Goal: Ask a question

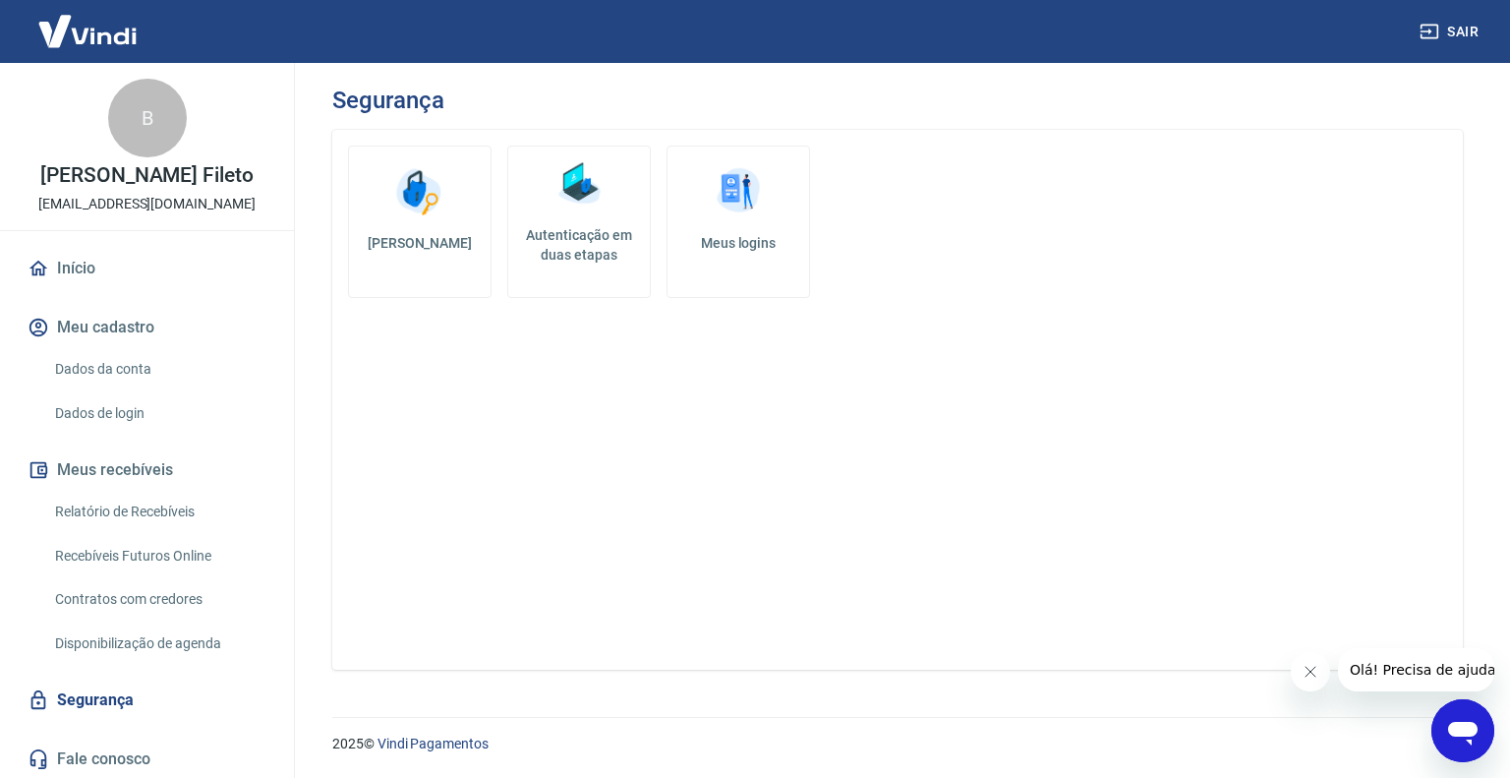
click at [579, 174] on img at bounding box center [579, 183] width 59 height 59
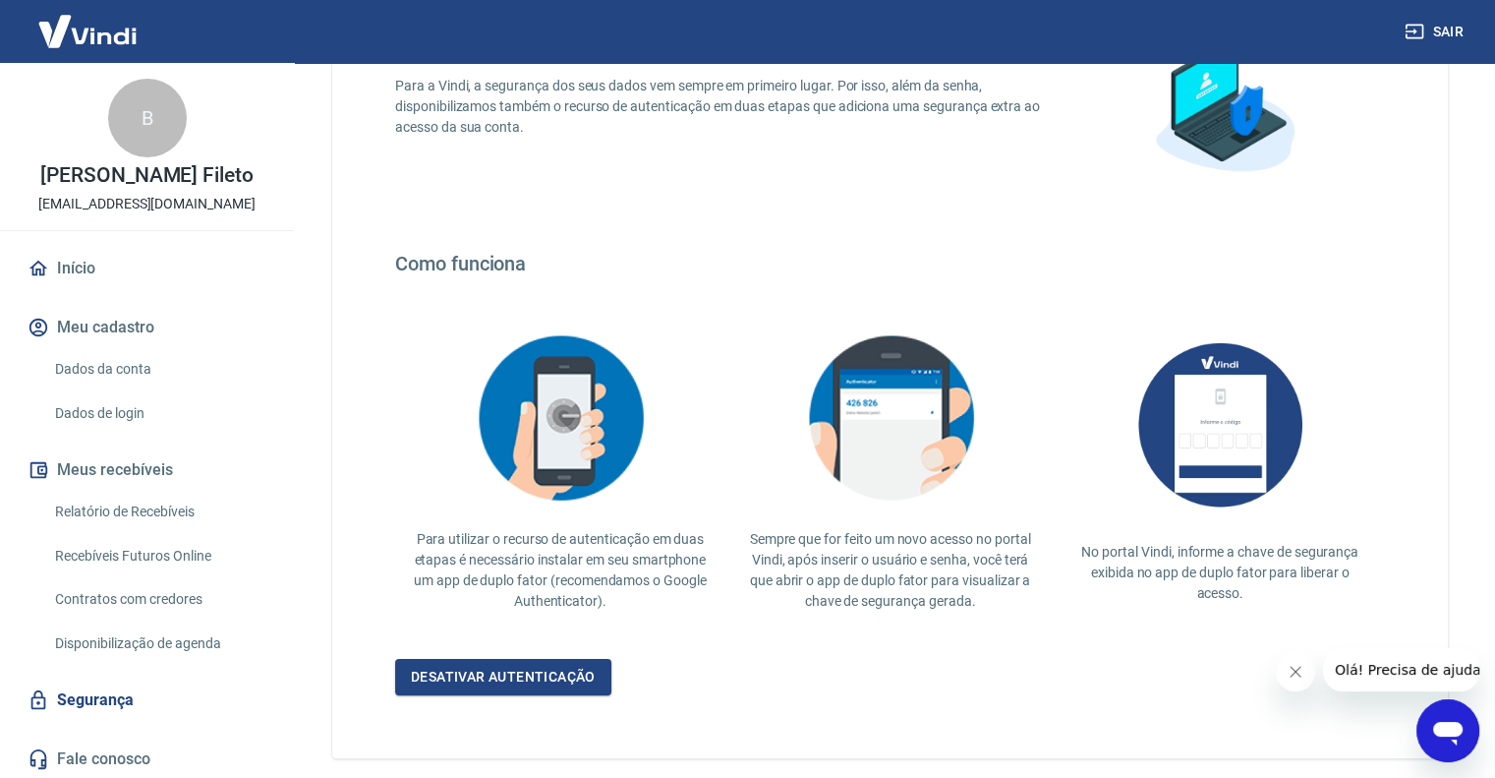
scroll to position [287, 0]
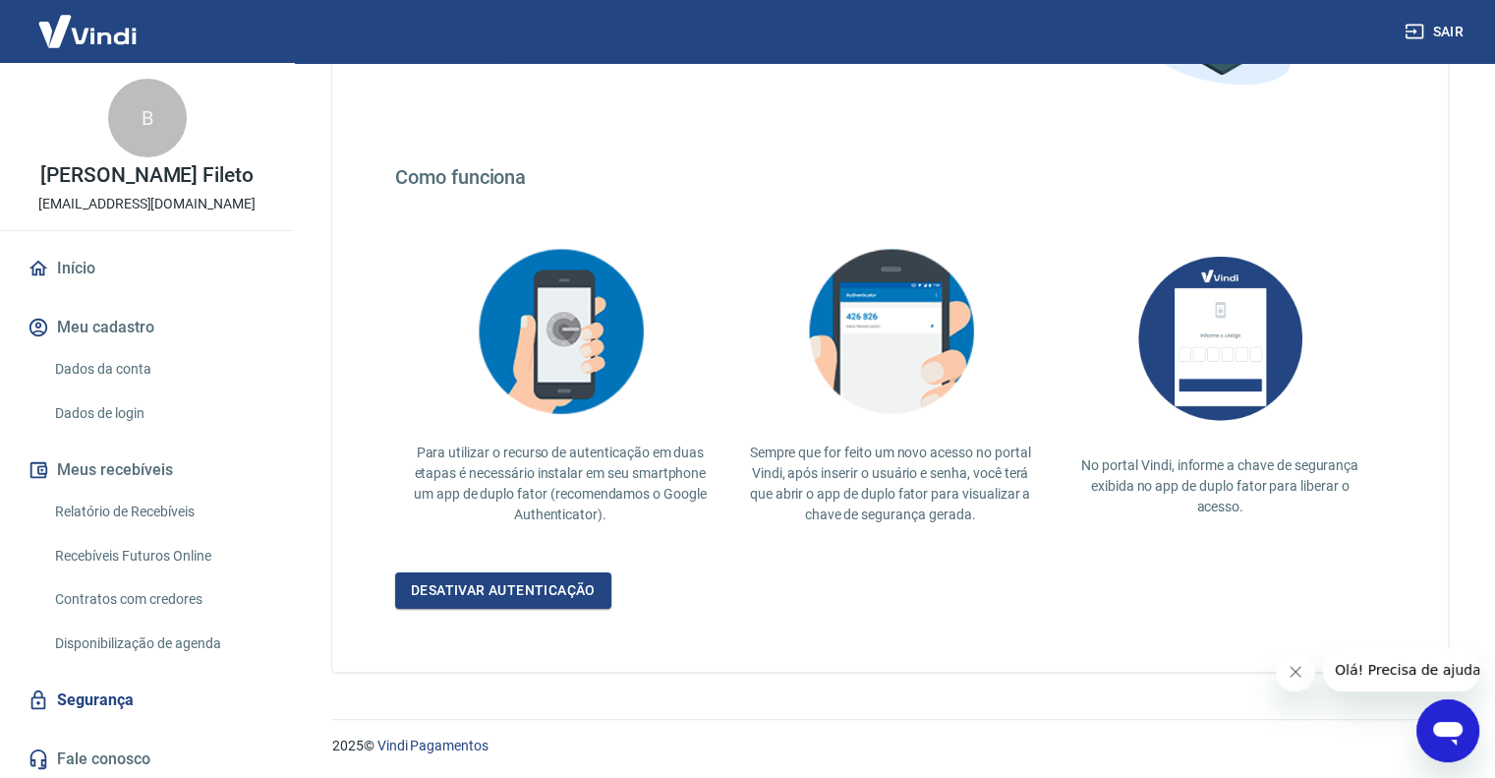
click at [114, 428] on link "Dados de login" at bounding box center [158, 413] width 223 height 40
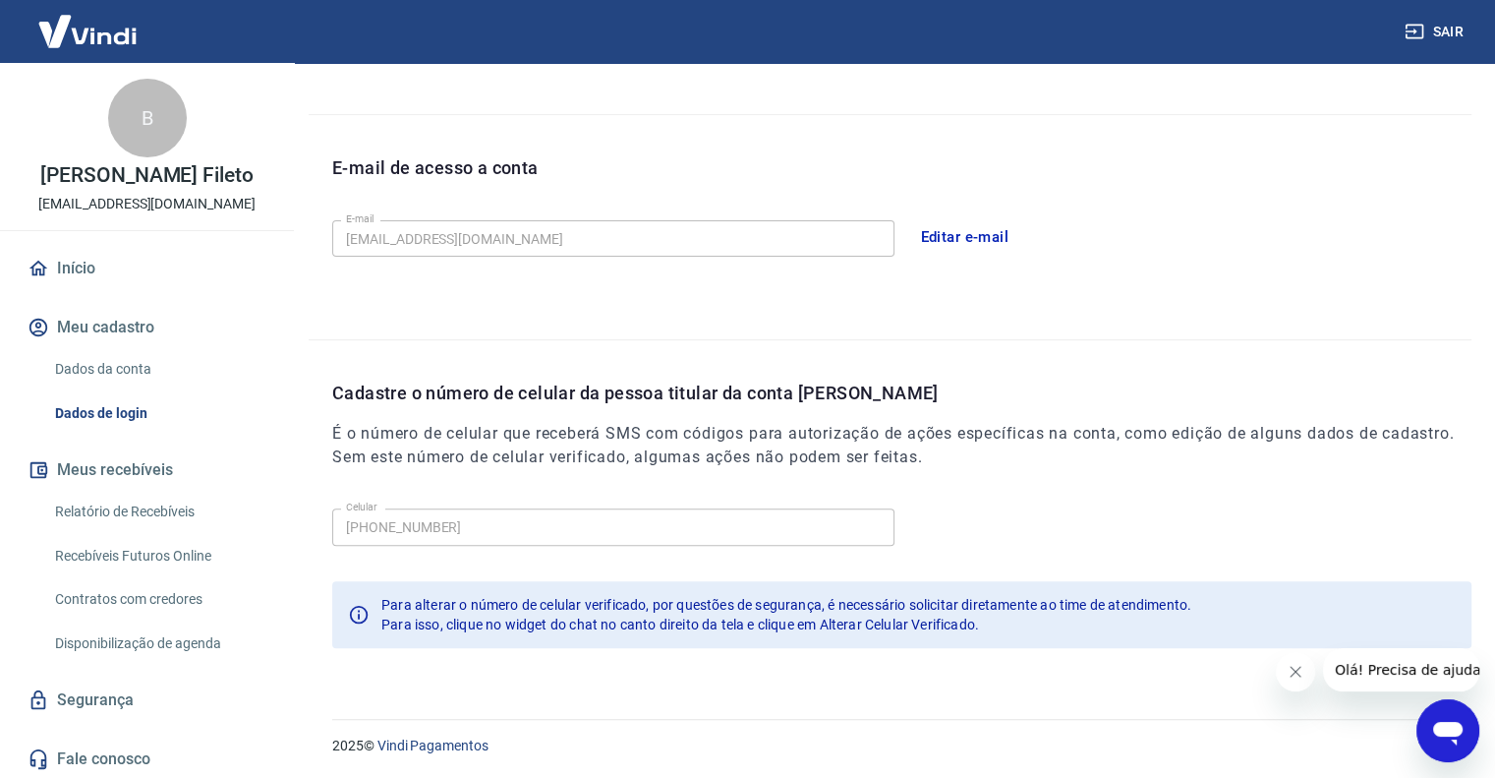
scroll to position [480, 0]
click at [1447, 727] on icon "Abrir janela de mensagens" at bounding box center [1447, 734] width 29 height 24
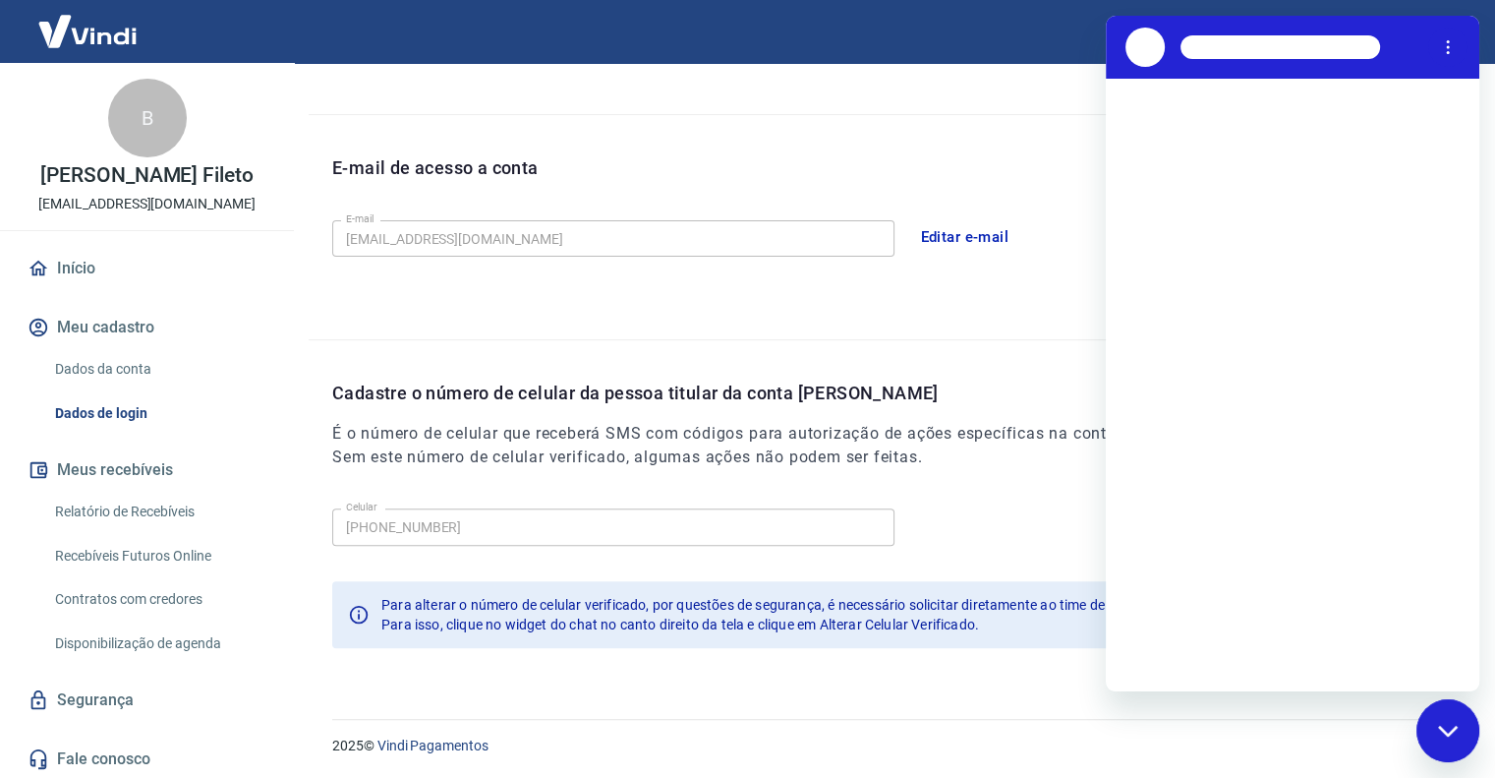
scroll to position [0, 0]
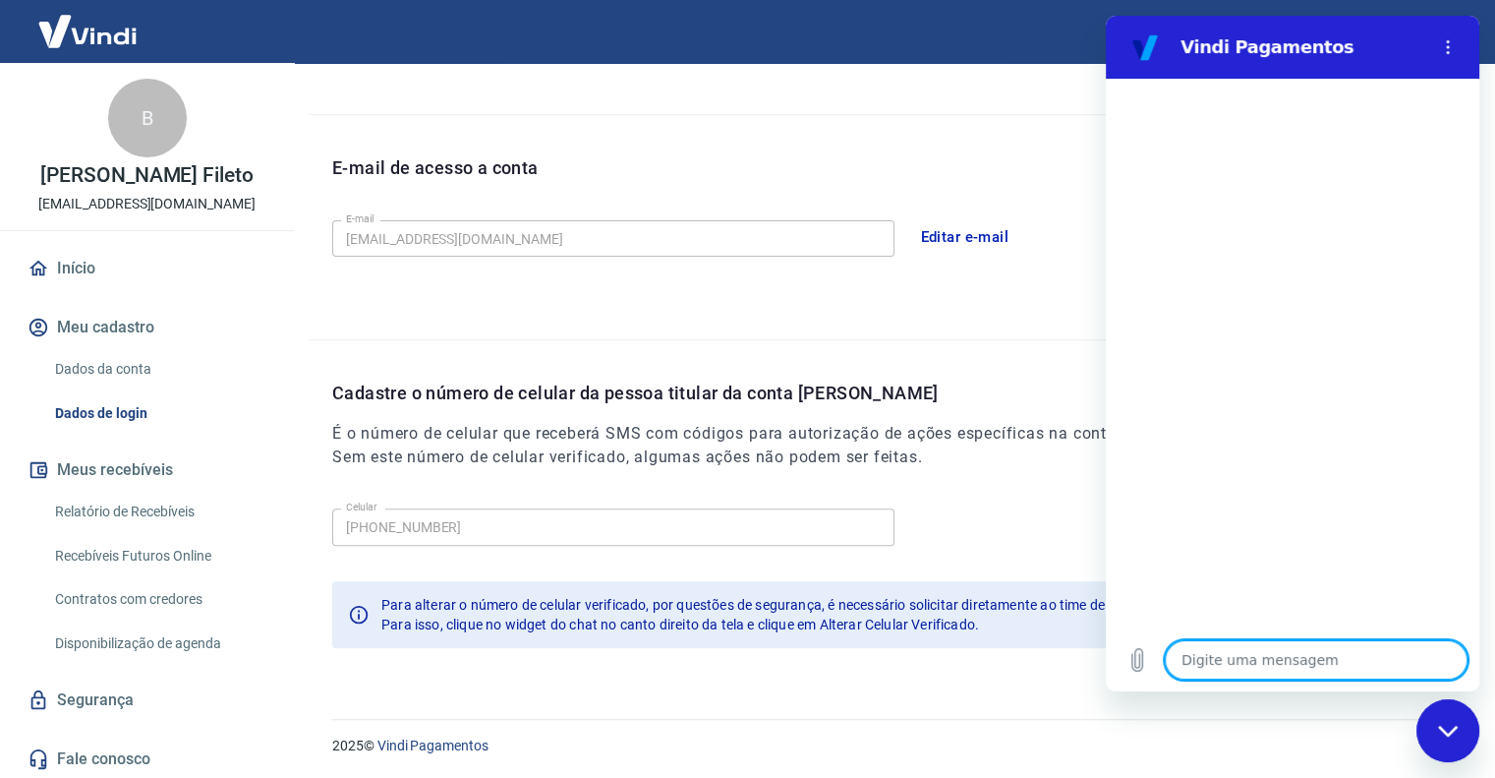
click at [1339, 664] on textarea at bounding box center [1316, 659] width 303 height 39
type textarea "o"
type textarea "x"
type textarea "ol"
type textarea "x"
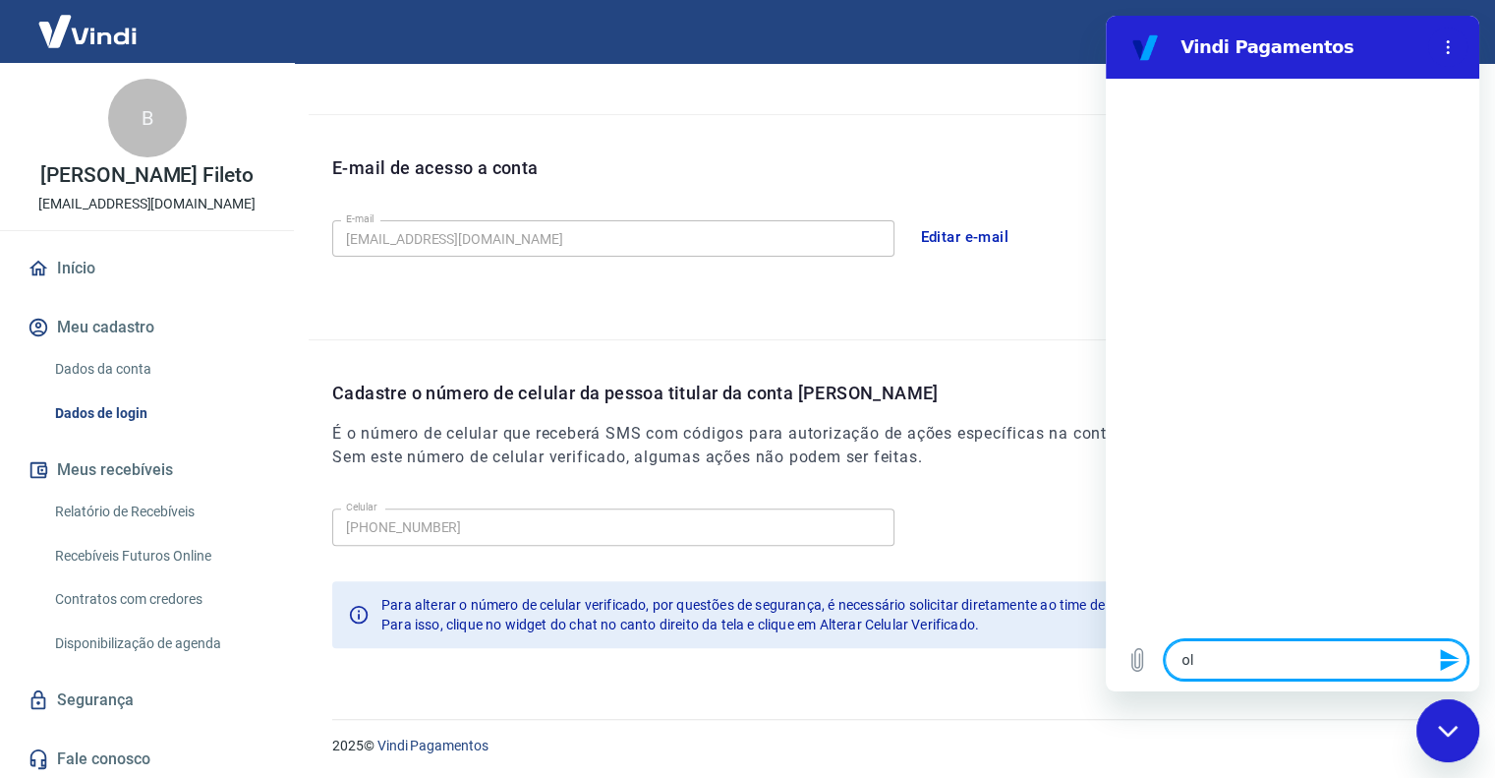
type textarea "olá"
type textarea "x"
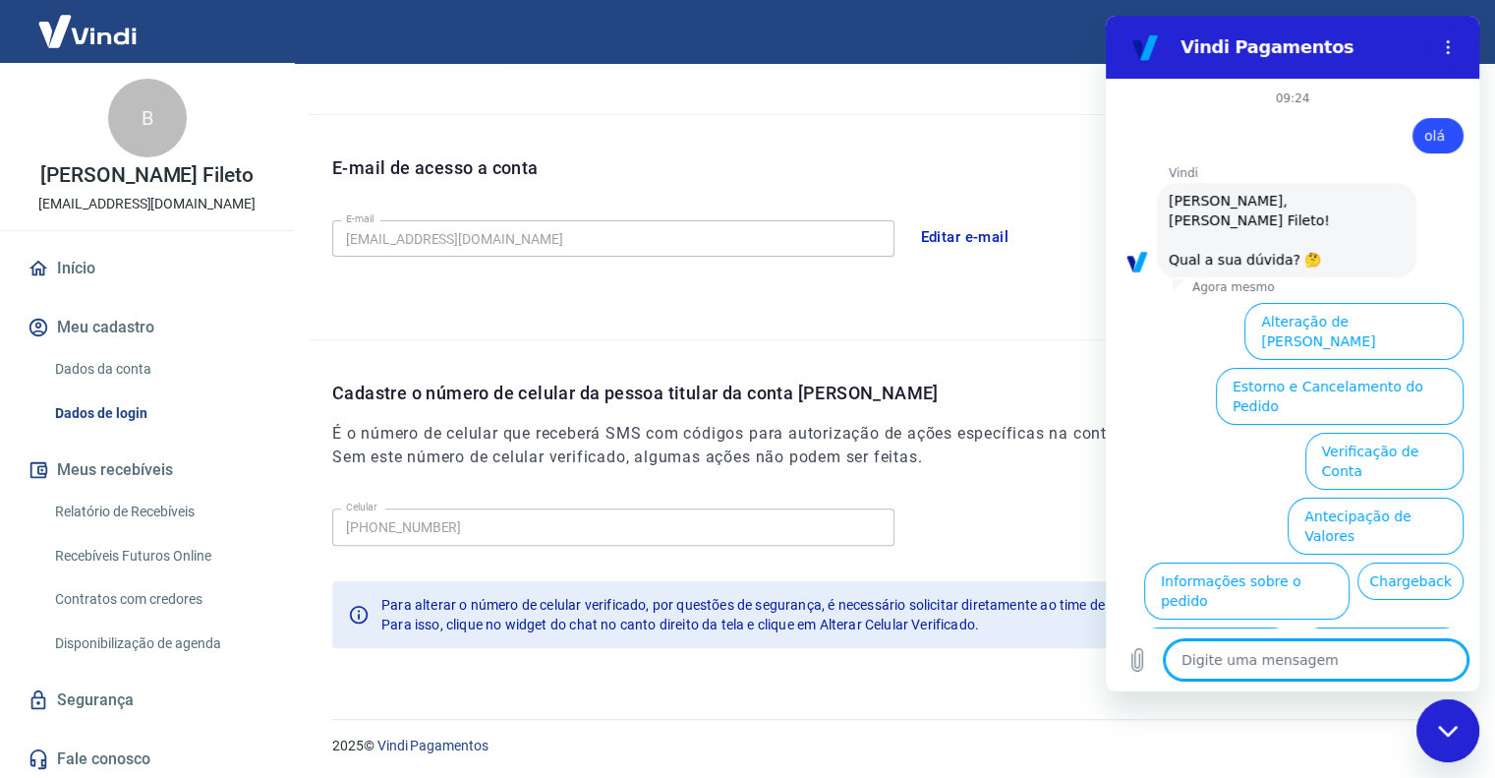
scroll to position [55, 0]
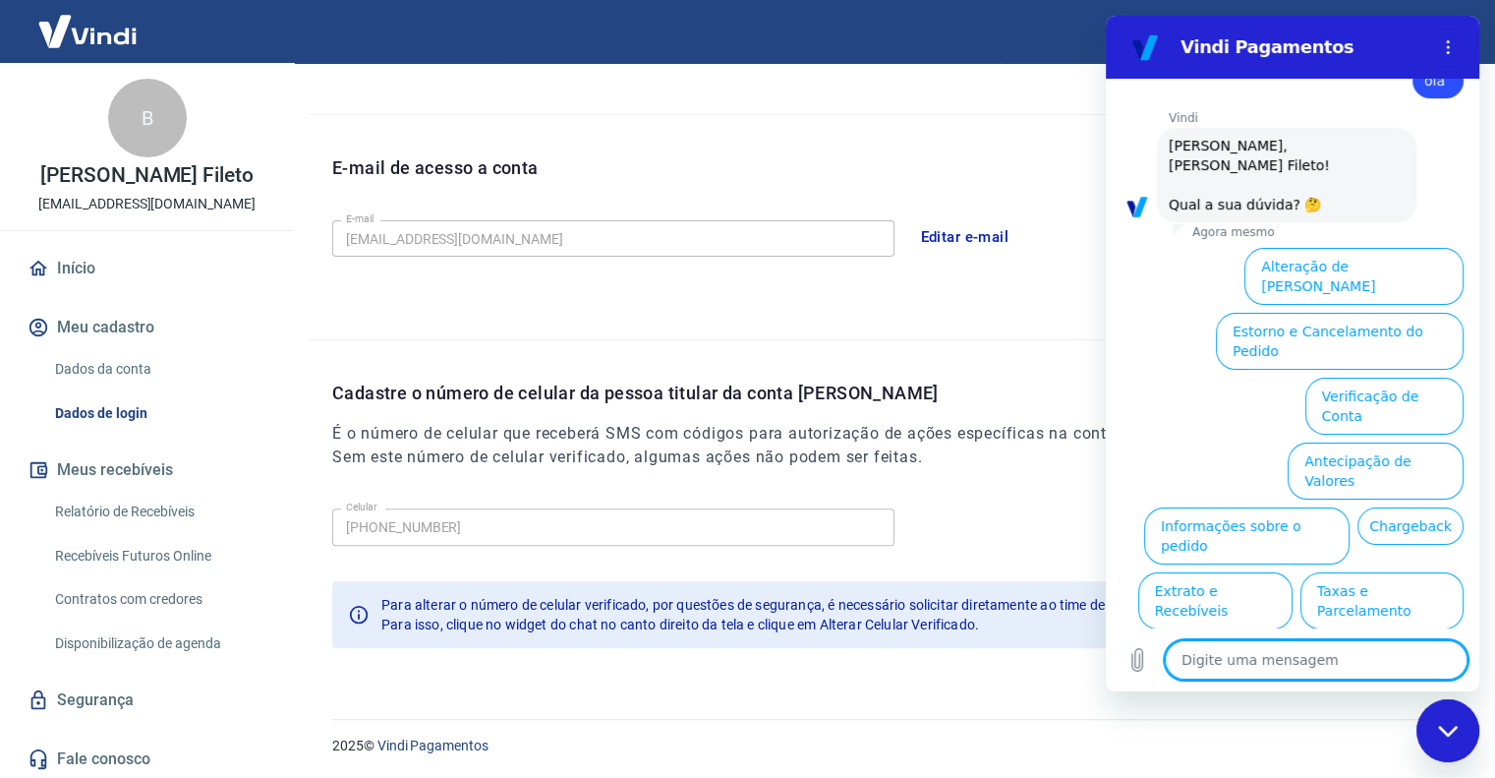
click at [1362, 637] on button "Alterar celular verificado" at bounding box center [1373, 665] width 182 height 57
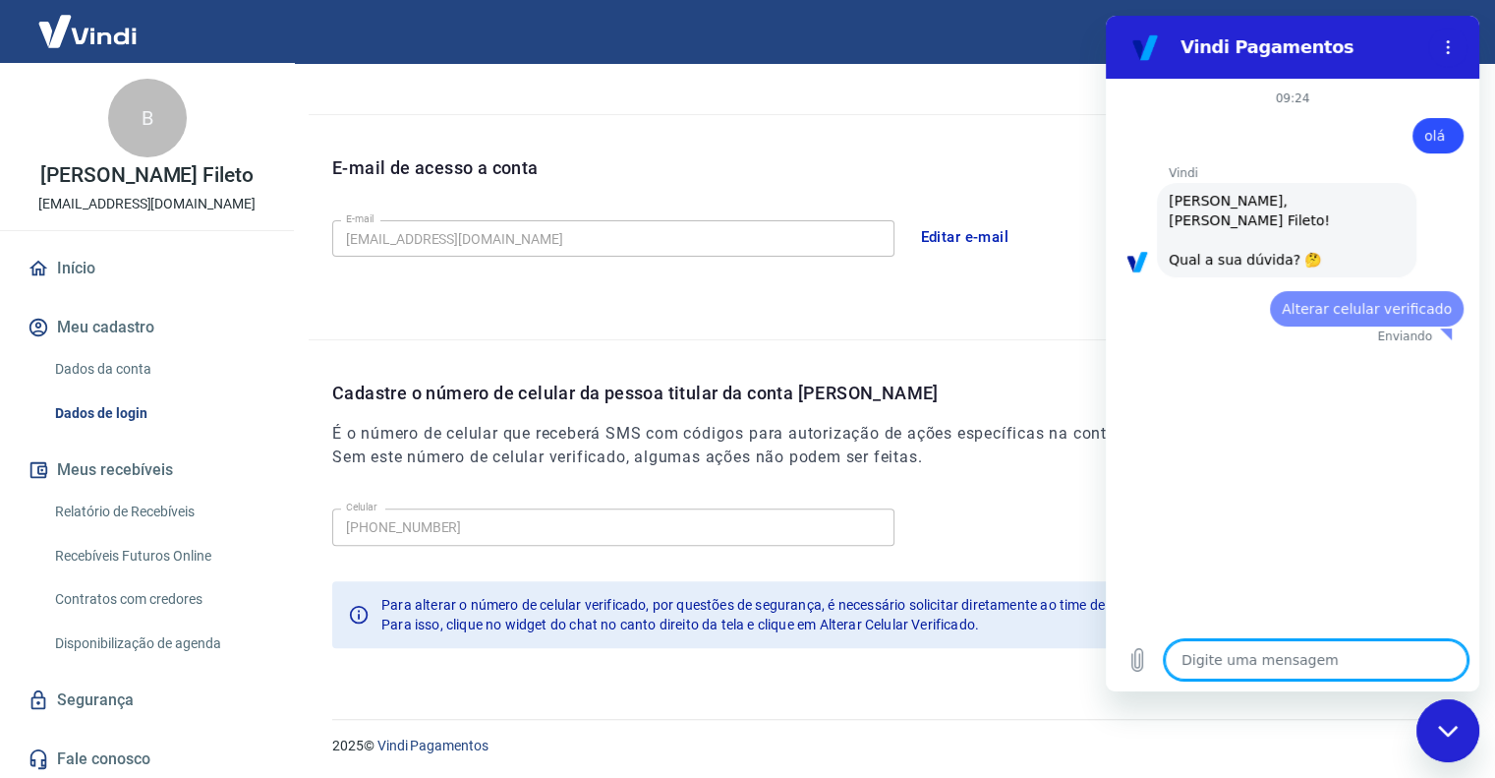
scroll to position [0, 0]
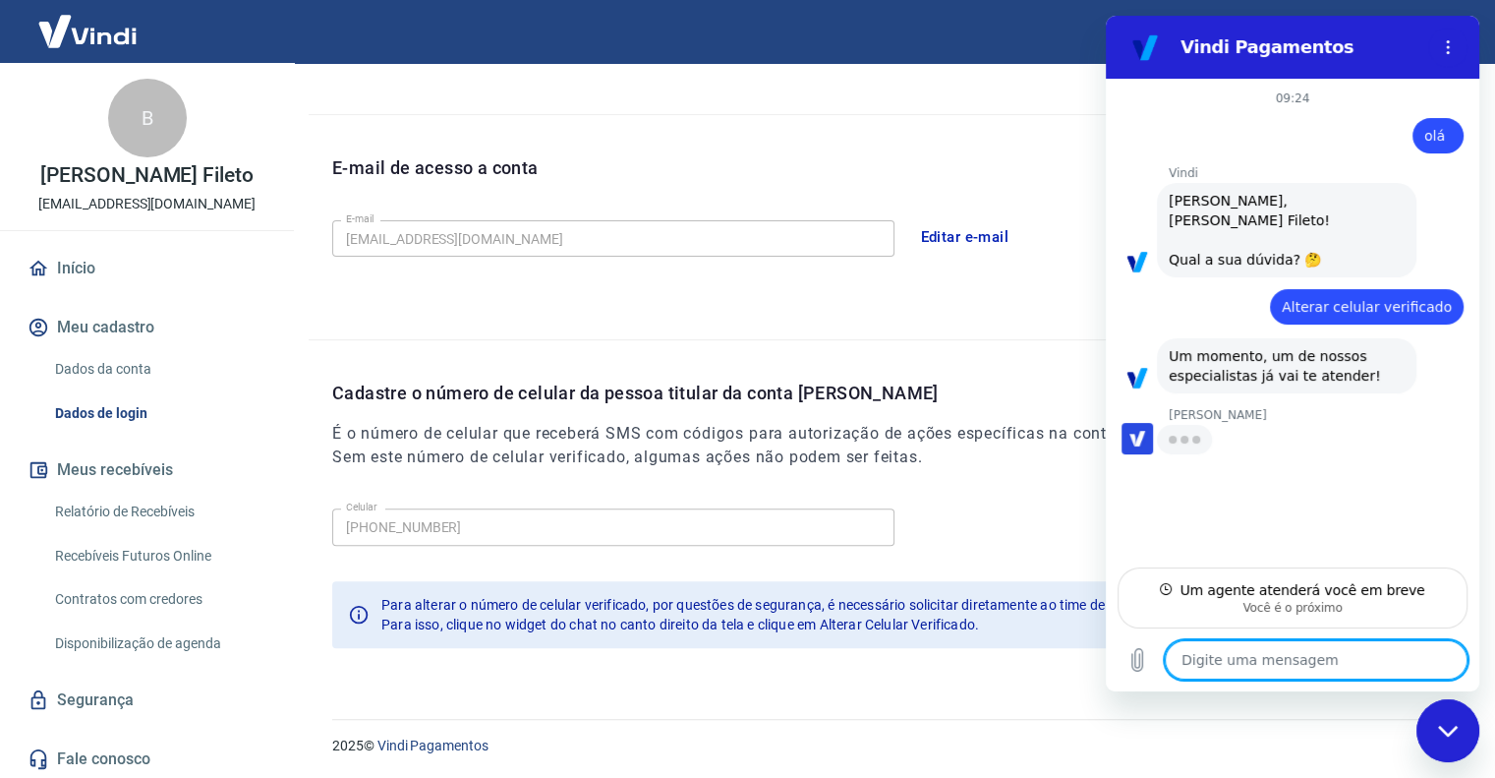
type textarea "x"
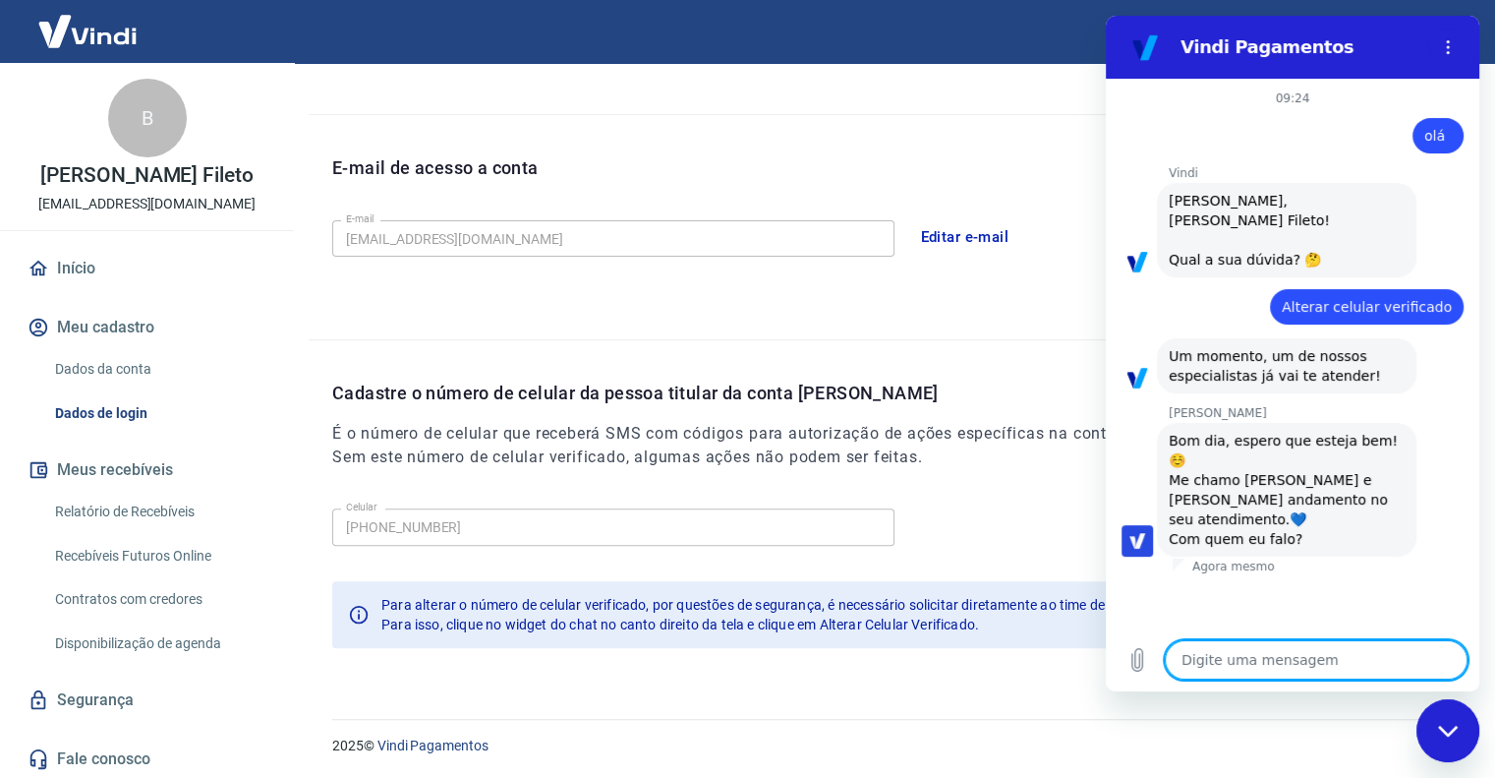
type textarea "O"
type textarea "x"
type textarea "Ol"
type textarea "x"
type textarea "Olá"
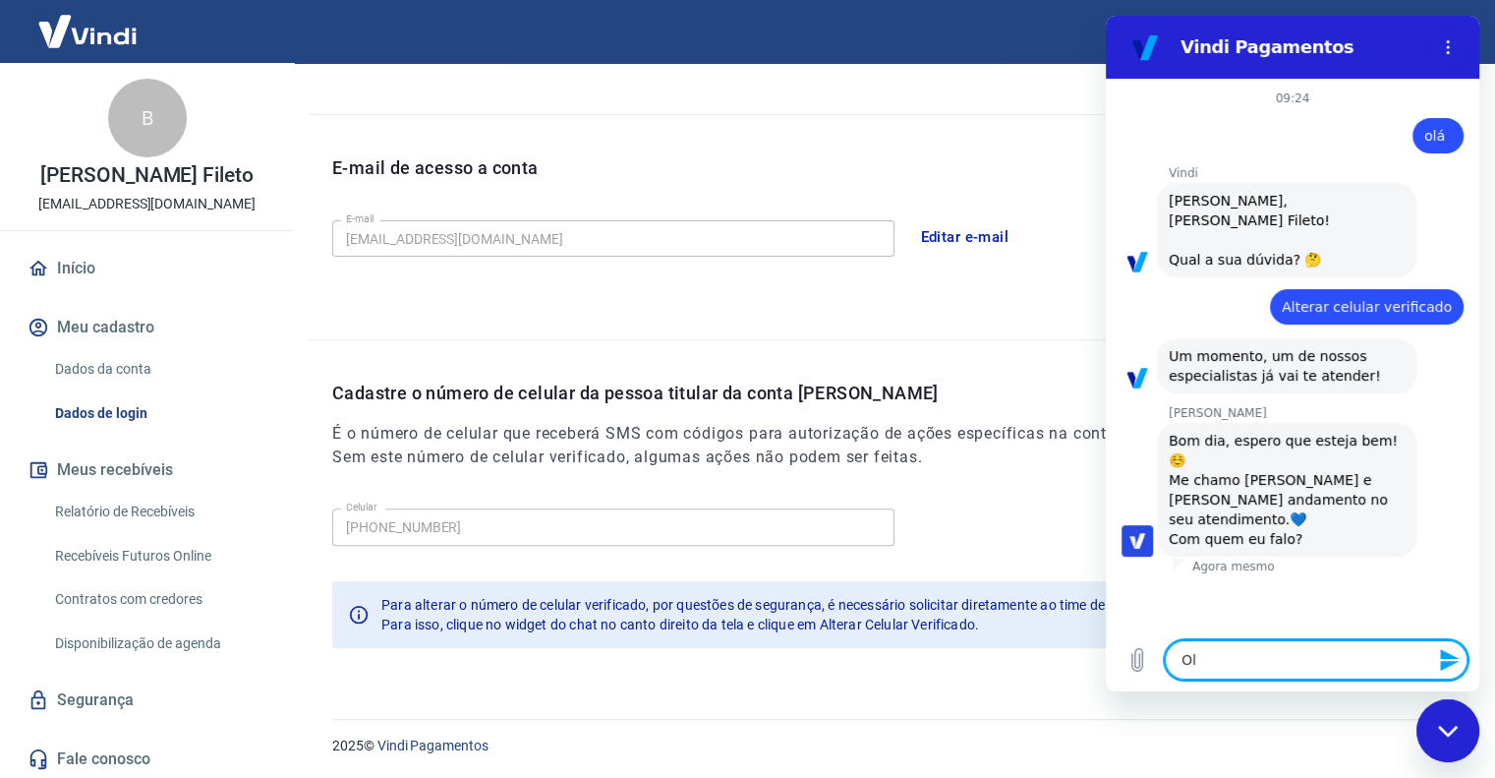
type textarea "x"
type textarea "Olá,"
type textarea "x"
type textarea "Olá,"
type textarea "x"
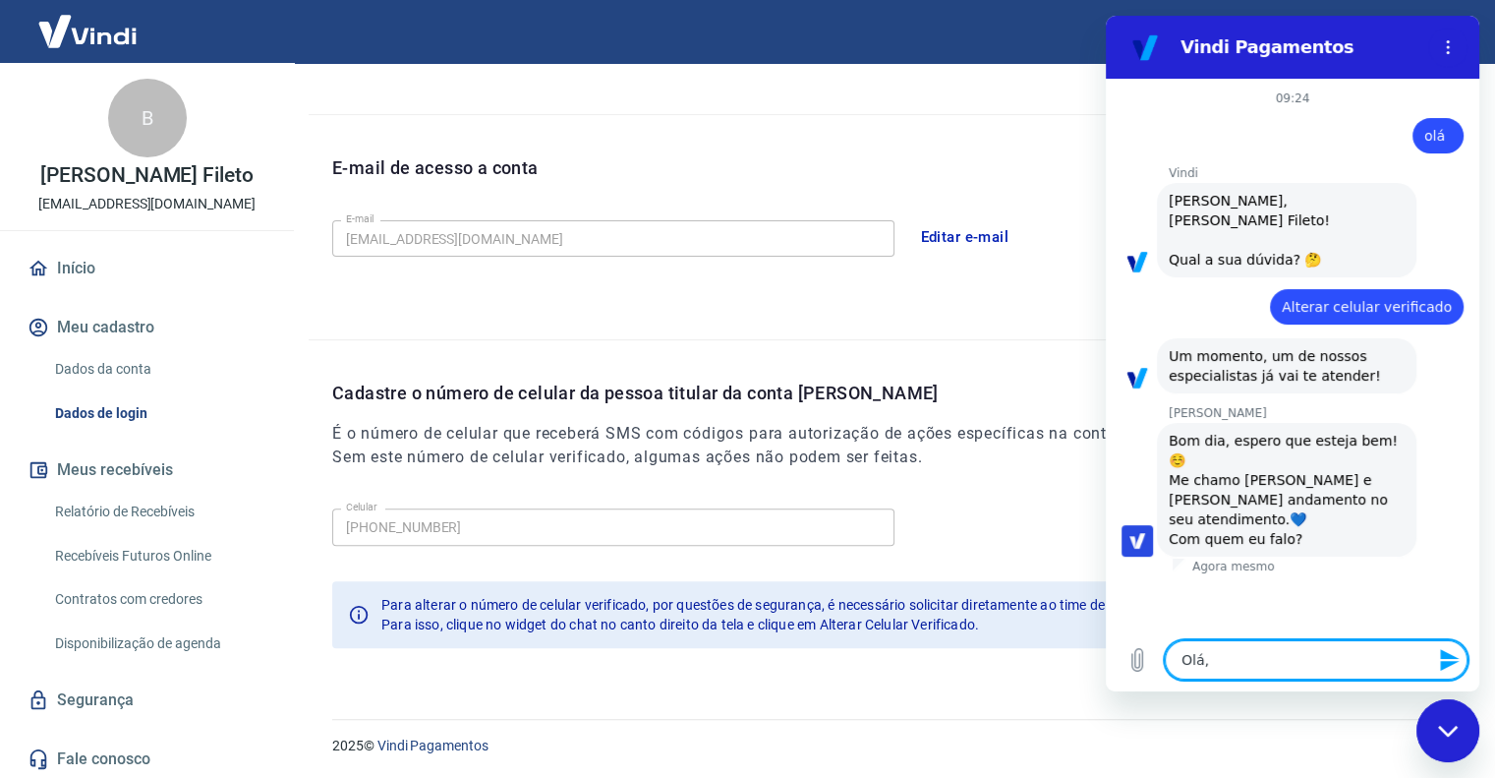
type textarea "Olá, G"
type textarea "x"
type textarea "Olá, [GEOGRAPHIC_DATA]"
type textarea "x"
type textarea "Olá, Gab"
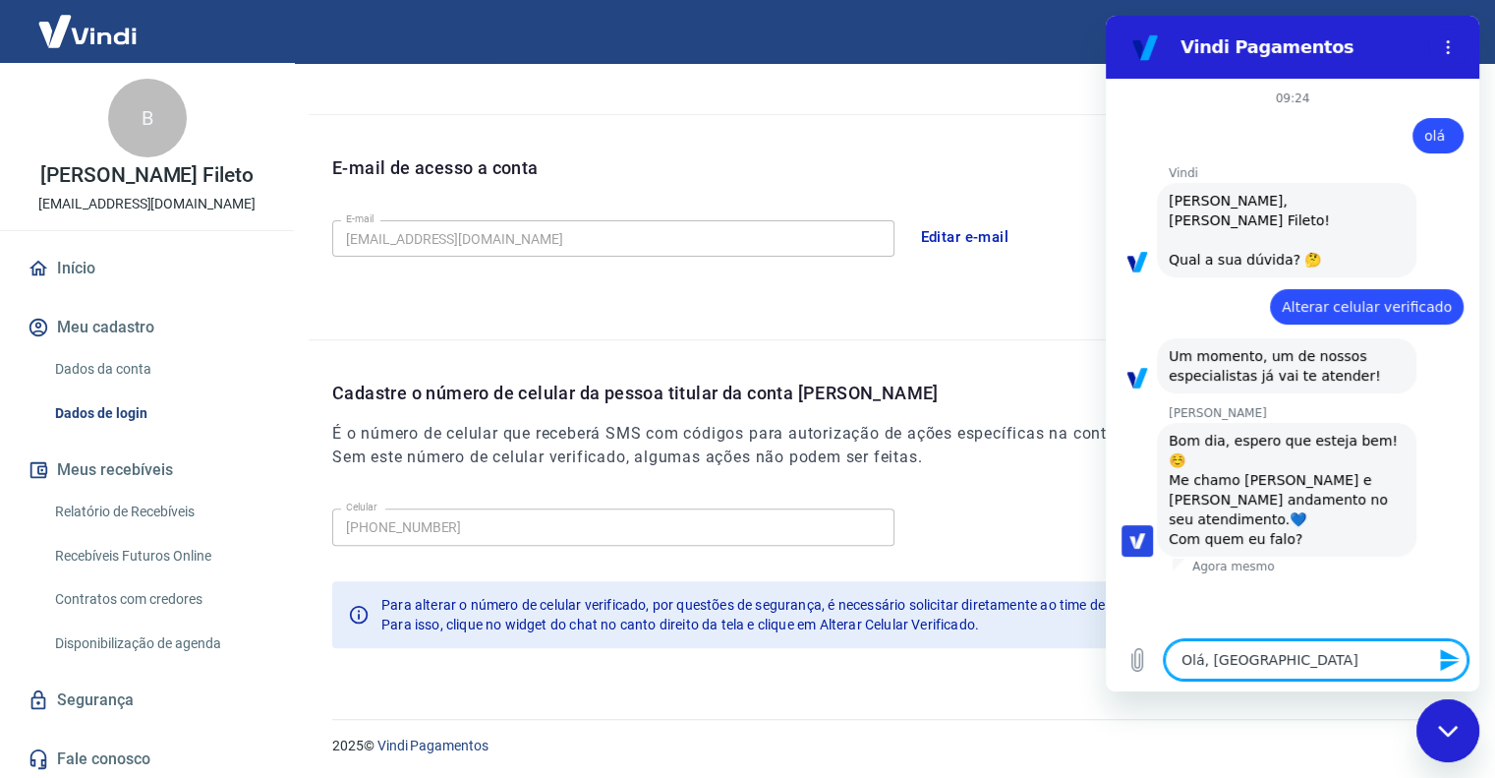
type textarea "x"
type textarea "Olá, Gabr"
type textarea "x"
type textarea "Olá, Gabri"
type textarea "x"
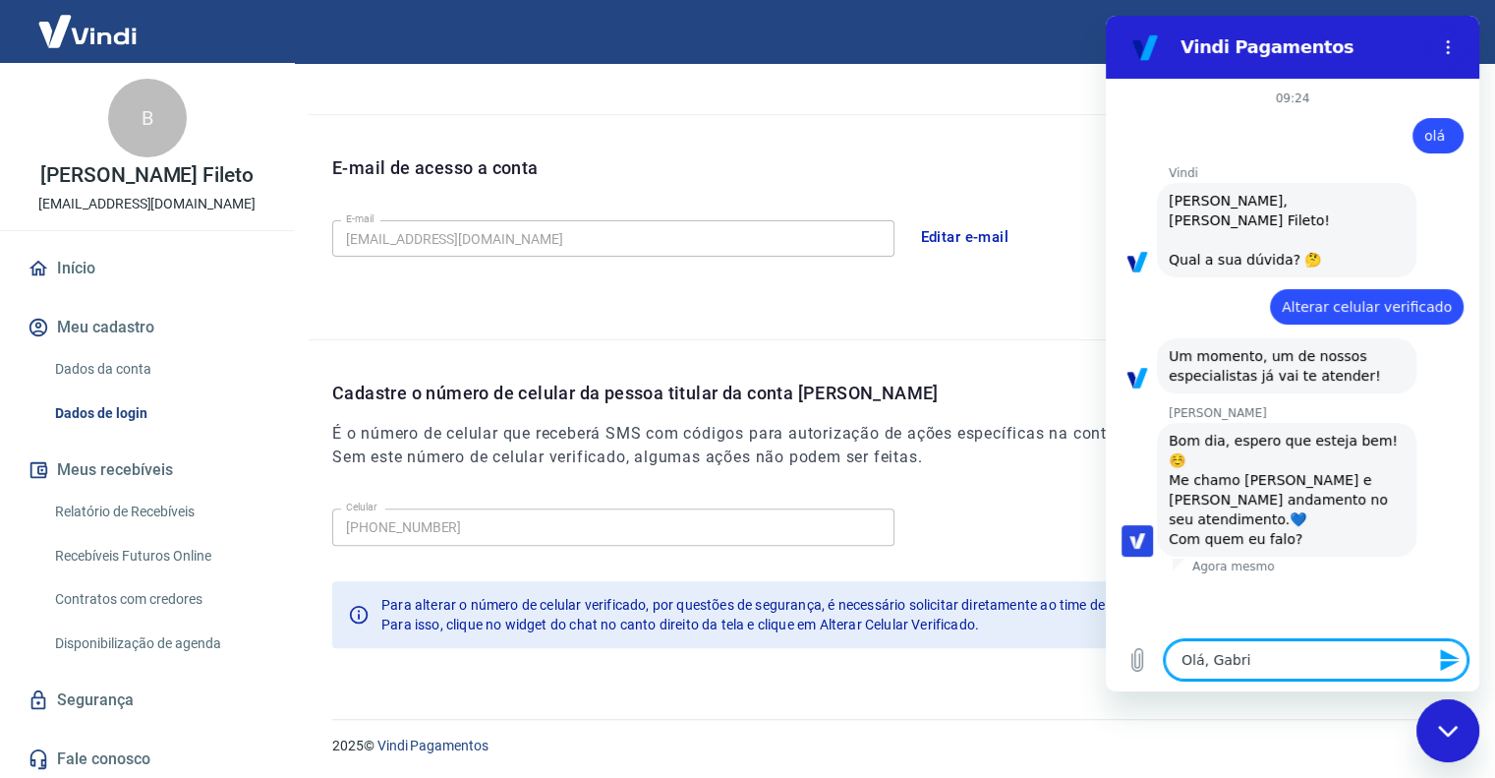
type textarea "Olá, Gabrie"
type textarea "x"
type textarea "[PERSON_NAME]"
type textarea "x"
type textarea "[PERSON_NAME]"
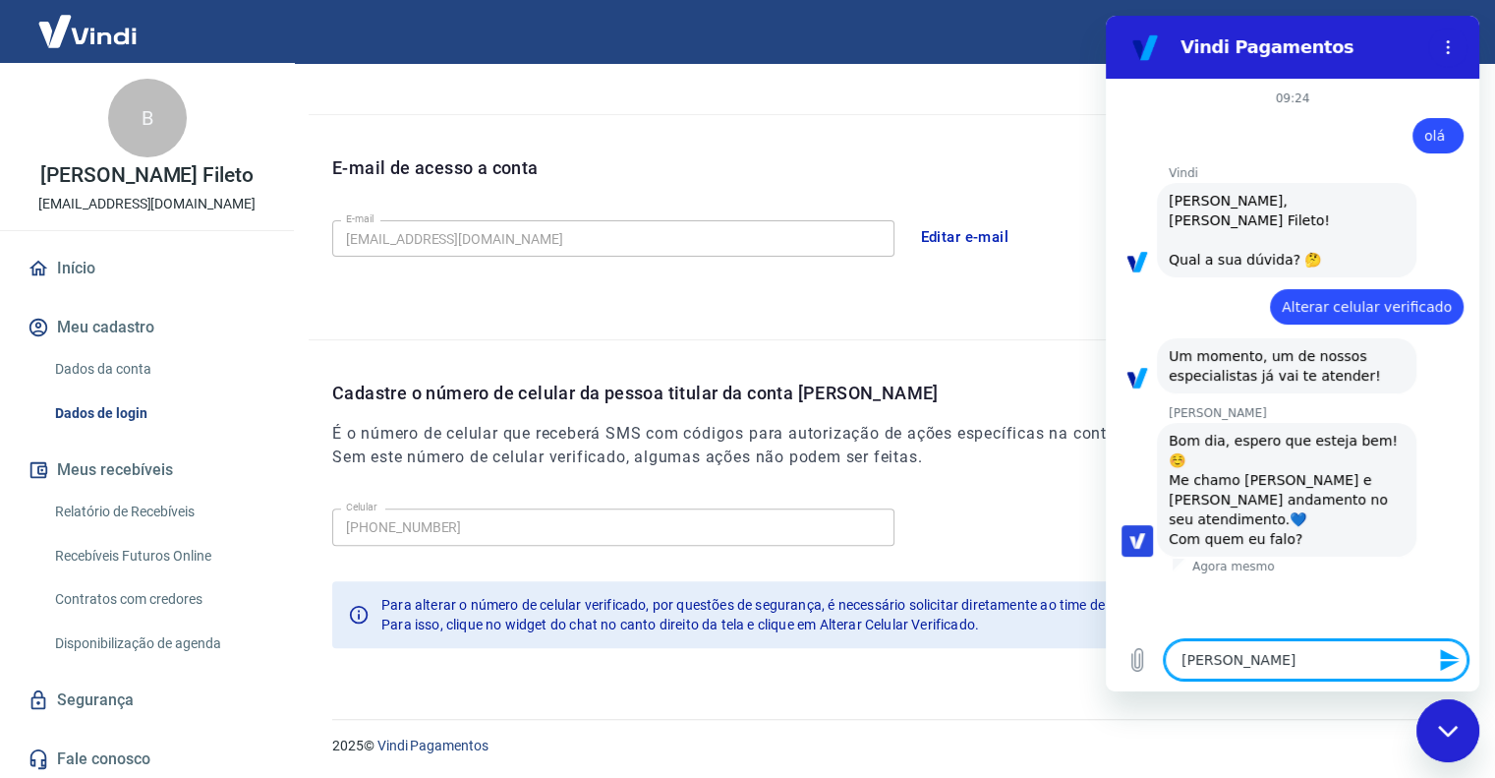
type textarea "x"
type textarea "[PERSON_NAME]"
type textarea "x"
type textarea "[PERSON_NAME],"
type textarea "x"
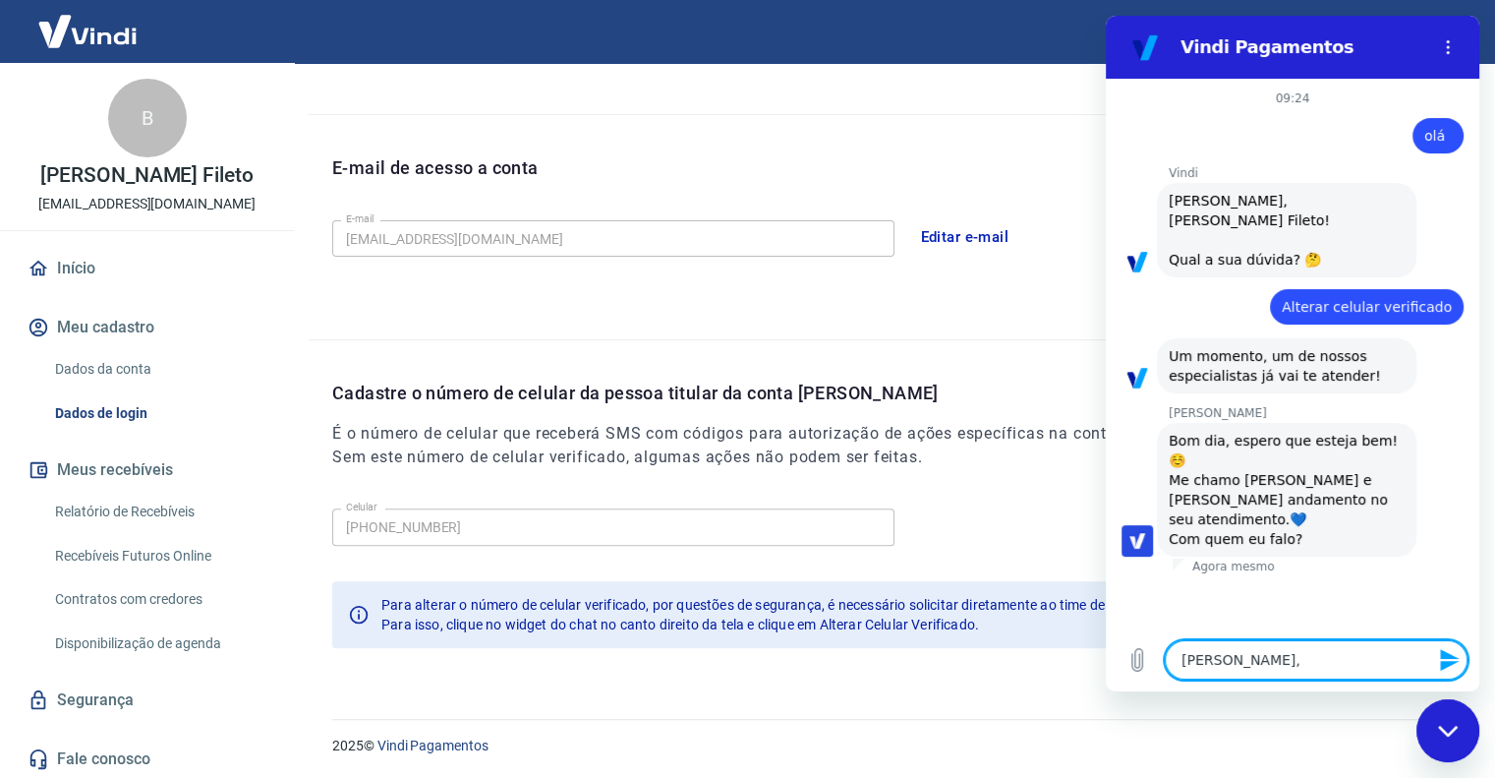
type textarea "[PERSON_NAME],"
type textarea "x"
type textarea "[PERSON_NAME], b"
type textarea "x"
type textarea "[PERSON_NAME], bo"
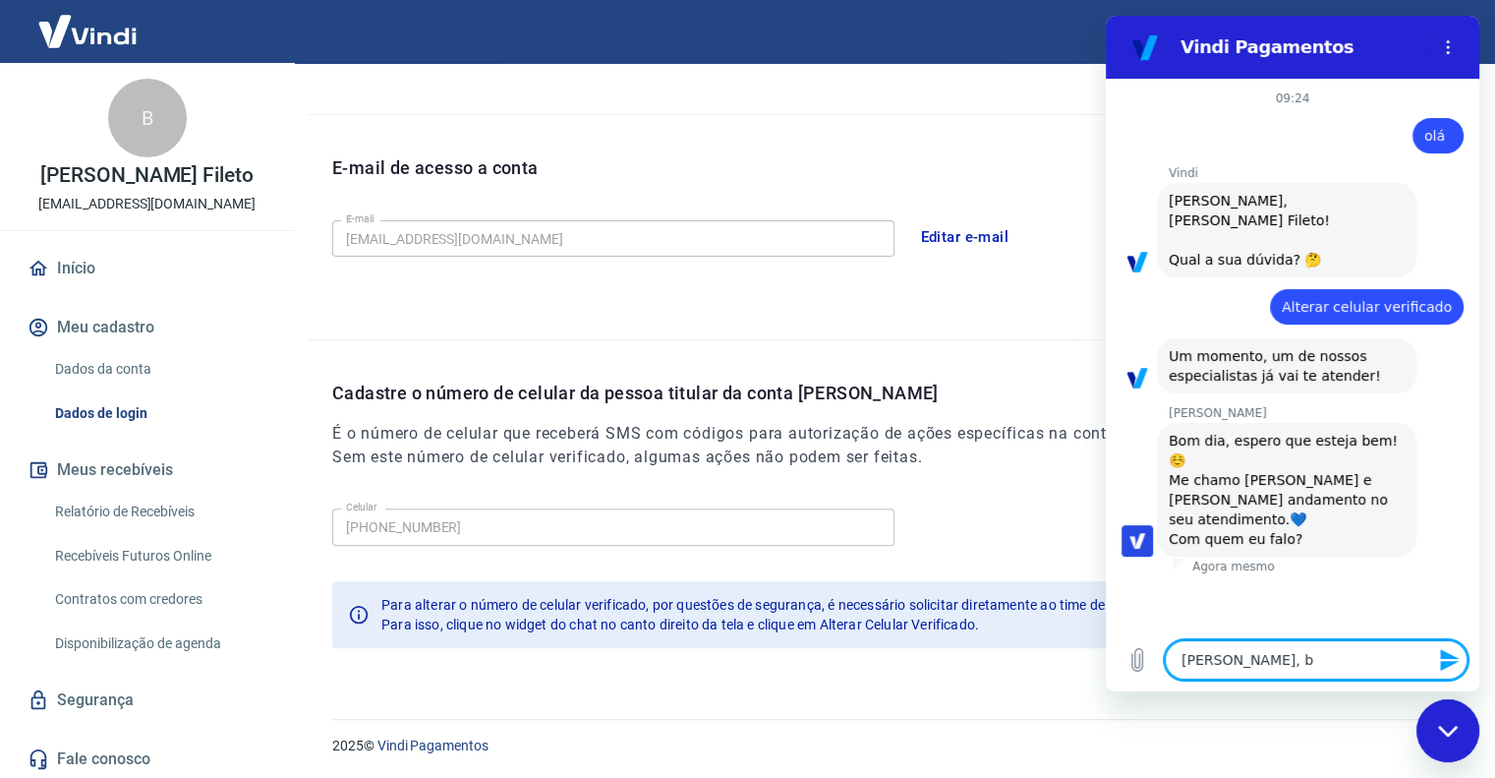
type textarea "x"
type textarea "[PERSON_NAME], bom"
type textarea "x"
type textarea "[PERSON_NAME], bom"
type textarea "x"
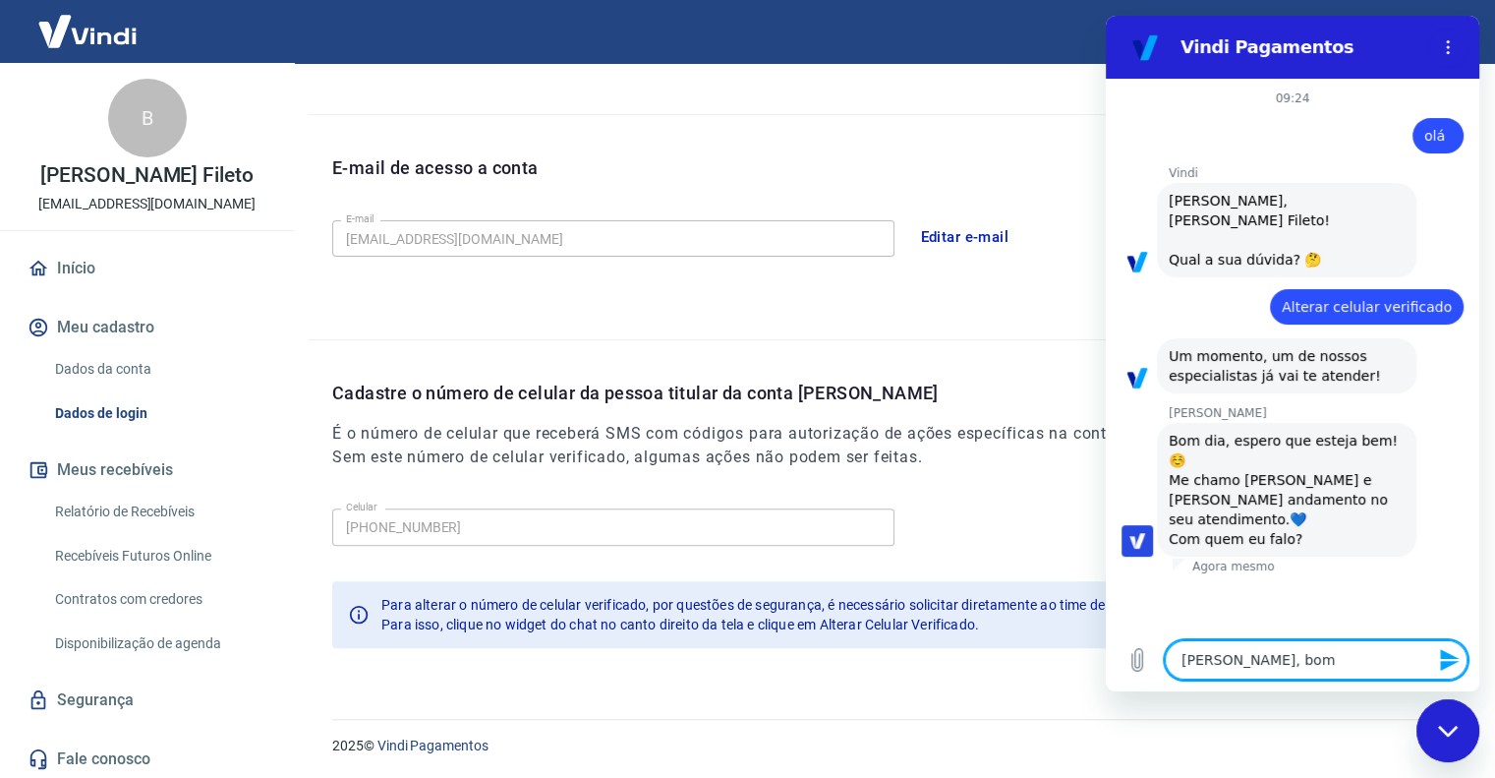
type textarea "[PERSON_NAME], bom d"
type textarea "x"
type textarea "[PERSON_NAME], bom di"
type textarea "x"
type textarea "[PERSON_NAME], bom dia"
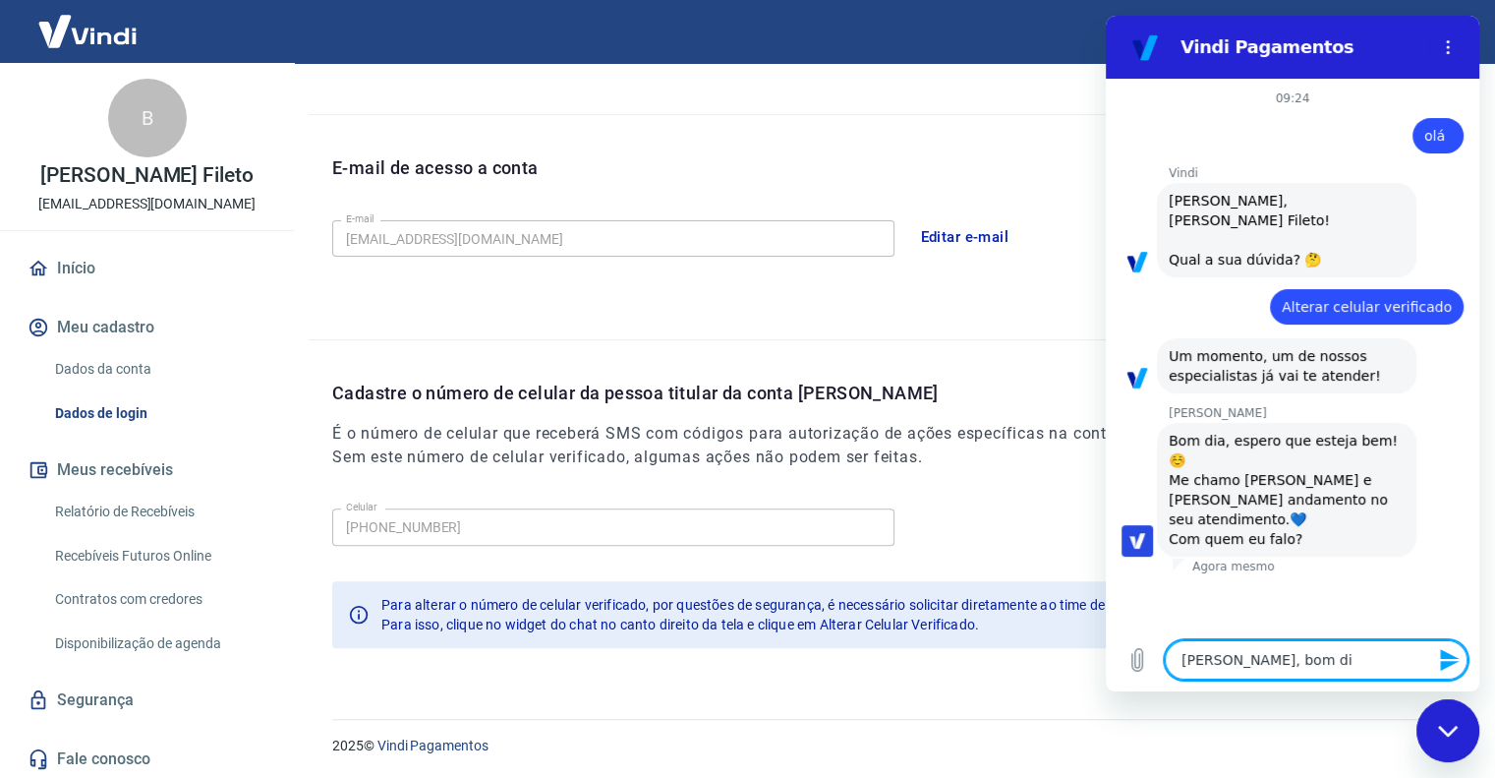
type textarea "x"
type textarea "[PERSON_NAME], [PERSON_NAME], bom dia!"
type textarea "x"
type textarea "[PERSON_NAME], [PERSON_NAME], bom dia!"
type textarea "x"
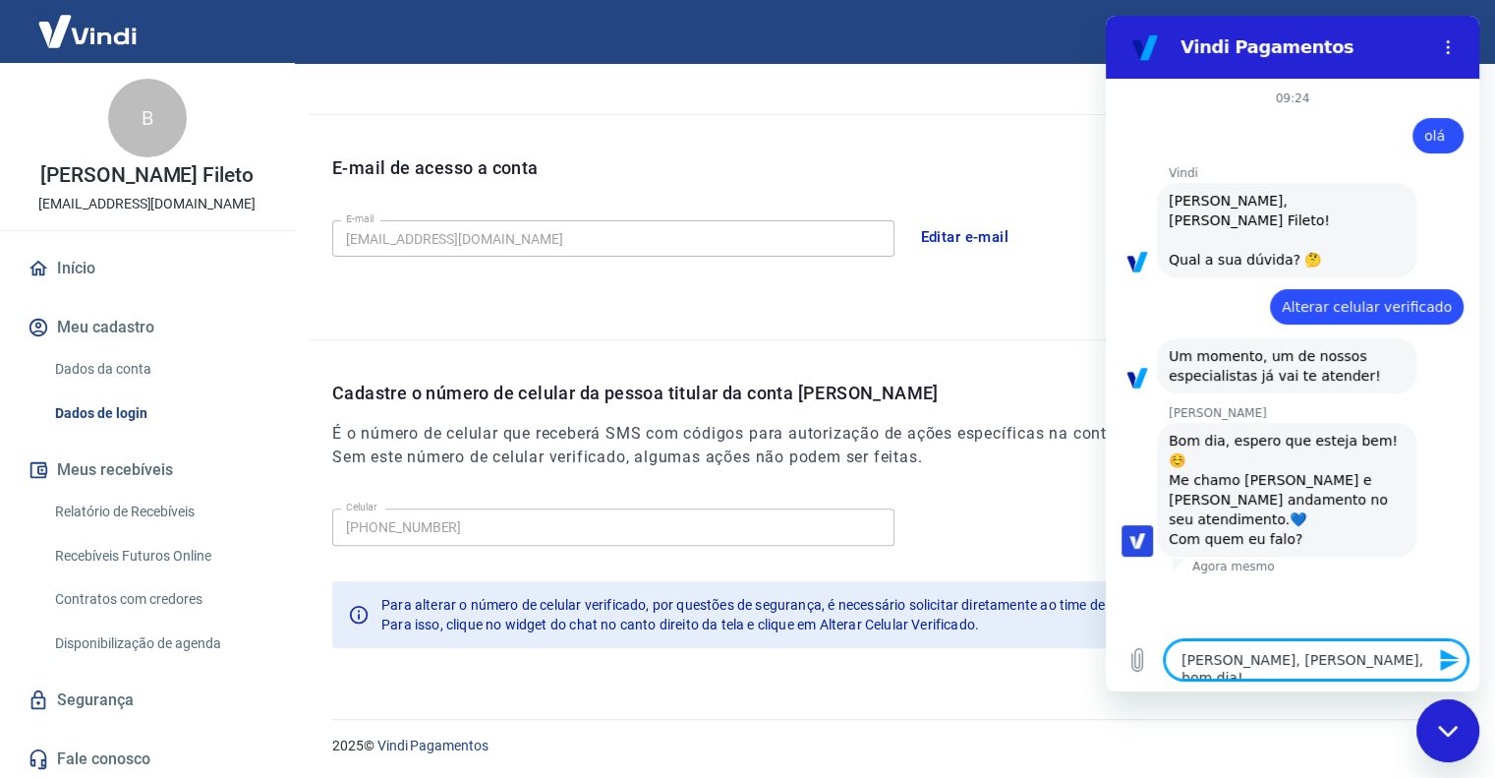
type textarea "[PERSON_NAME], [PERSON_NAME], bom dia! T"
type textarea "x"
type textarea "[PERSON_NAME], [PERSON_NAME], bom dia! Tu"
type textarea "x"
type textarea "[PERSON_NAME], [PERSON_NAME], bom dia! Tud"
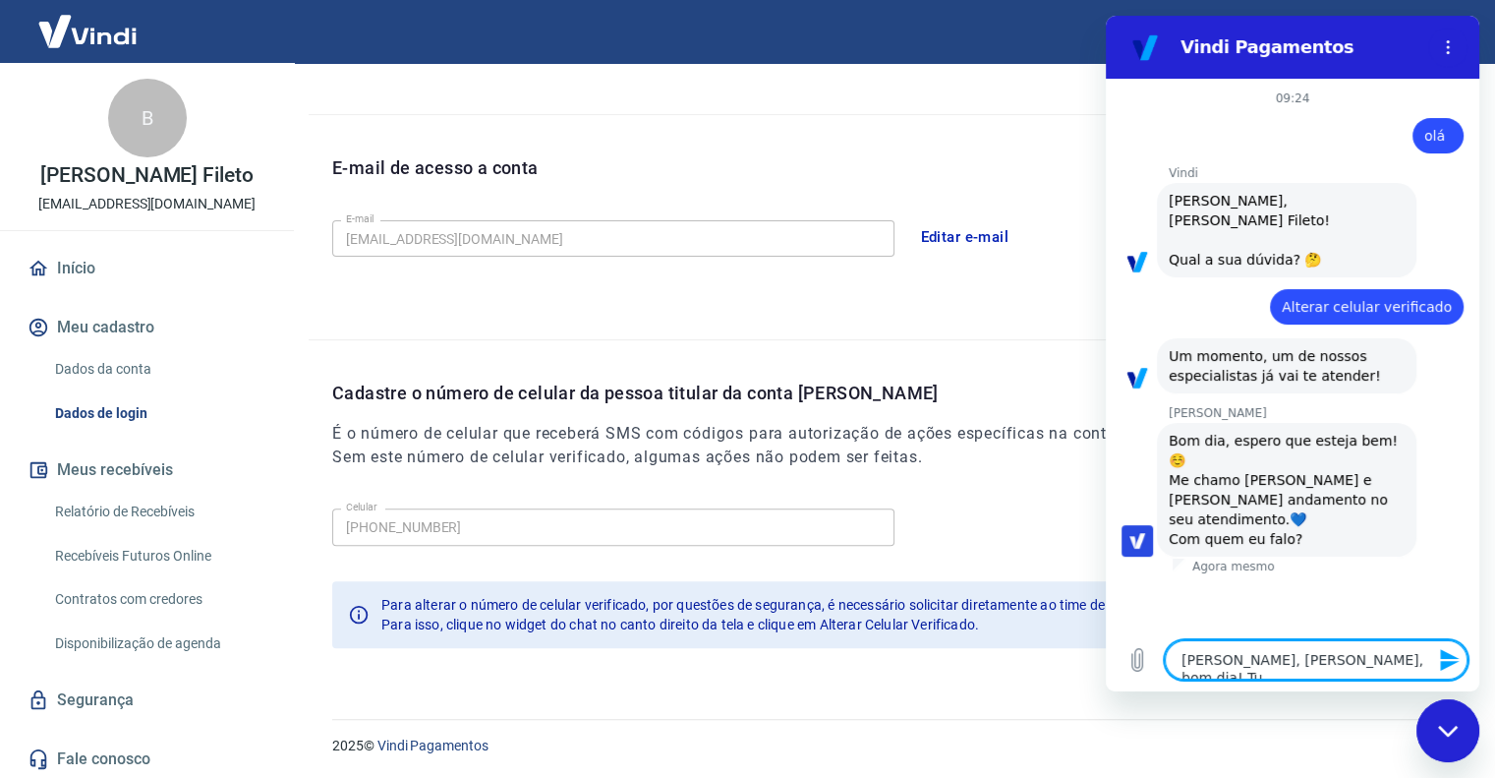
type textarea "x"
type textarea "[PERSON_NAME], [PERSON_NAME], bom dia! Tudo"
type textarea "x"
type textarea "[PERSON_NAME], [PERSON_NAME], bom dia! Tudo"
type textarea "x"
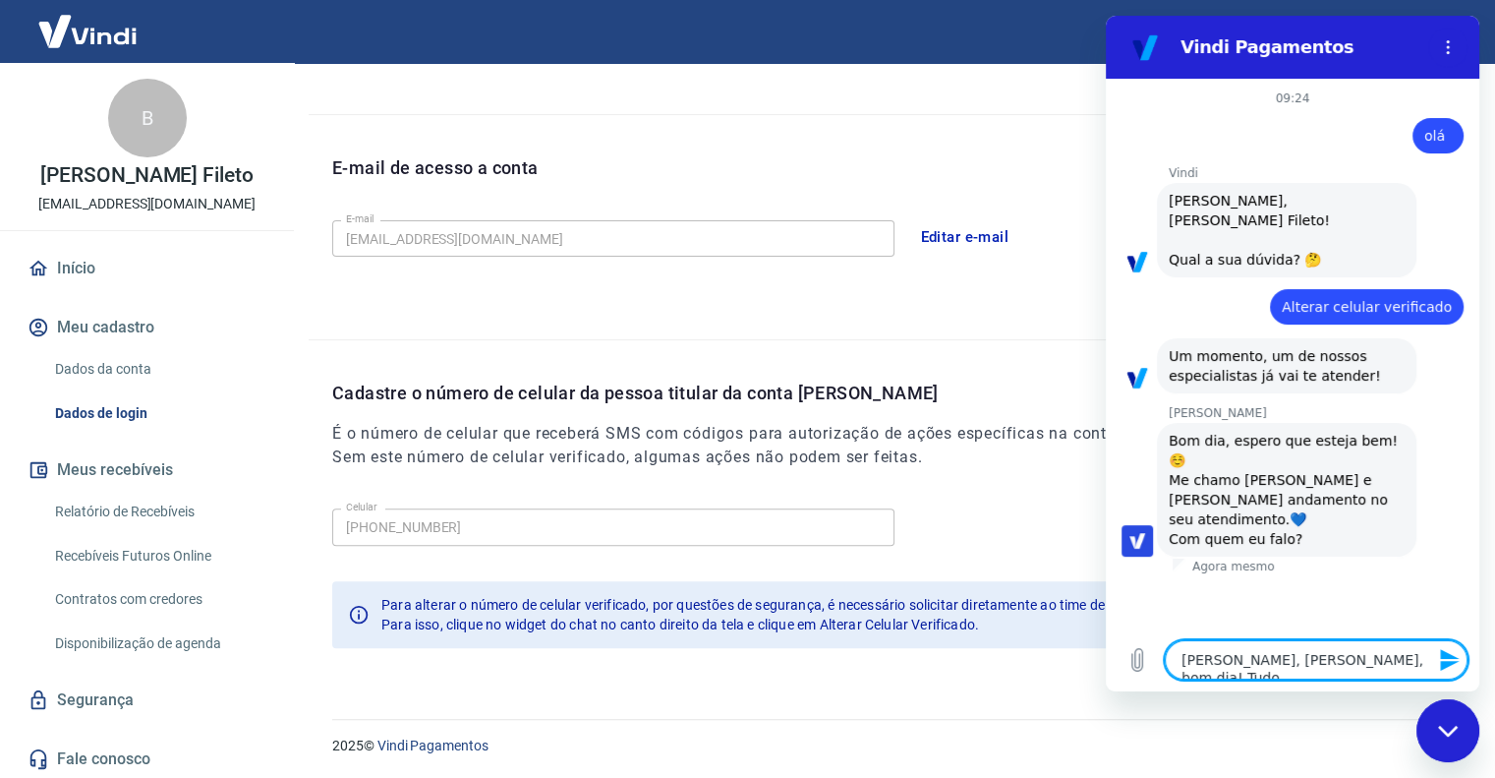
type textarea "[PERSON_NAME], [PERSON_NAME], bom dia! Tudo b"
type textarea "x"
type textarea "[PERSON_NAME], [PERSON_NAME], bom dia! Tudo be"
type textarea "x"
type textarea "[PERSON_NAME], [PERSON_NAME], bom dia! Tudo bem"
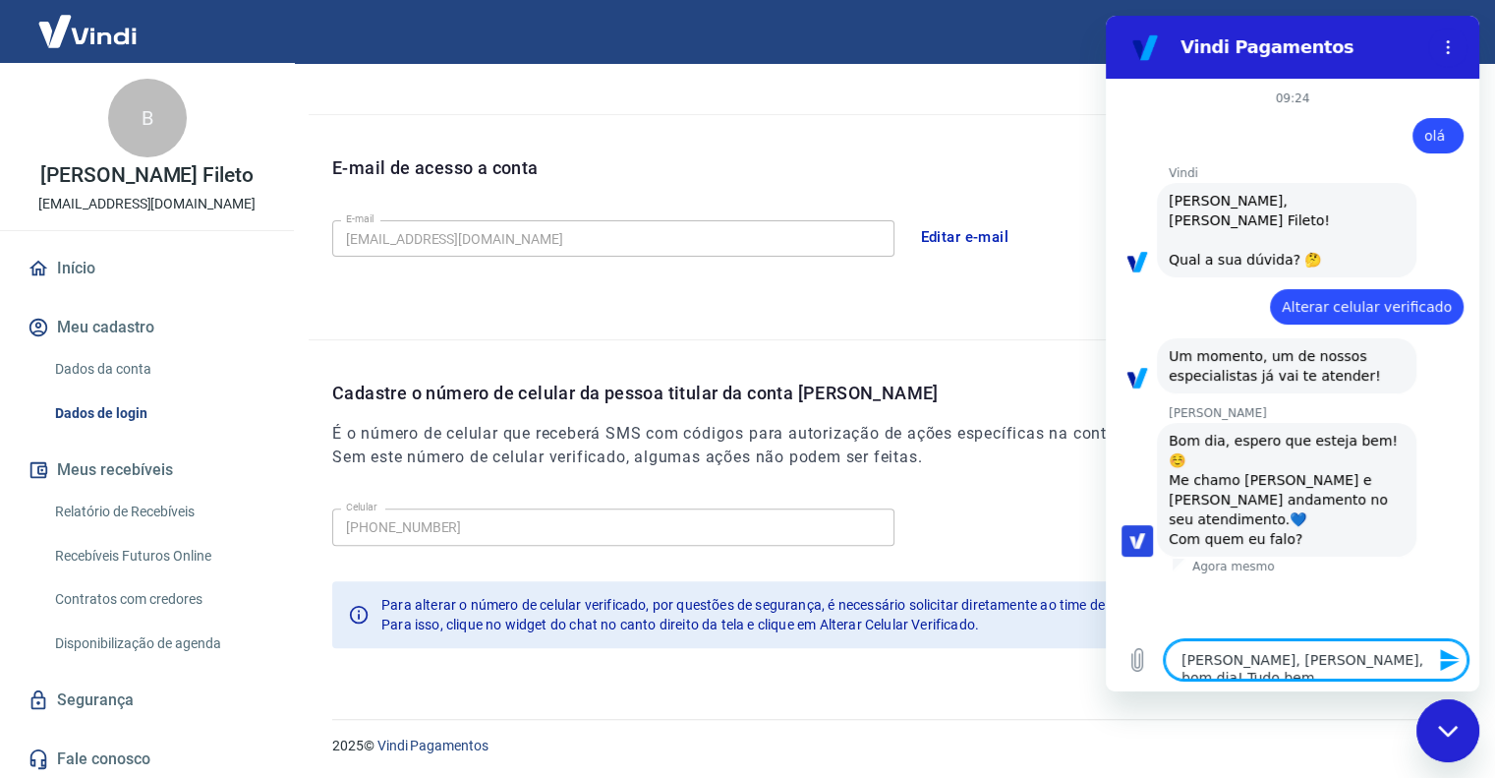
type textarea "x"
type textarea "[PERSON_NAME], [PERSON_NAME], bom dia! Tudo bem?"
type textarea "x"
type textarea "[PERSON_NAME], [PERSON_NAME], bom dia! Tudo bem?"
type textarea "x"
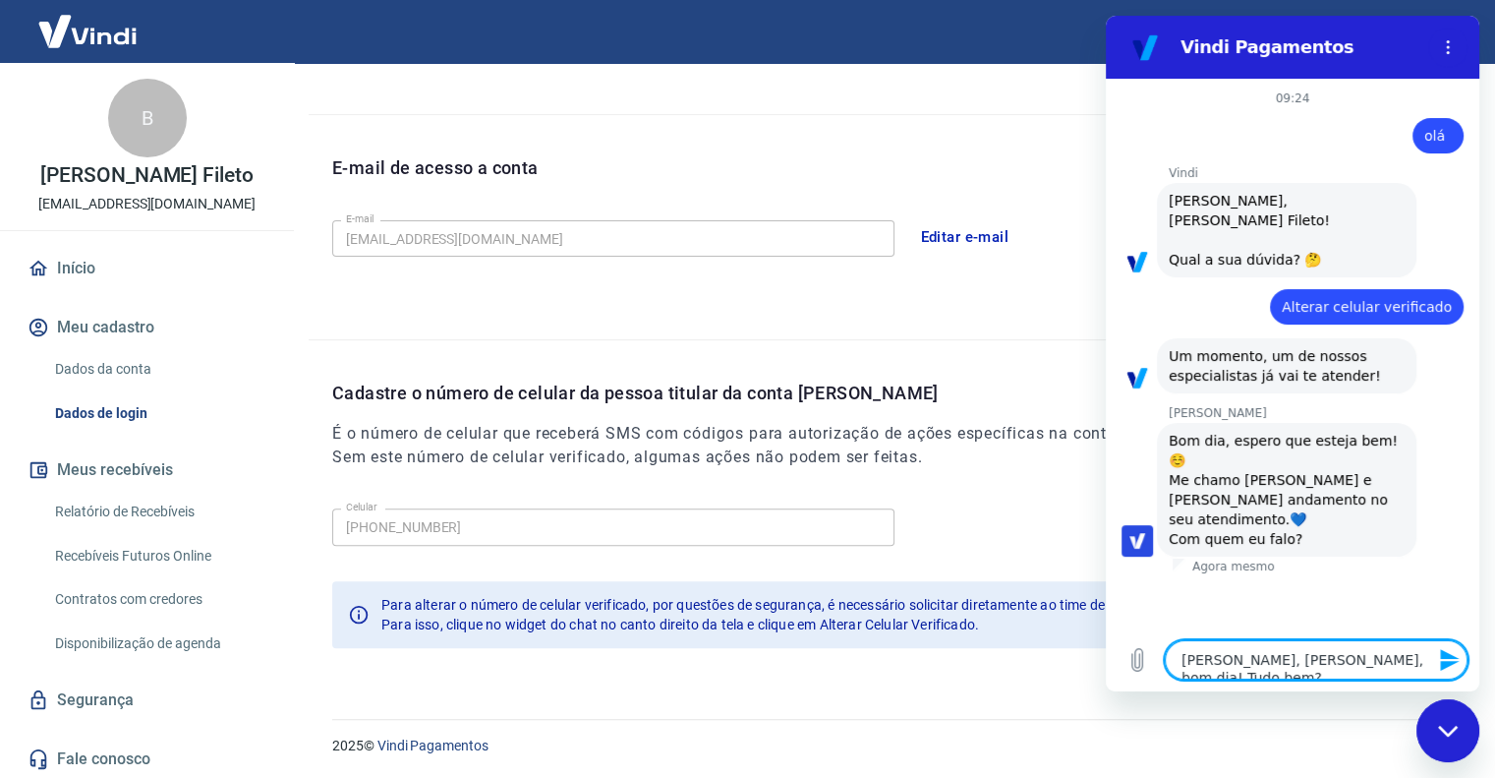
type textarea "[PERSON_NAME], [PERSON_NAME], bom dia! Tudo bem?"
type textarea "x"
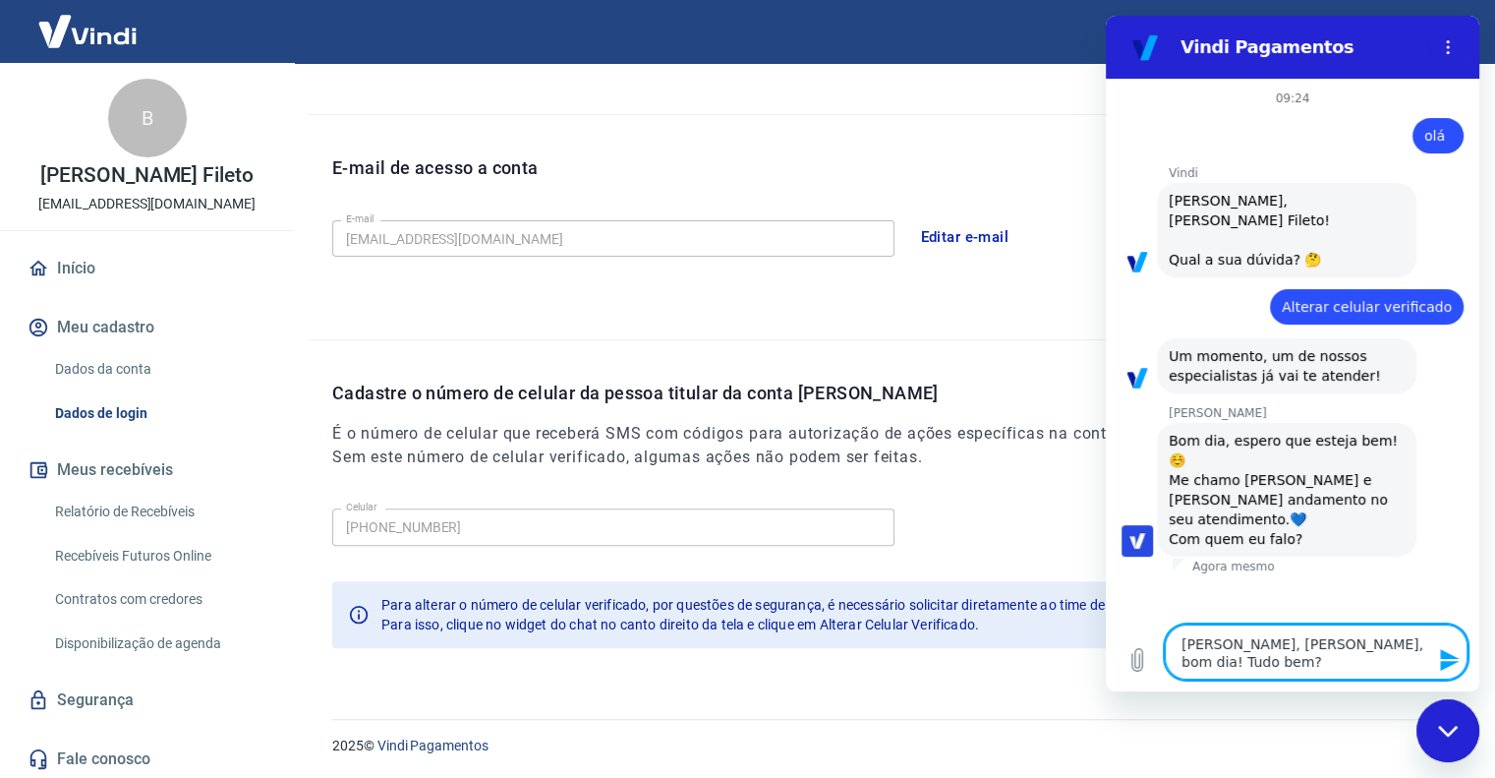
type textarea "[PERSON_NAME], [PERSON_NAME], bom dia! Tudo bem?"
type textarea "x"
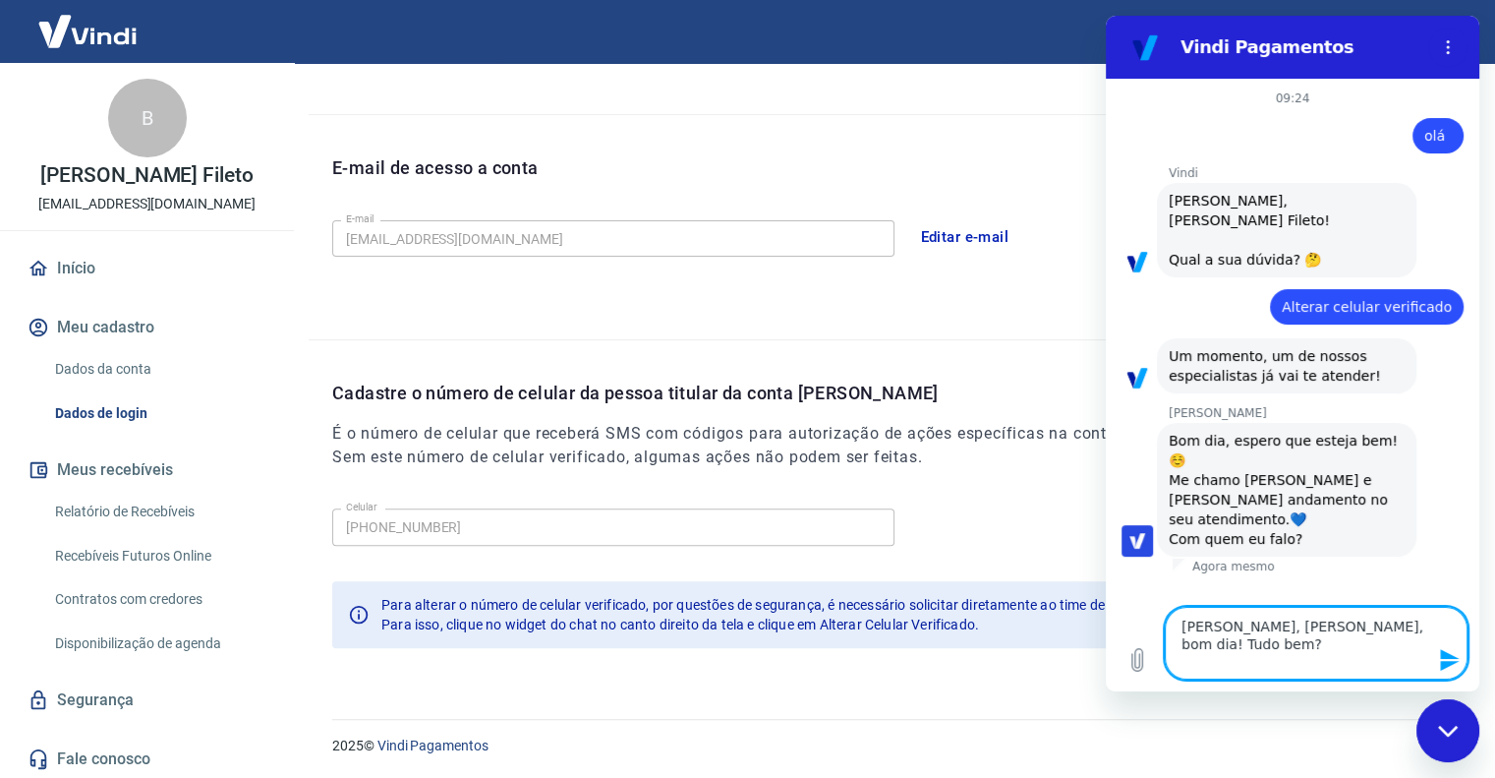
type textarea "[PERSON_NAME], [PERSON_NAME], bom dia! Tudo bem? A"
type textarea "x"
type textarea "[PERSON_NAME], [PERSON_NAME], bom dia! Tudo bem? Aq"
type textarea "x"
type textarea "[PERSON_NAME], [PERSON_NAME], bom dia! Tudo bem? Aqu"
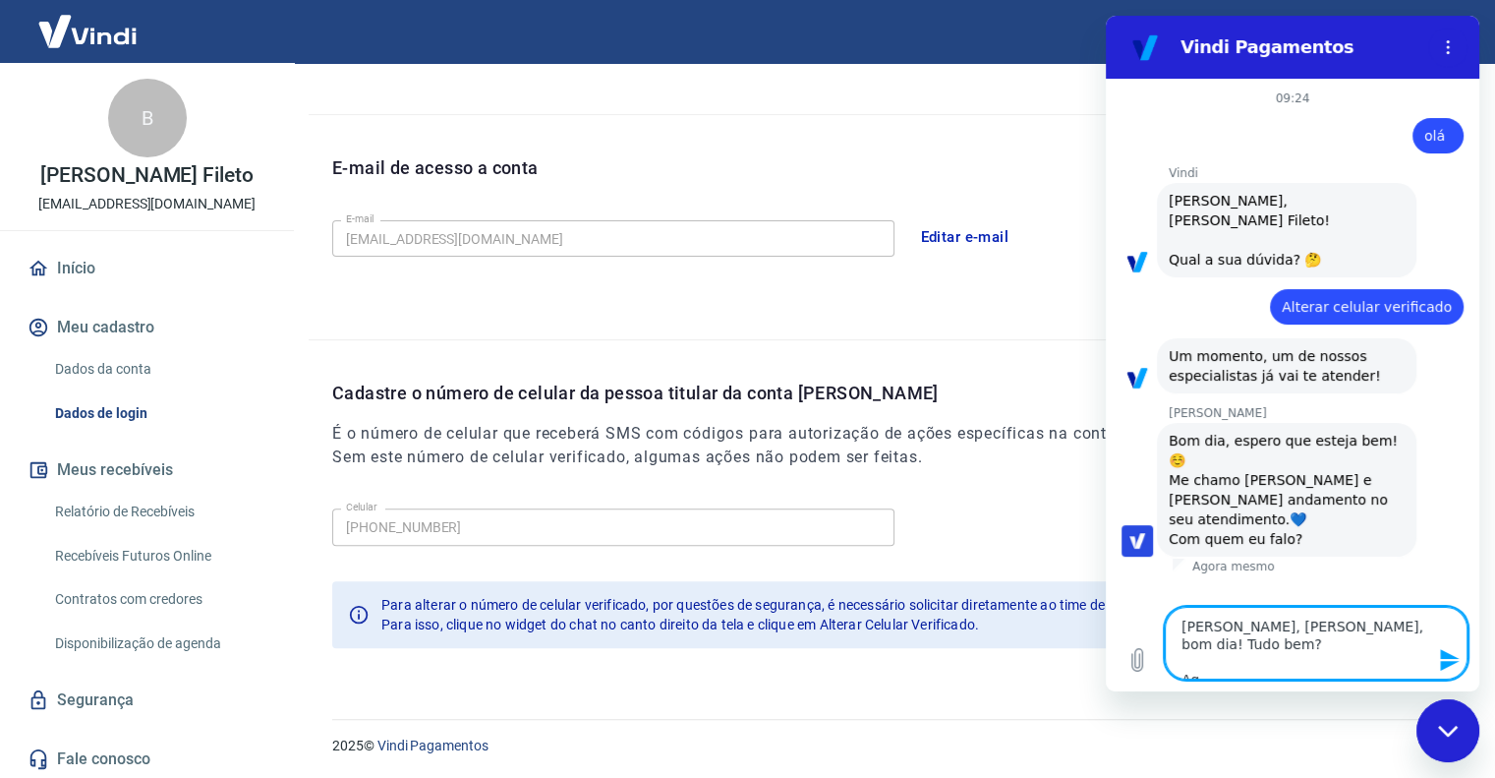
type textarea "x"
type textarea "[PERSON_NAME], [PERSON_NAME], bom dia! Tudo bem? Aqui"
type textarea "x"
type textarea "[PERSON_NAME], [PERSON_NAME], bom dia! Tudo bem? Aqui"
type textarea "x"
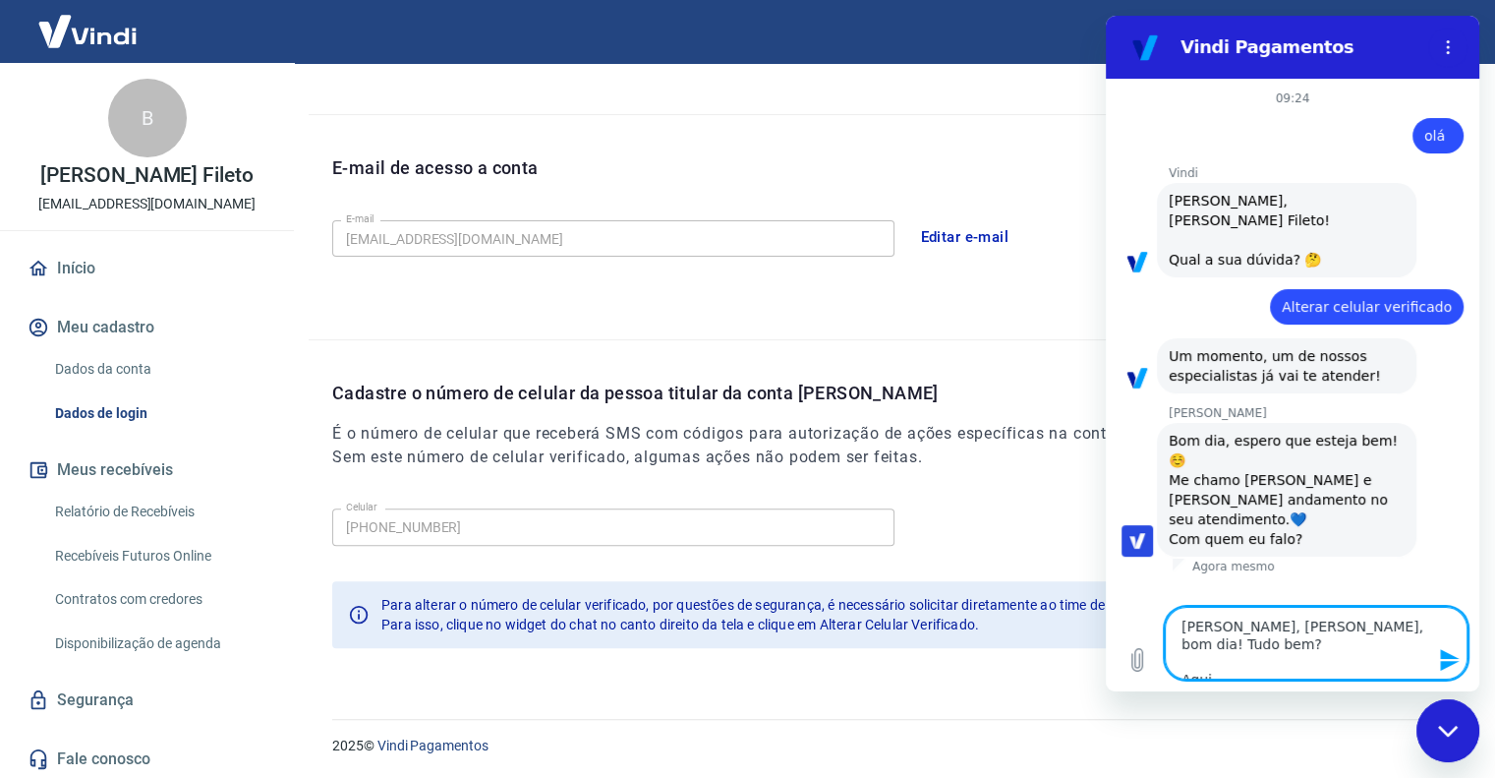
type textarea "[PERSON_NAME], [PERSON_NAME], bom dia! Tudo bem? Aqui é"
type textarea "x"
type textarea "[PERSON_NAME], [PERSON_NAME], bom dia! Tudo bem? Aqui é"
type textarea "x"
type textarea "[PERSON_NAME], [PERSON_NAME], bom dia! Tudo bem? Aqui é a"
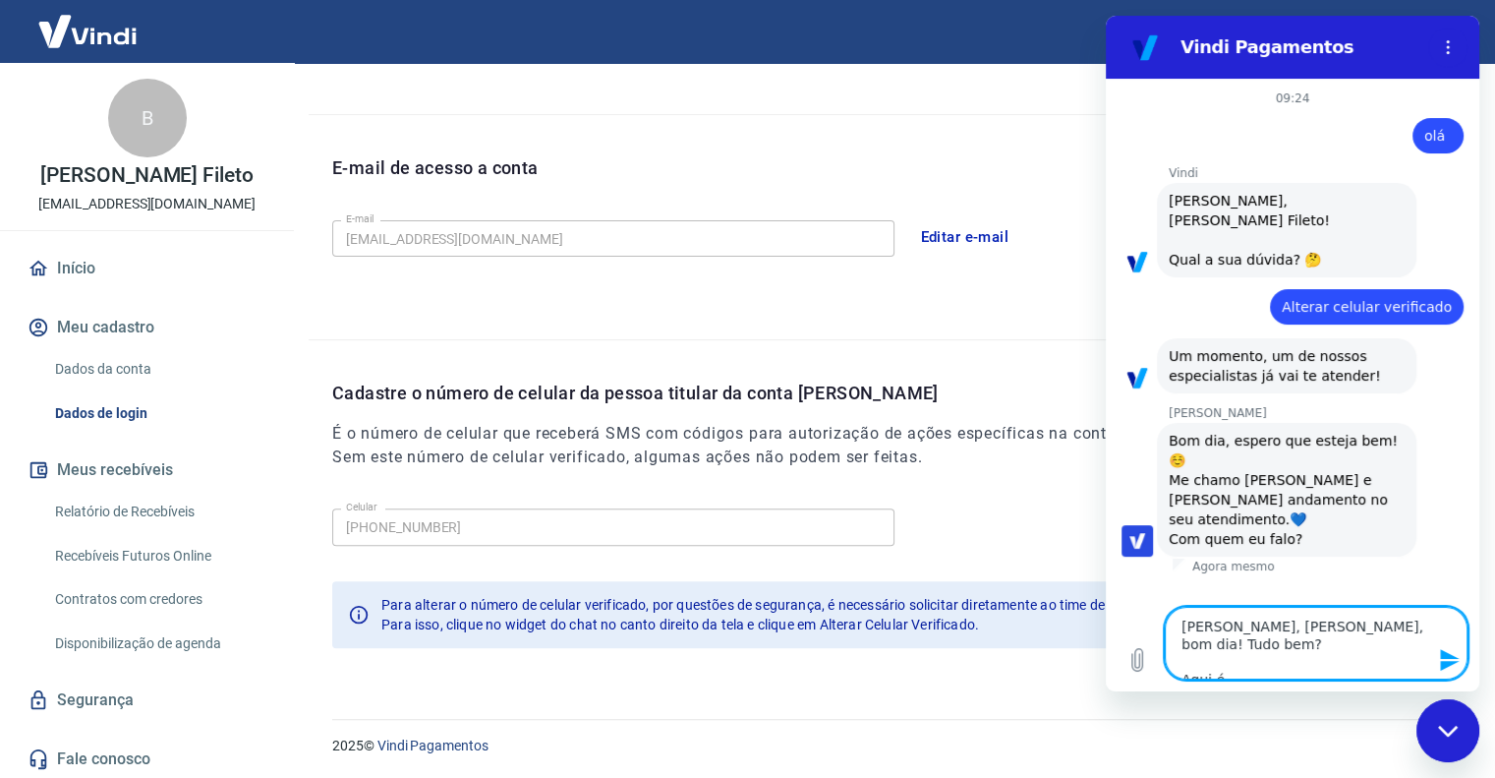
type textarea "x"
type textarea "[PERSON_NAME], [PERSON_NAME], bom dia! Tudo bem? Aqui é a"
type textarea "x"
type textarea "[PERSON_NAME], [PERSON_NAME], bom dia! Tudo bem? Aqui é a B"
type textarea "x"
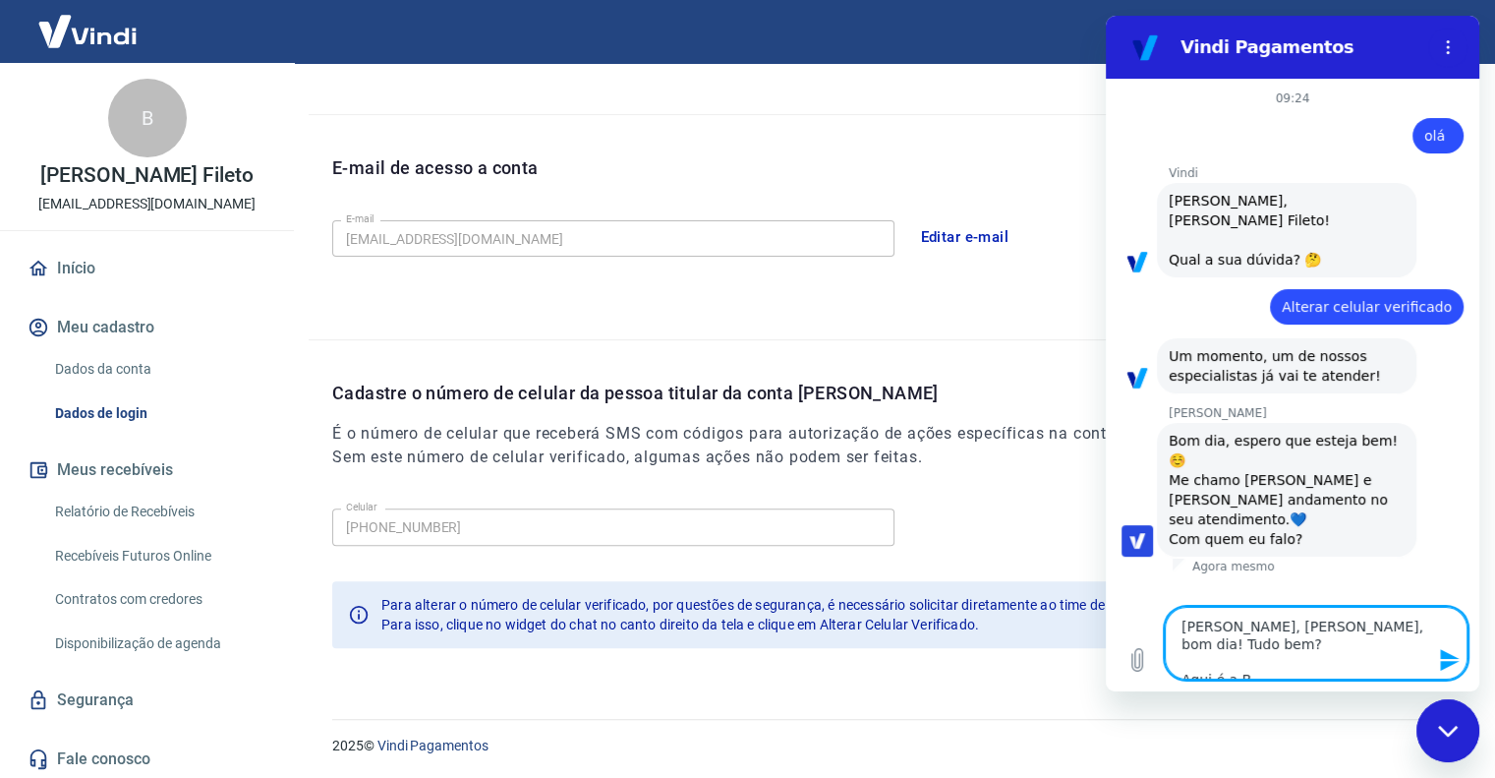
type textarea "[PERSON_NAME], [PERSON_NAME], bom dia! Tudo bem? Aqui é a Be"
type textarea "x"
type textarea "[PERSON_NAME], [PERSON_NAME], bom dia! Tudo bem? Aqui é a Bea"
type textarea "x"
type textarea "[PERSON_NAME], [PERSON_NAME], bom dia! Tudo bem? Aqui é a Beat"
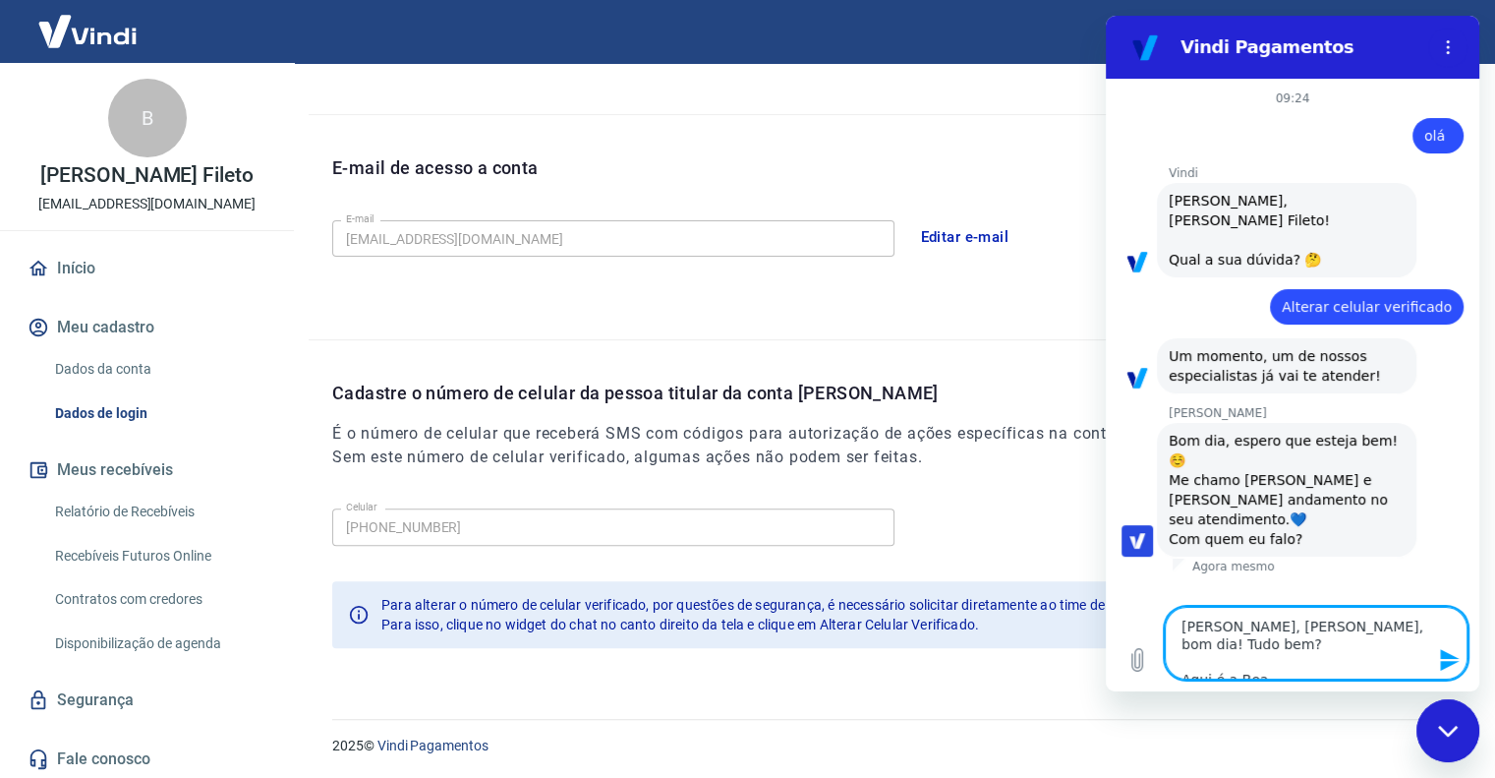
type textarea "x"
type textarea "[PERSON_NAME], [PERSON_NAME], bom dia! Tudo bem? Aqui é a Beatr"
type textarea "x"
type textarea "[PERSON_NAME], [PERSON_NAME], bom dia! Tudo bem? Aqui é a Beatri"
type textarea "x"
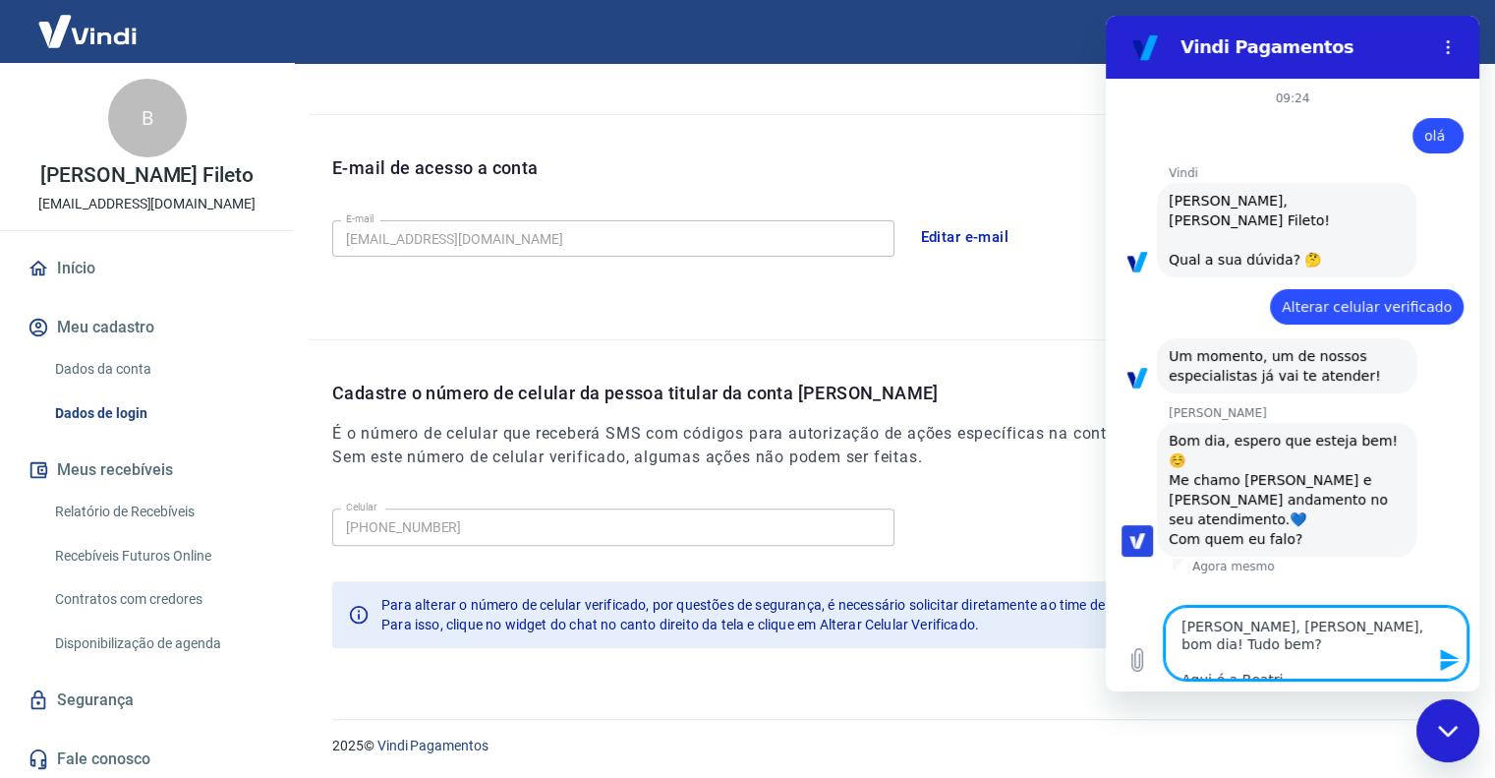
type textarea "[PERSON_NAME], [PERSON_NAME], bom dia! Tudo bem? Aqui é a [PERSON_NAME]"
type textarea "x"
type textarea "[PERSON_NAME], [PERSON_NAME], bom dia! Tudo bem? Aqui é a [PERSON_NAME]."
type textarea "x"
type textarea "[PERSON_NAME], [PERSON_NAME], bom dia! Tudo bem? Aqui é a [PERSON_NAME]."
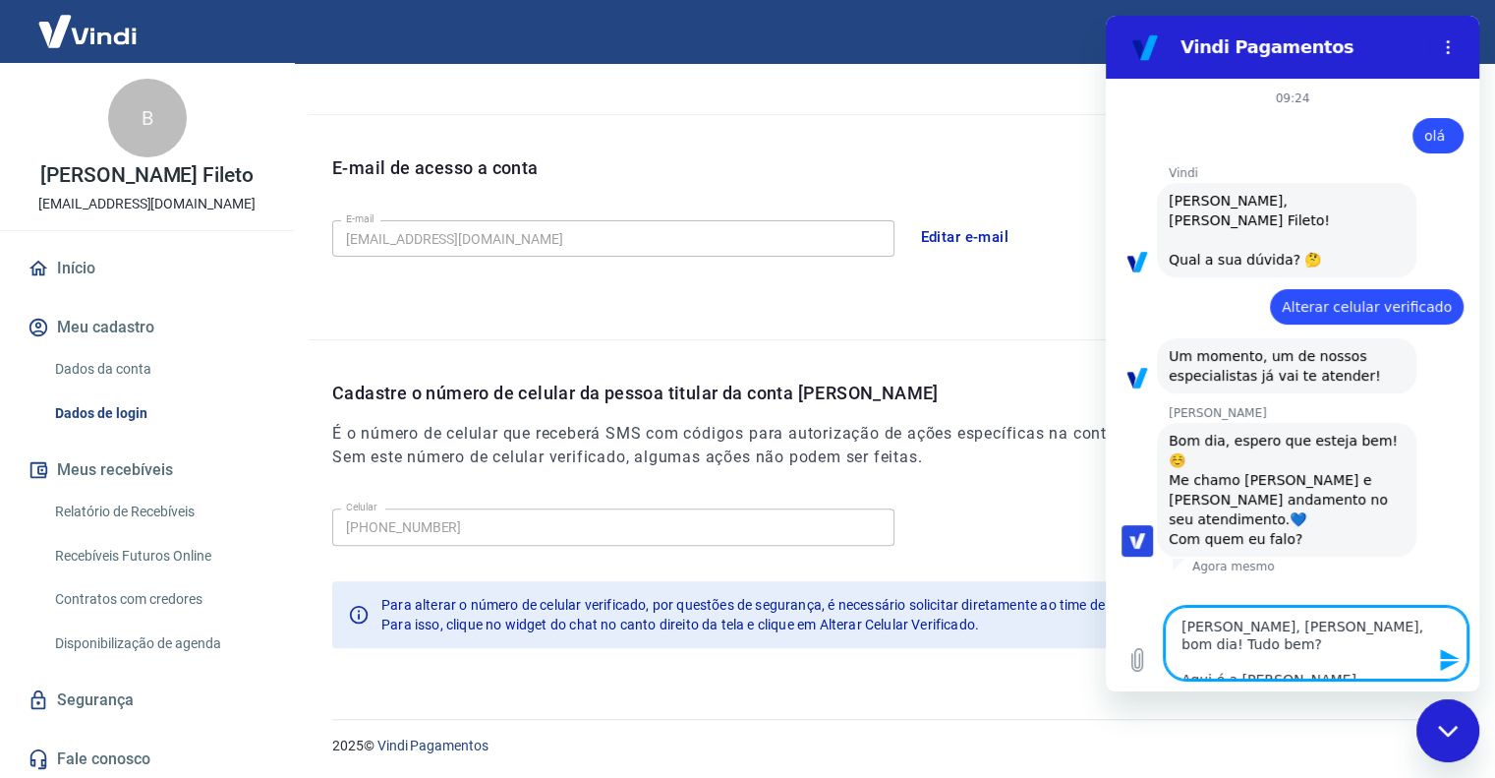
type textarea "x"
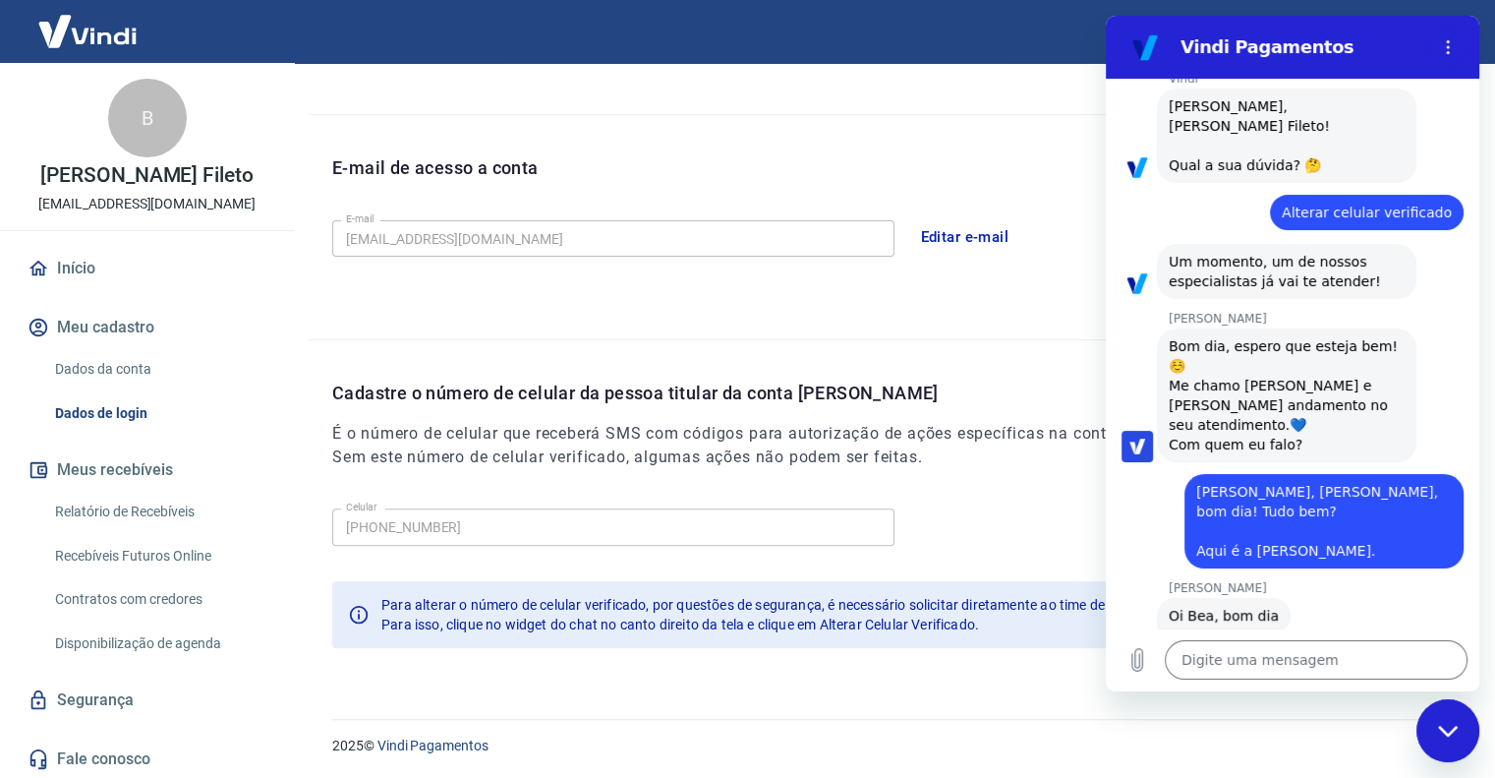
scroll to position [91, 0]
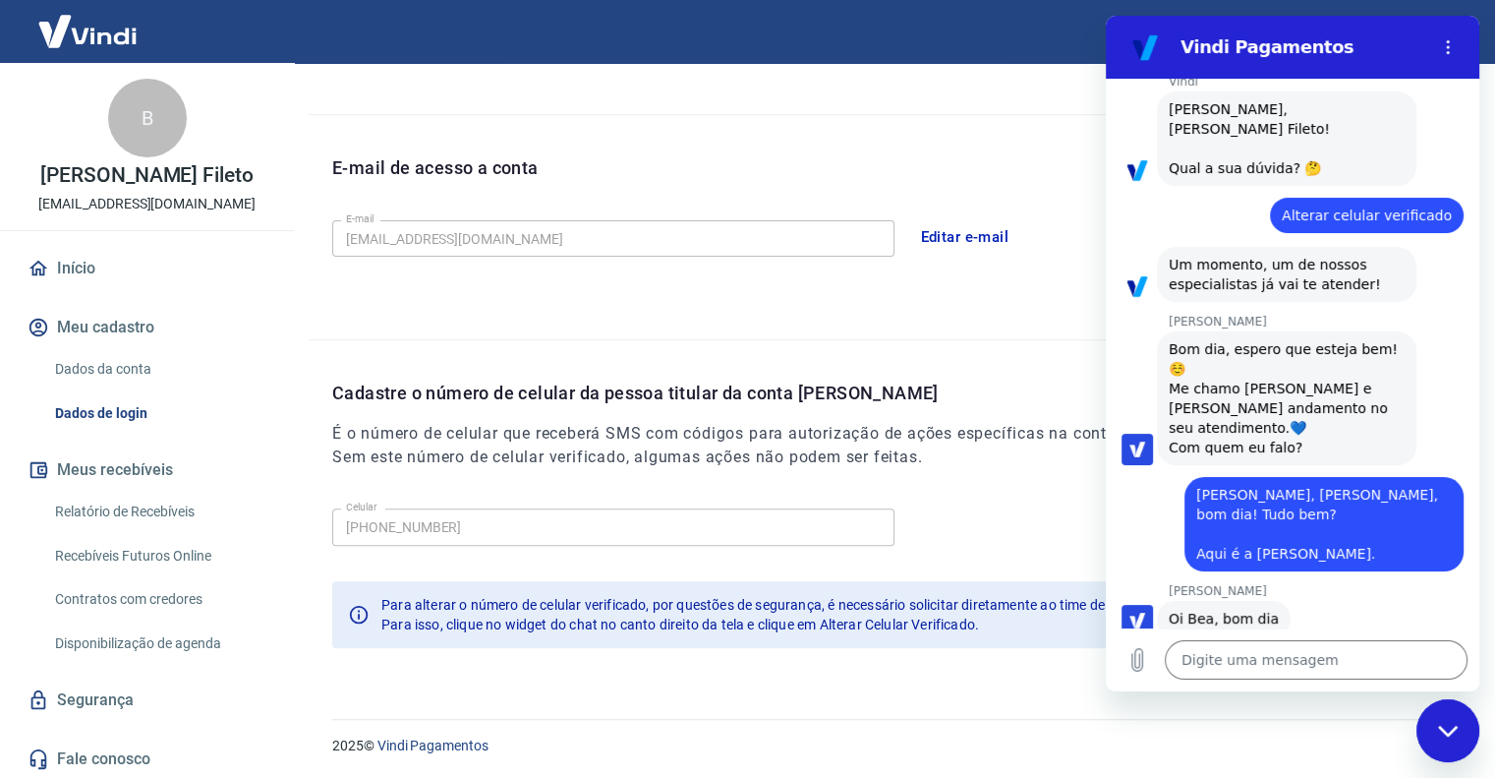
type textarea "x"
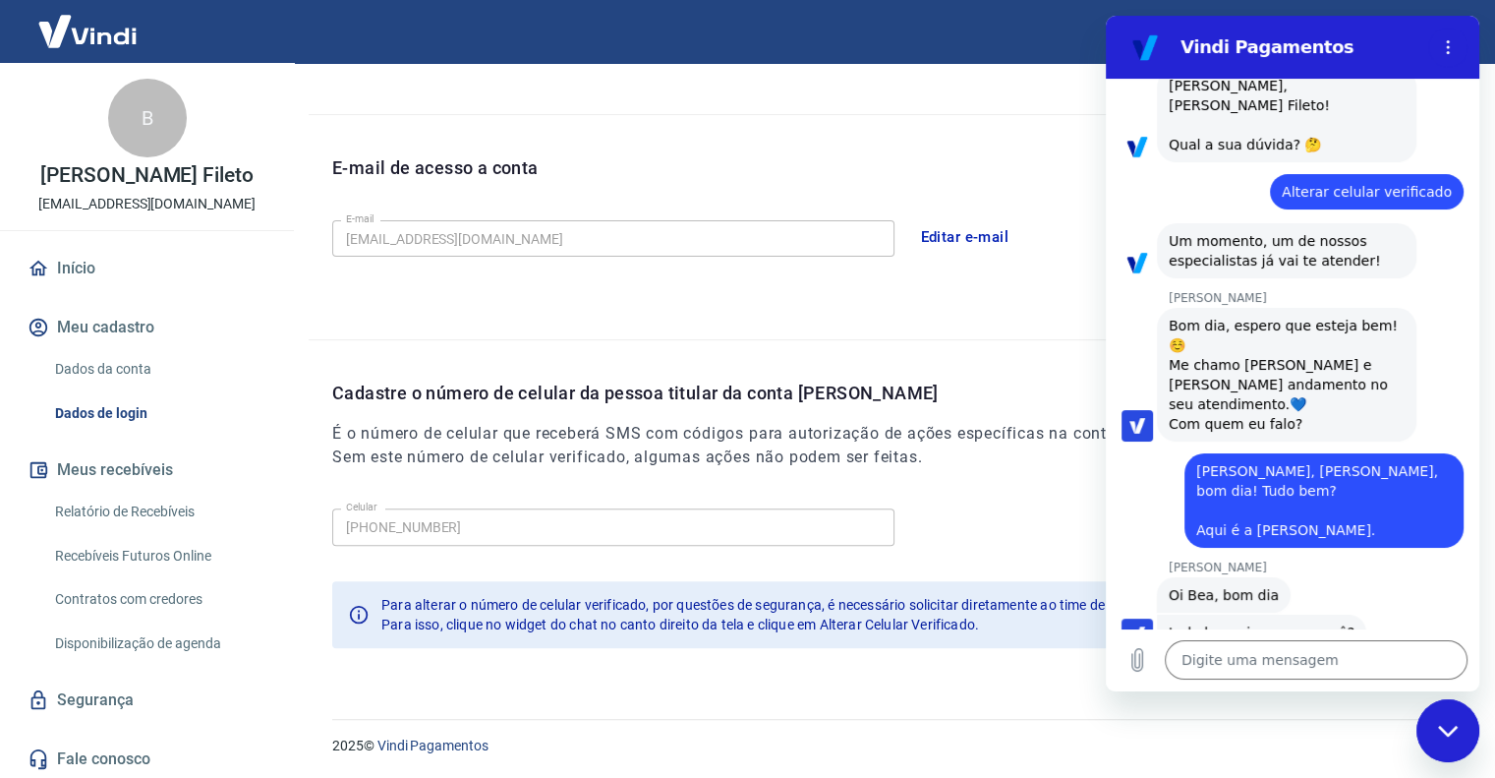
scroll to position [119, 0]
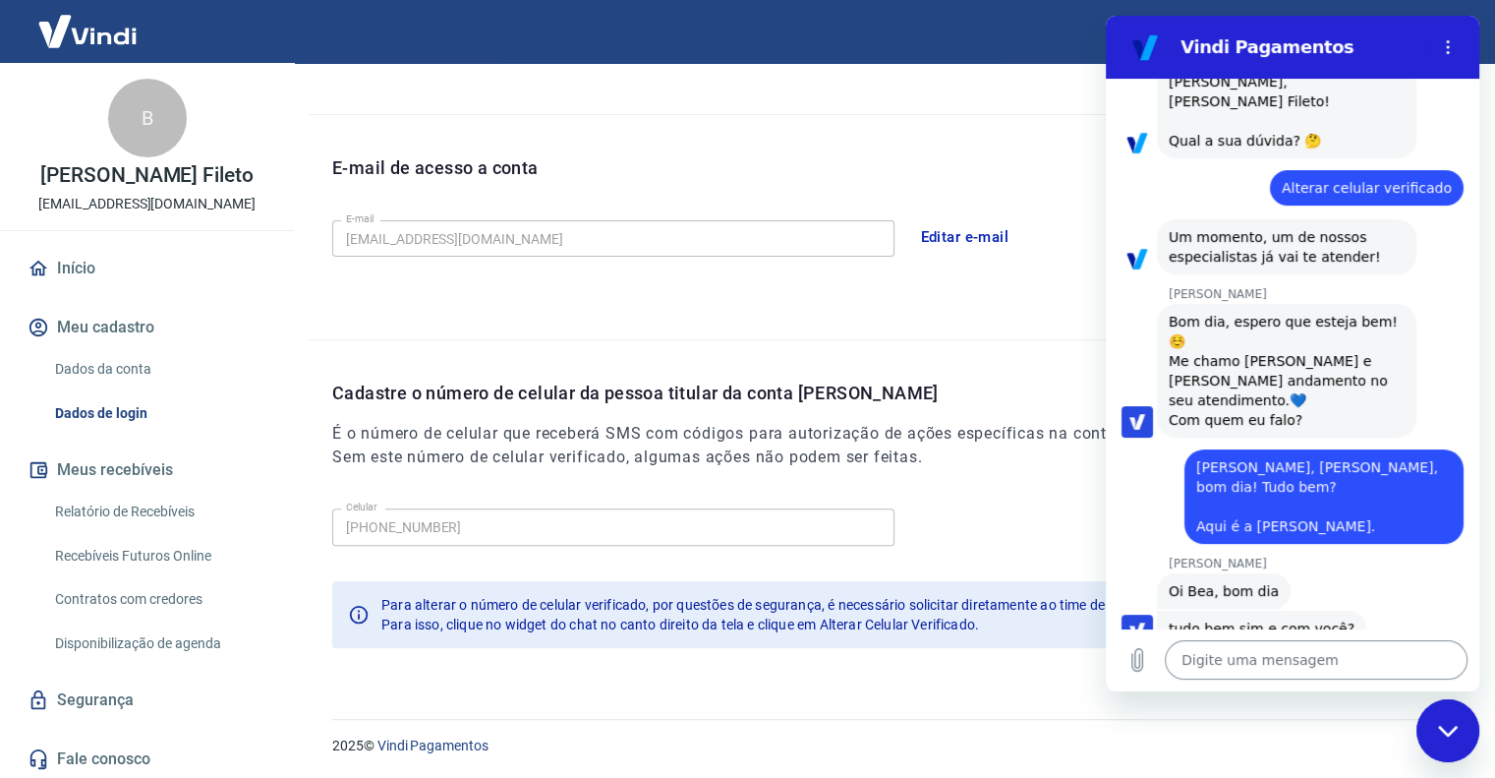
click at [1286, 653] on textarea at bounding box center [1316, 659] width 303 height 39
type textarea "t"
type textarea "x"
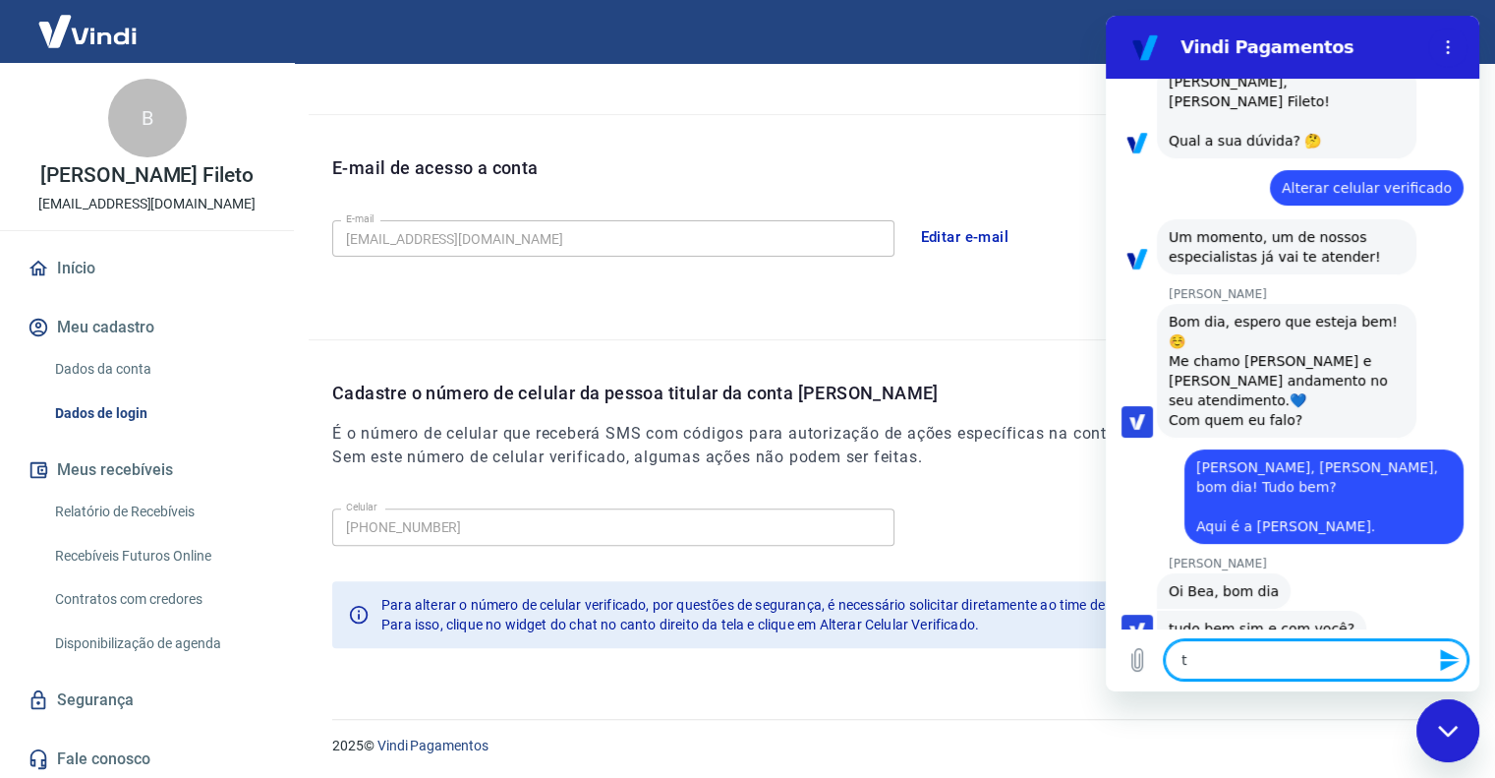
type textarea "tu"
type textarea "x"
type textarea "tud"
type textarea "x"
type textarea "tudo"
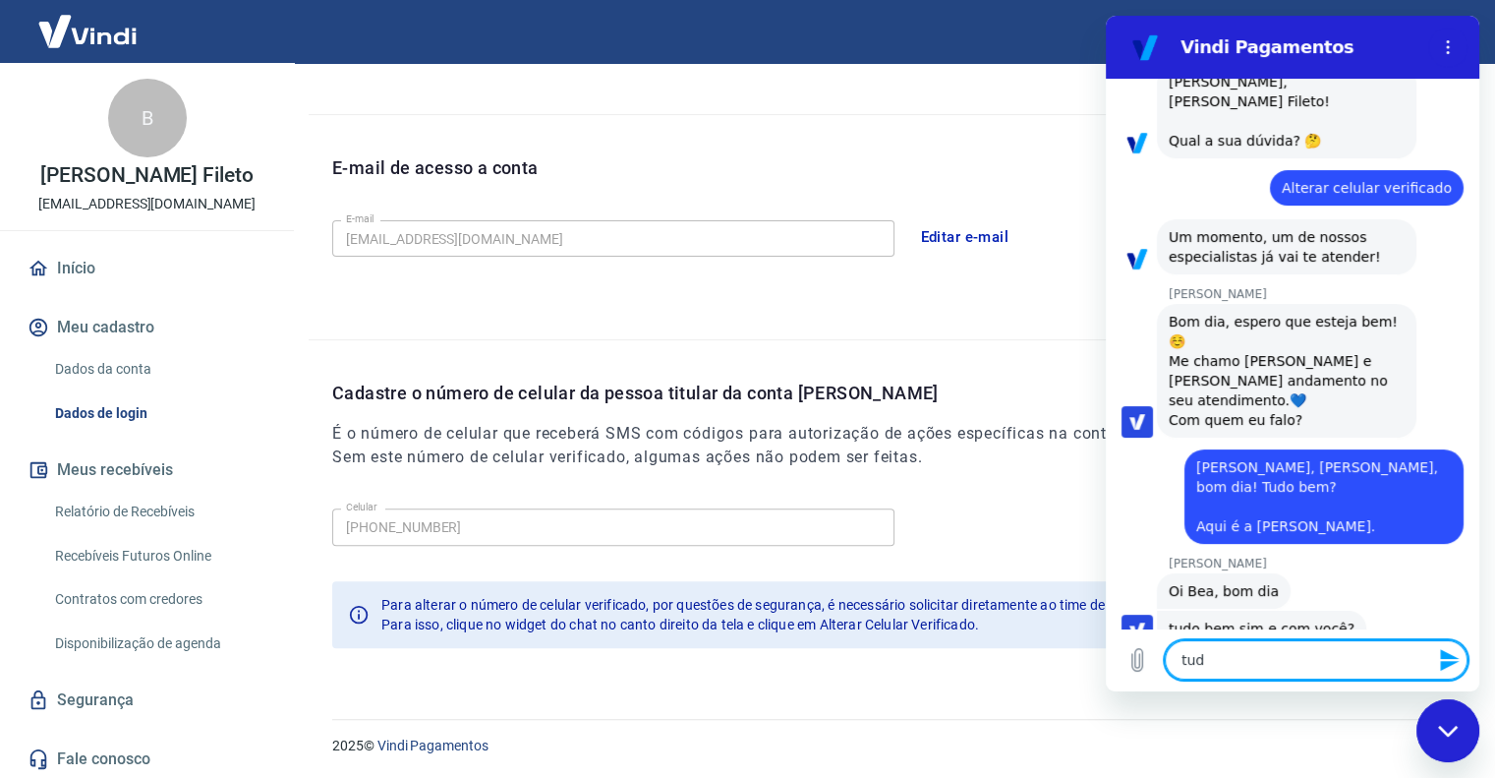
type textarea "x"
type textarea "tudo"
type textarea "x"
type textarea "tudo j"
type textarea "x"
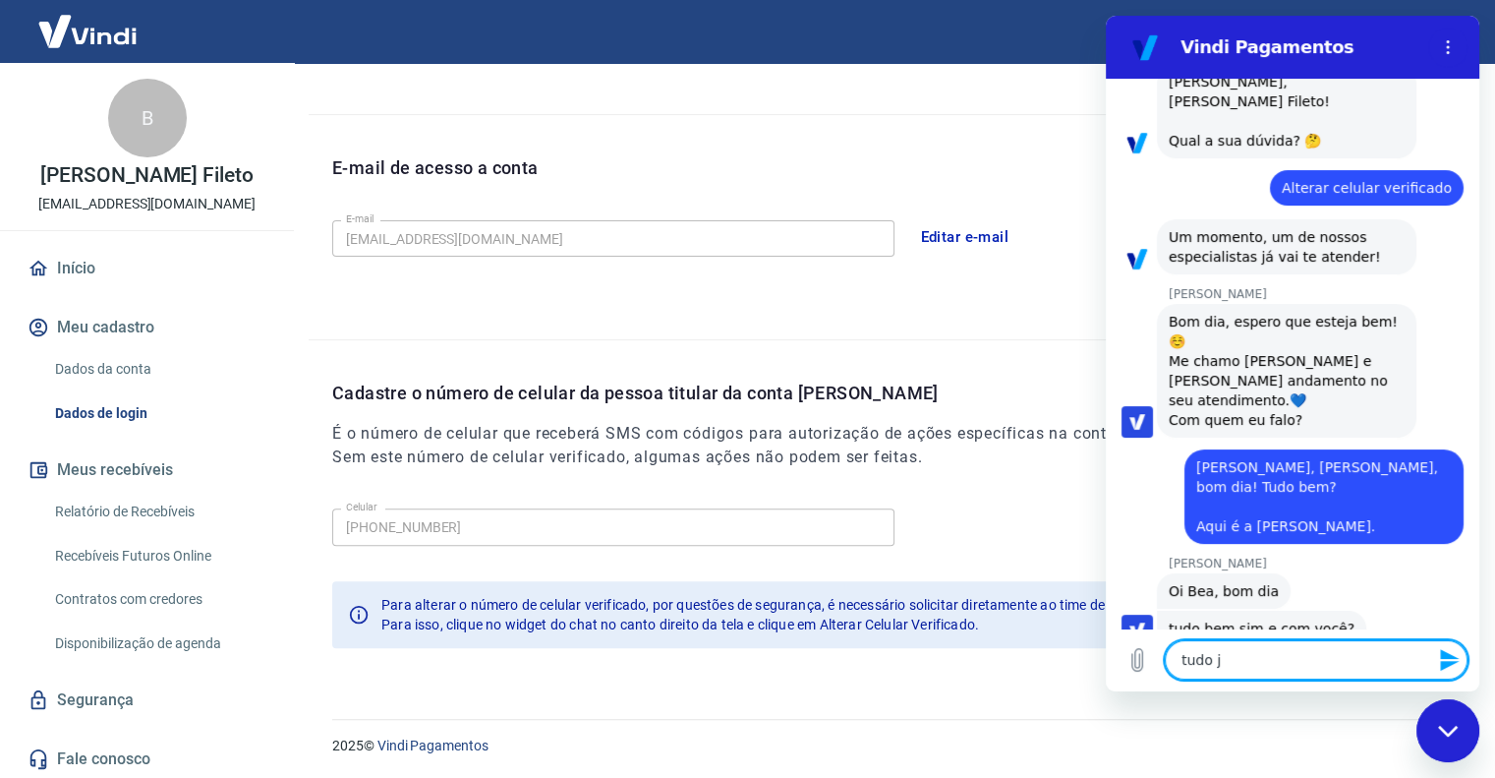
type textarea "tudo jó"
type textarea "x"
type textarea "tudo jói"
type textarea "x"
type textarea "tudo jóia"
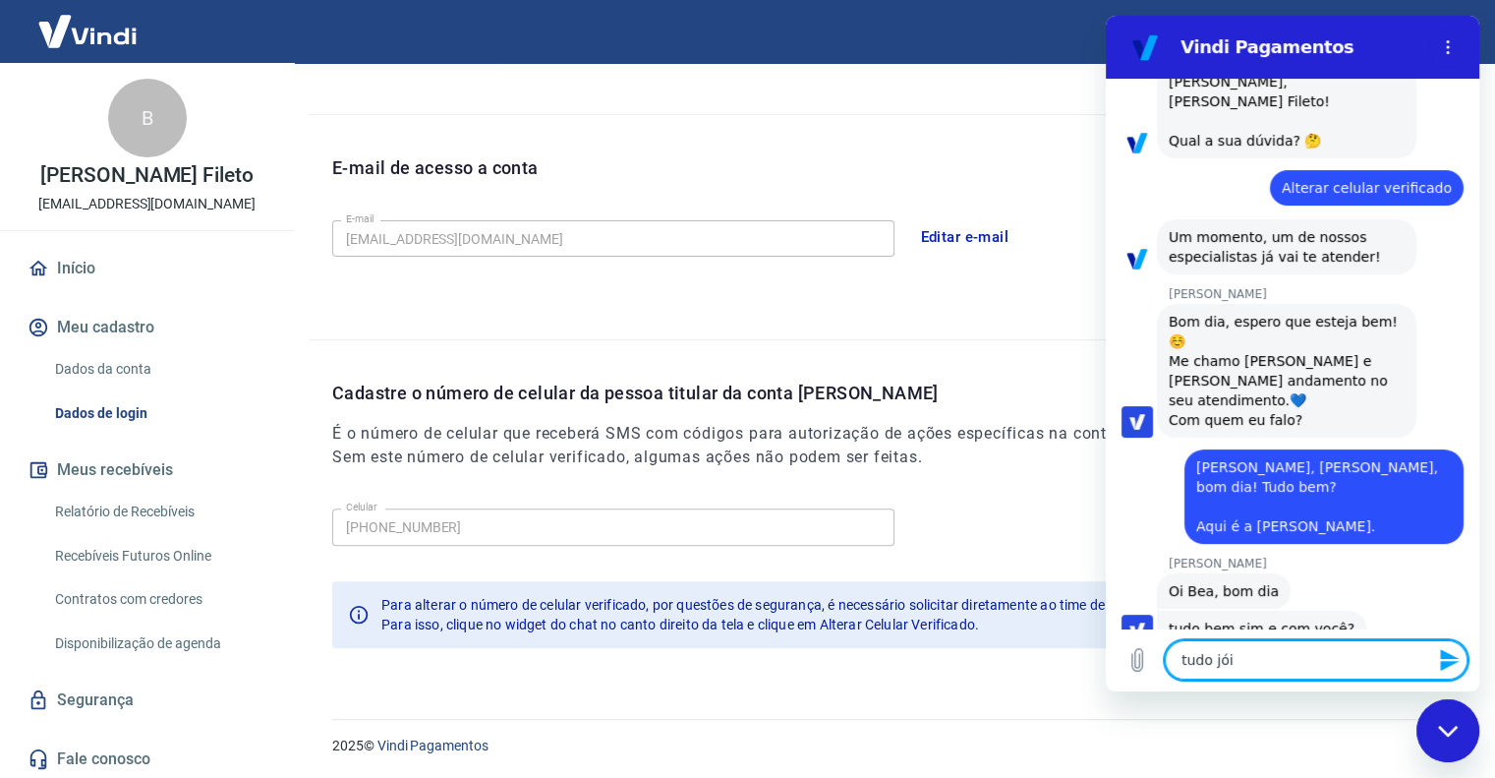
type textarea "x"
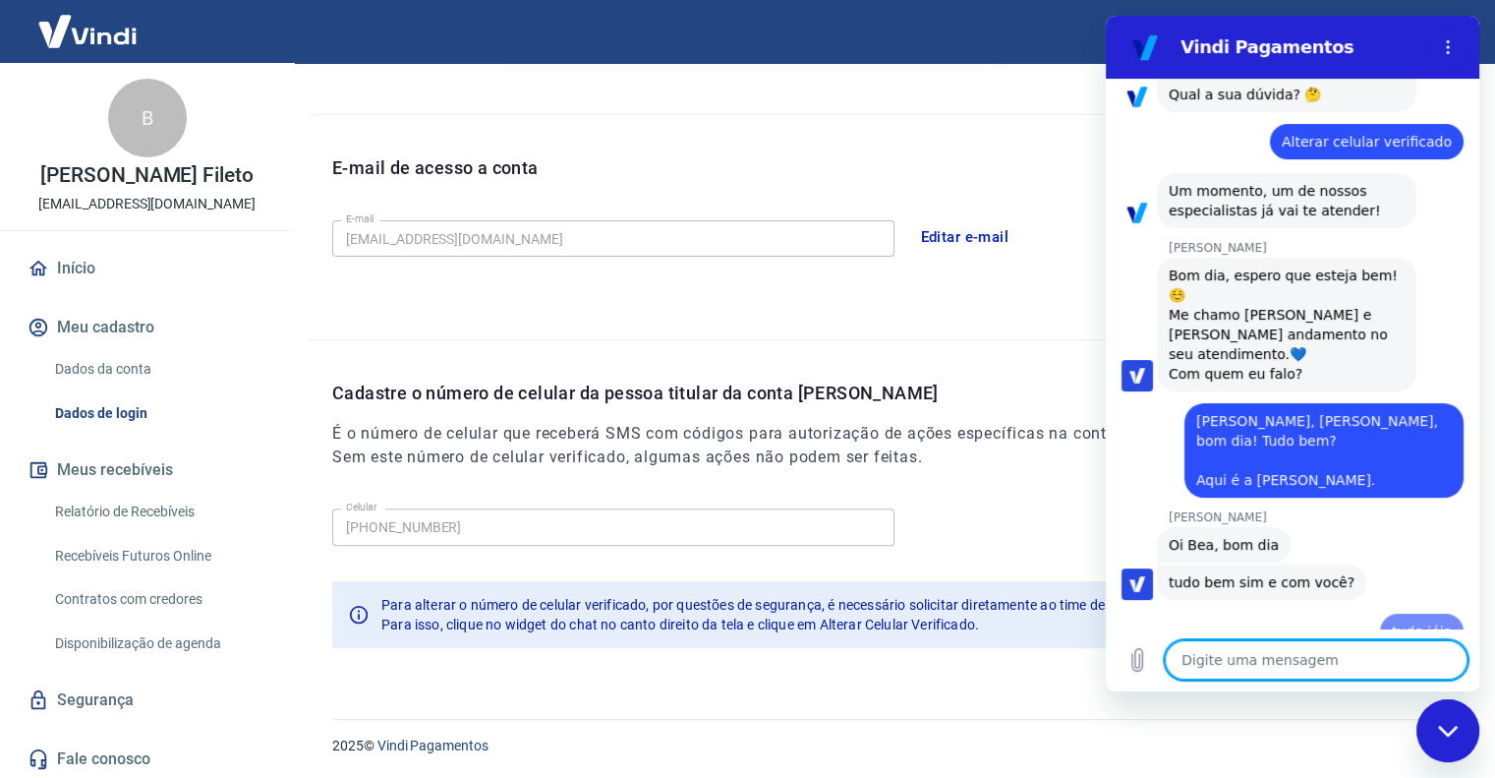
type textarea "x"
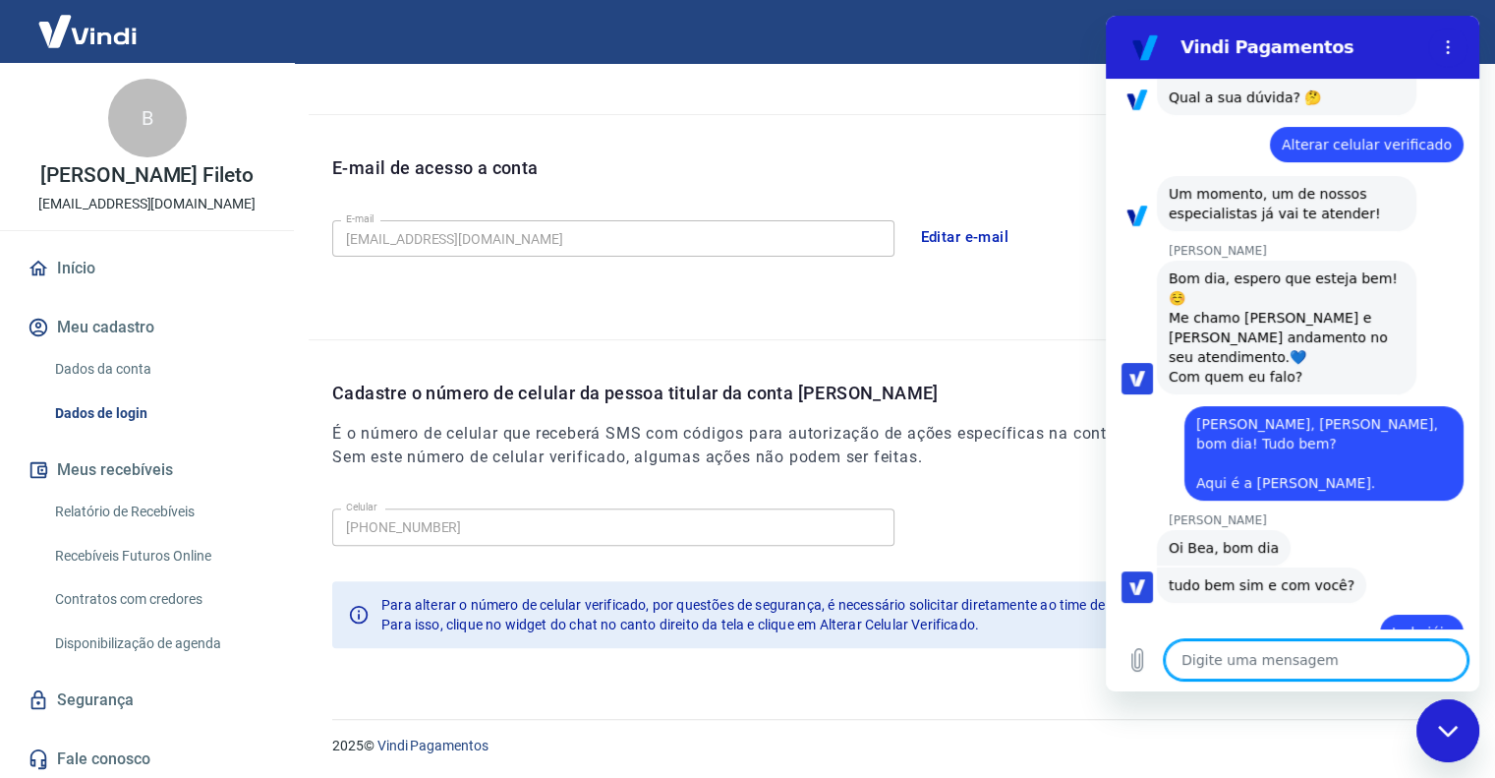
scroll to position [166, 0]
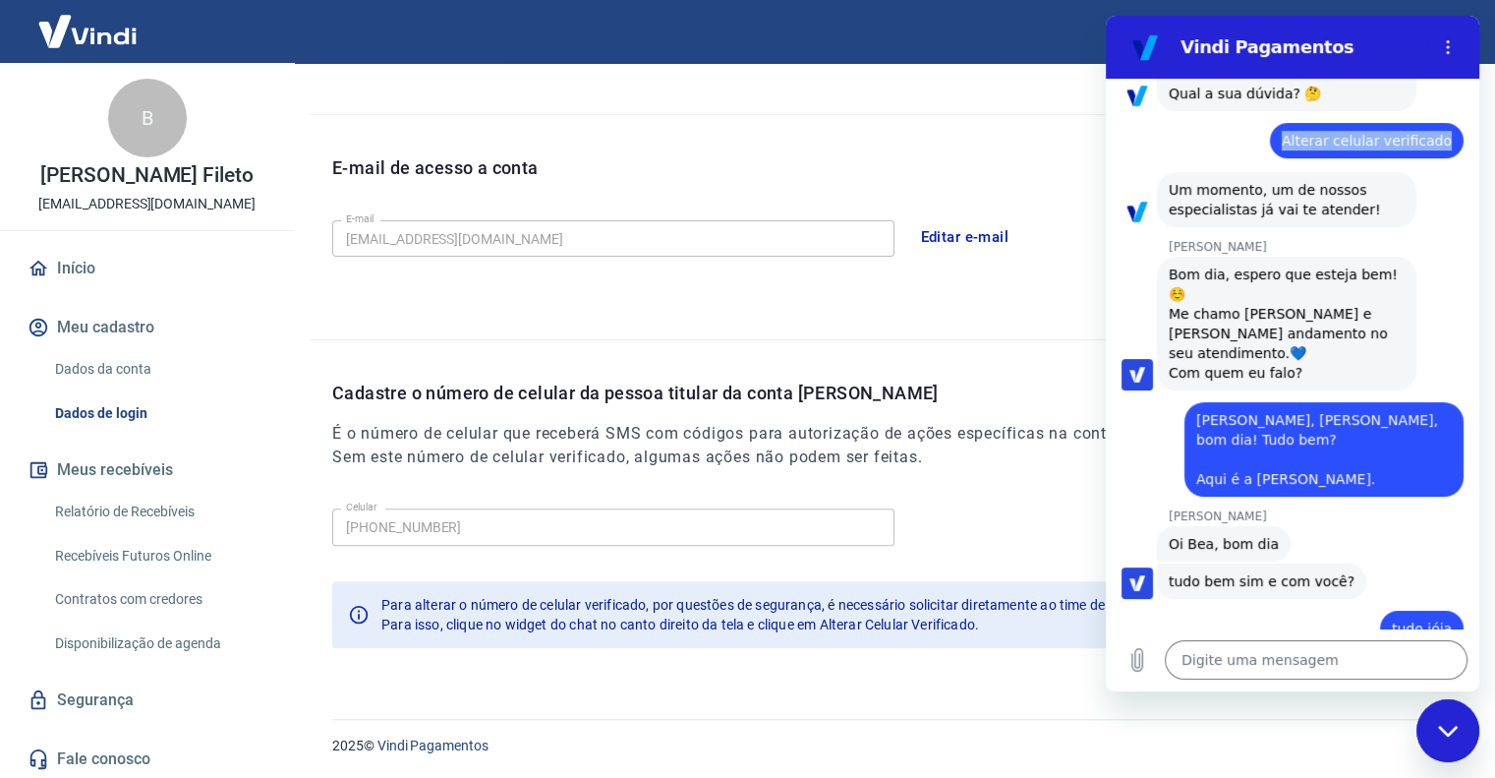
drag, startPoint x: 1287, startPoint y: 121, endPoint x: 1436, endPoint y: 118, distance: 149.5
click at [1436, 123] on div "diz: Alterar celular verificado" at bounding box center [1367, 140] width 194 height 35
copy span "Alterar celular verificado"
click at [1196, 652] on textarea at bounding box center [1316, 659] width 303 height 39
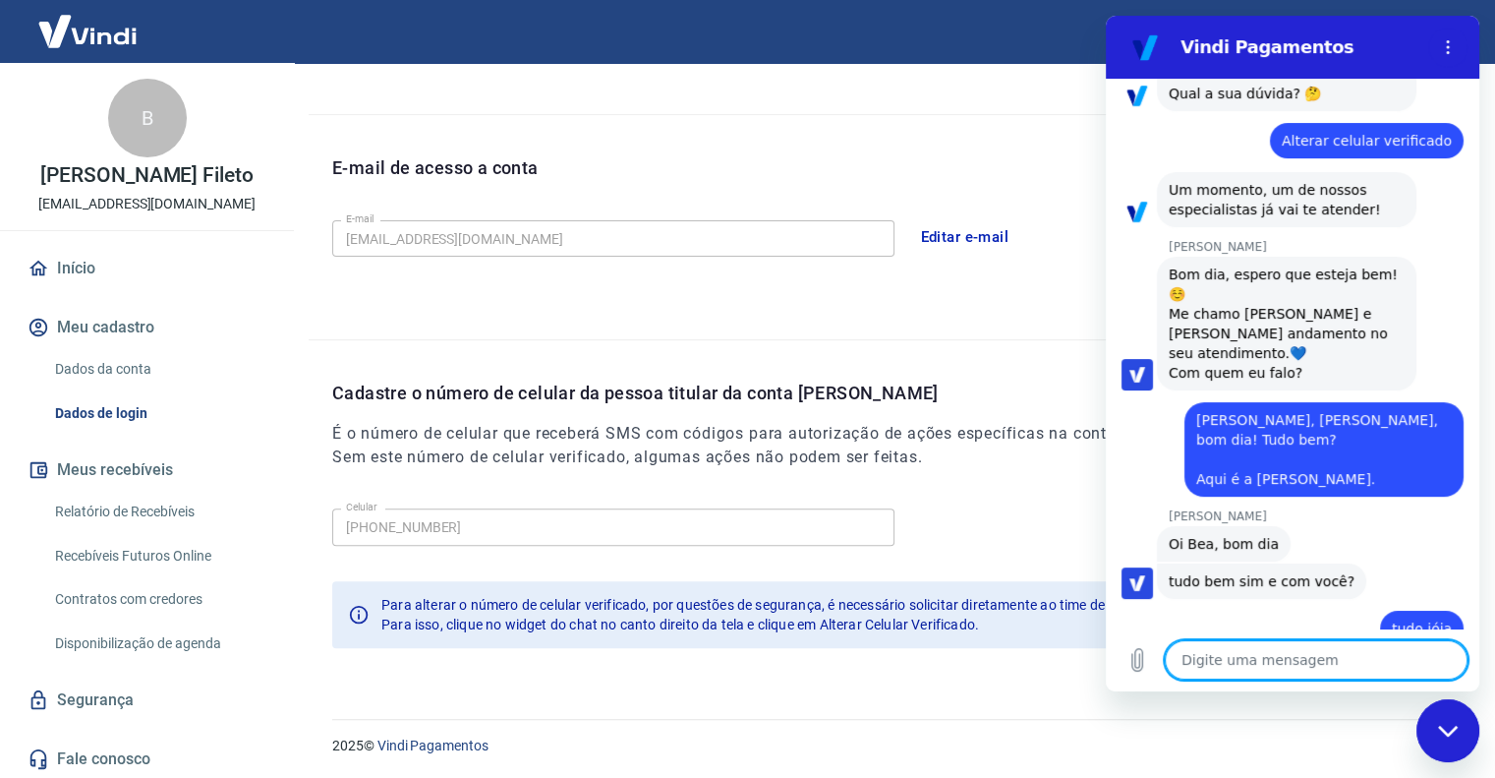
type textarea "p"
type textarea "x"
type textarea "pr"
type textarea "x"
type textarea "pre"
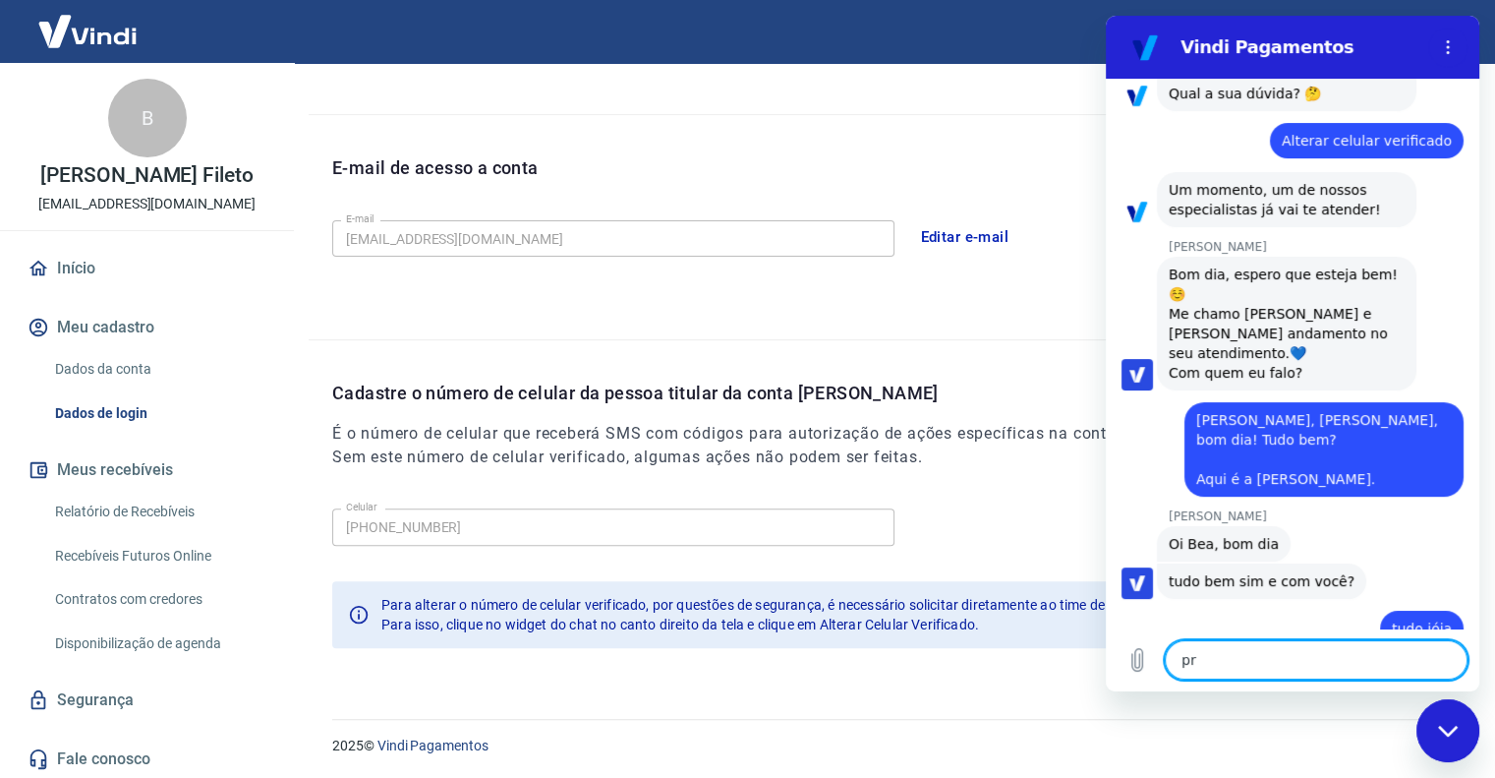
type textarea "x"
type textarea "prec"
type textarea "x"
type textarea "preci"
type textarea "x"
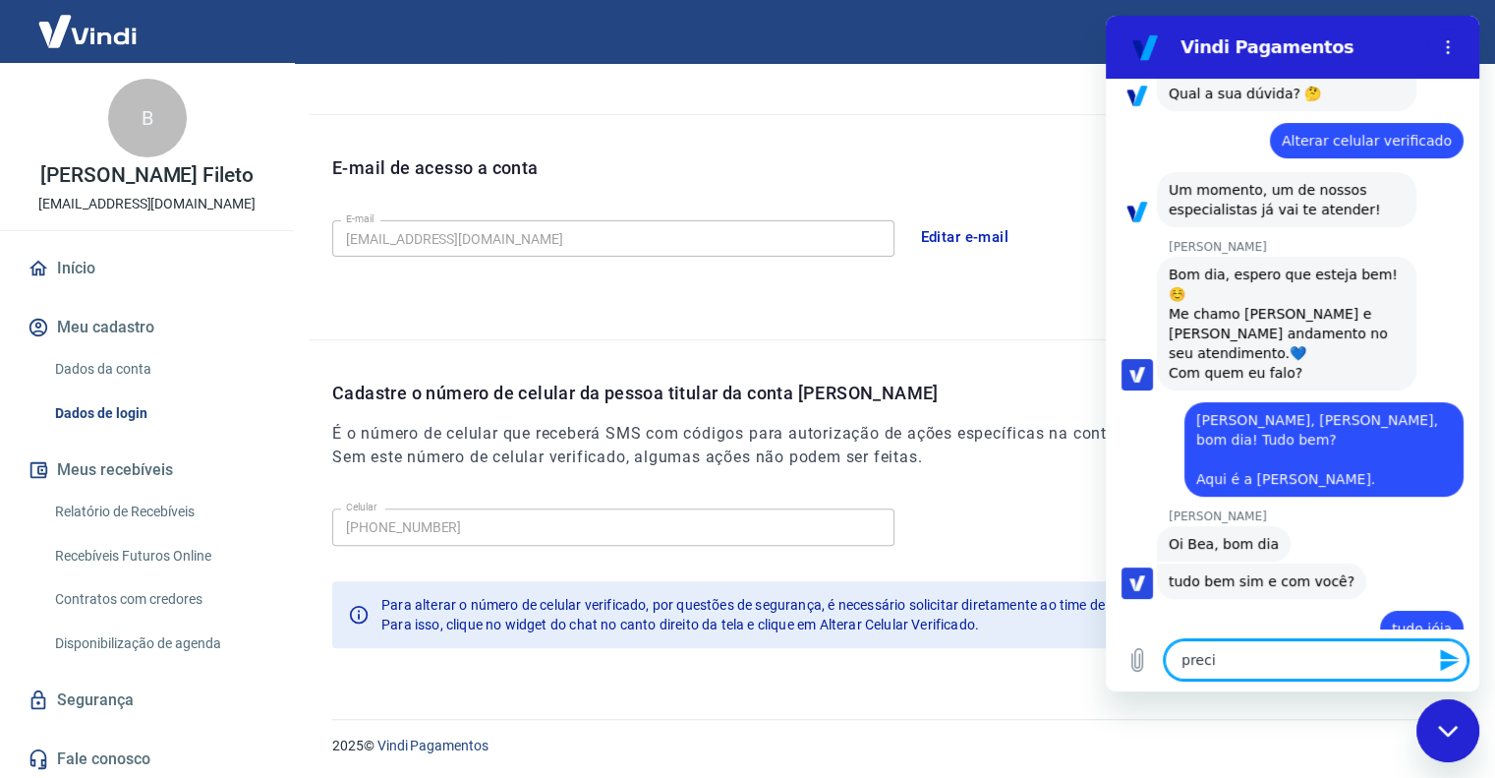
type textarea "precio"
type textarea "x"
type textarea "preci"
type textarea "x"
type textarea "precis"
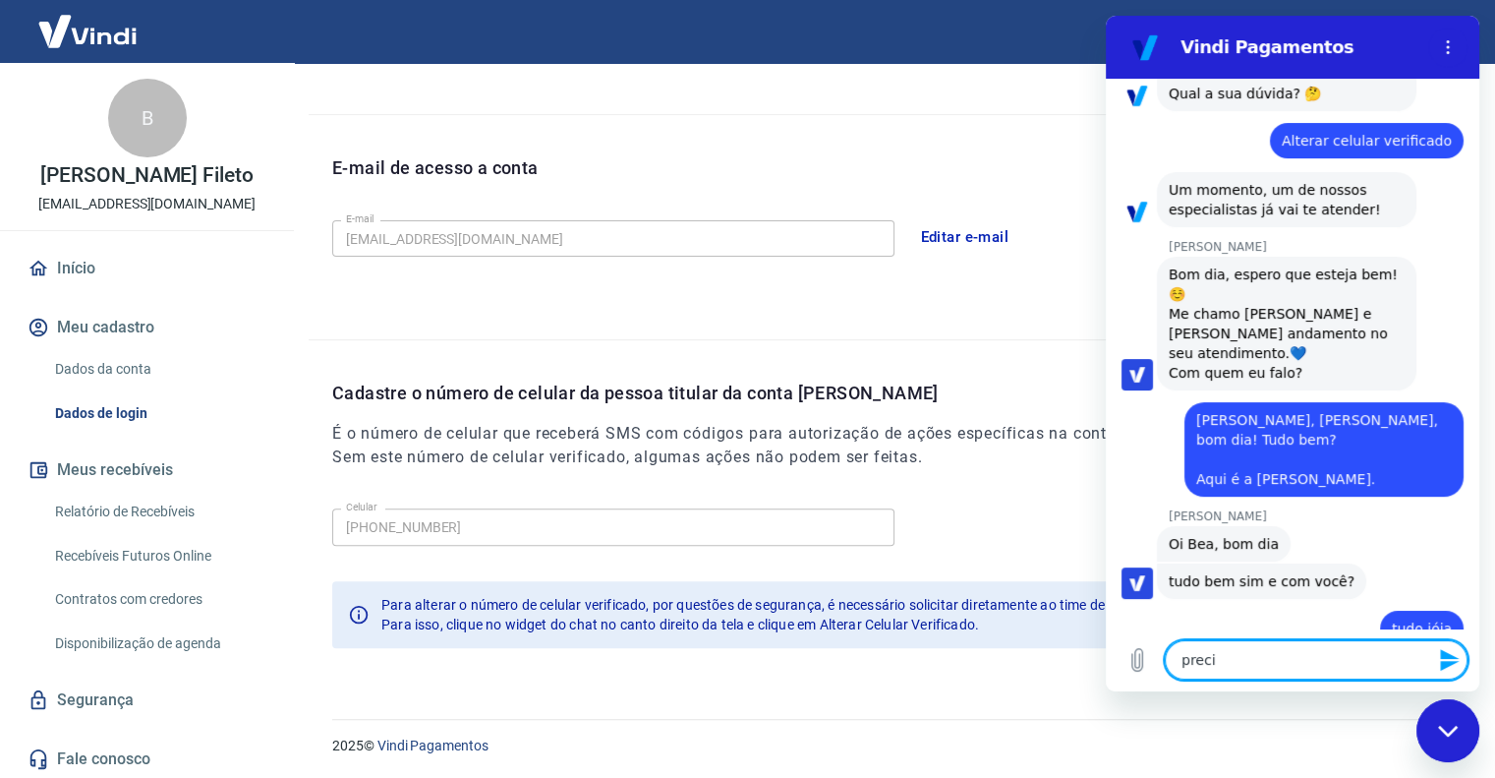
type textarea "x"
type textarea "preciso"
type textarea "x"
type textarea "preciso"
type textarea "x"
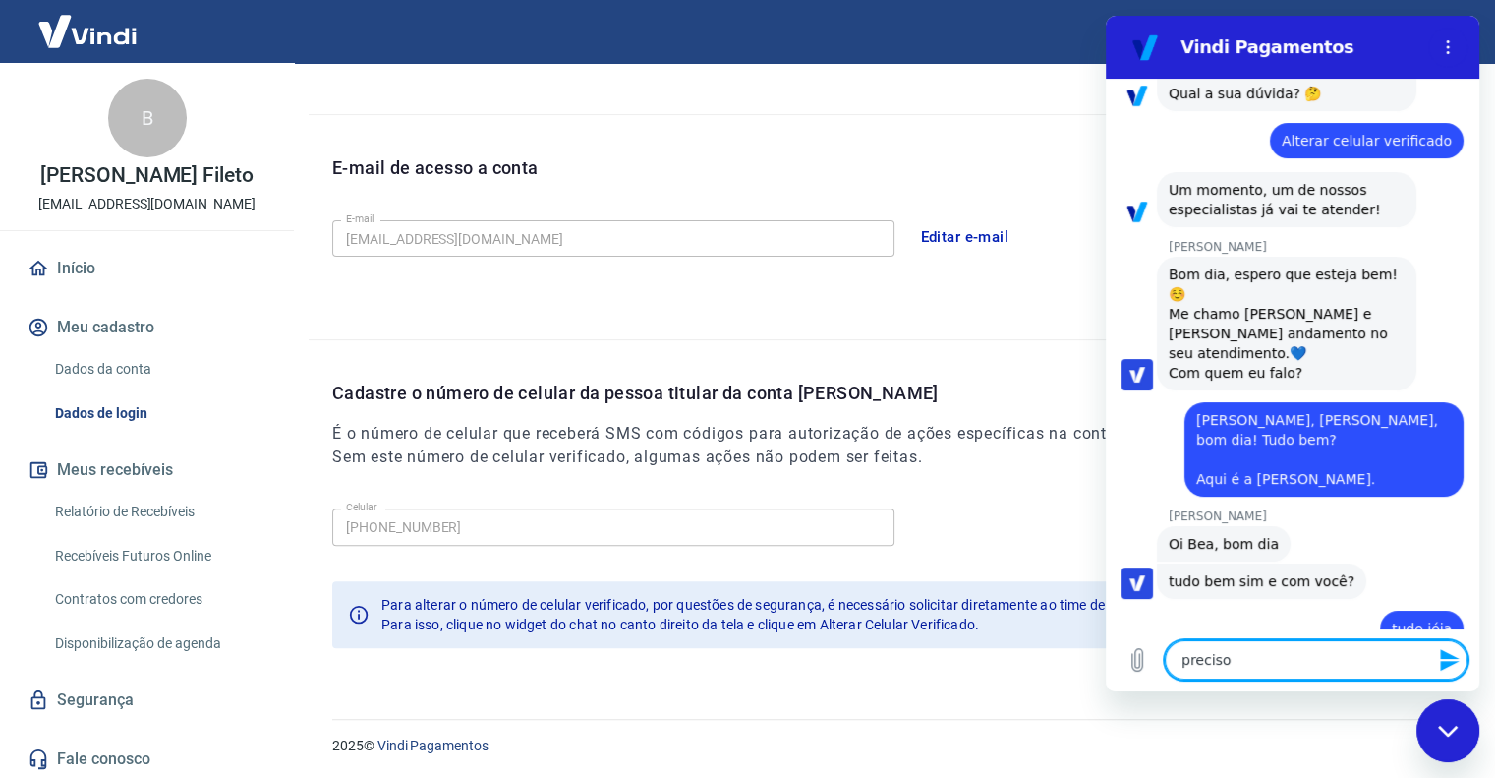
paste textarea "Alterar celular verificado"
type textarea "preciso Alterar celular verificado"
type textarea "x"
click at [1239, 658] on textarea "preciso Alterar celular verificado" at bounding box center [1316, 659] width 303 height 39
type textarea "preciso lterar celular verificado"
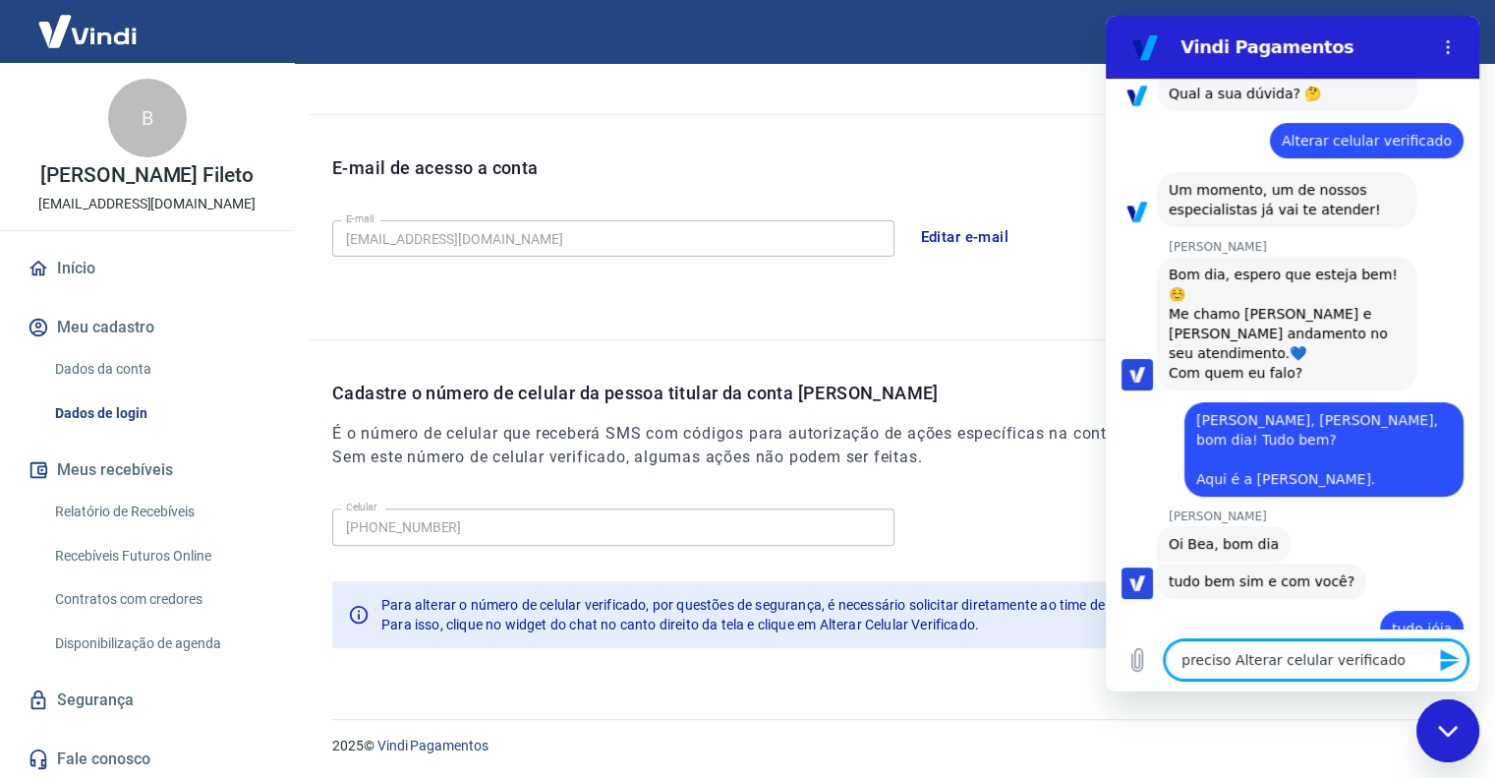
type textarea "x"
type textarea "preciso alterar celular verificado"
type textarea "x"
click at [1266, 660] on textarea "preciso alterar celular verificado" at bounding box center [1316, 659] width 303 height 39
click at [1268, 660] on textarea "preciso alterar celular verificado" at bounding box center [1316, 659] width 303 height 39
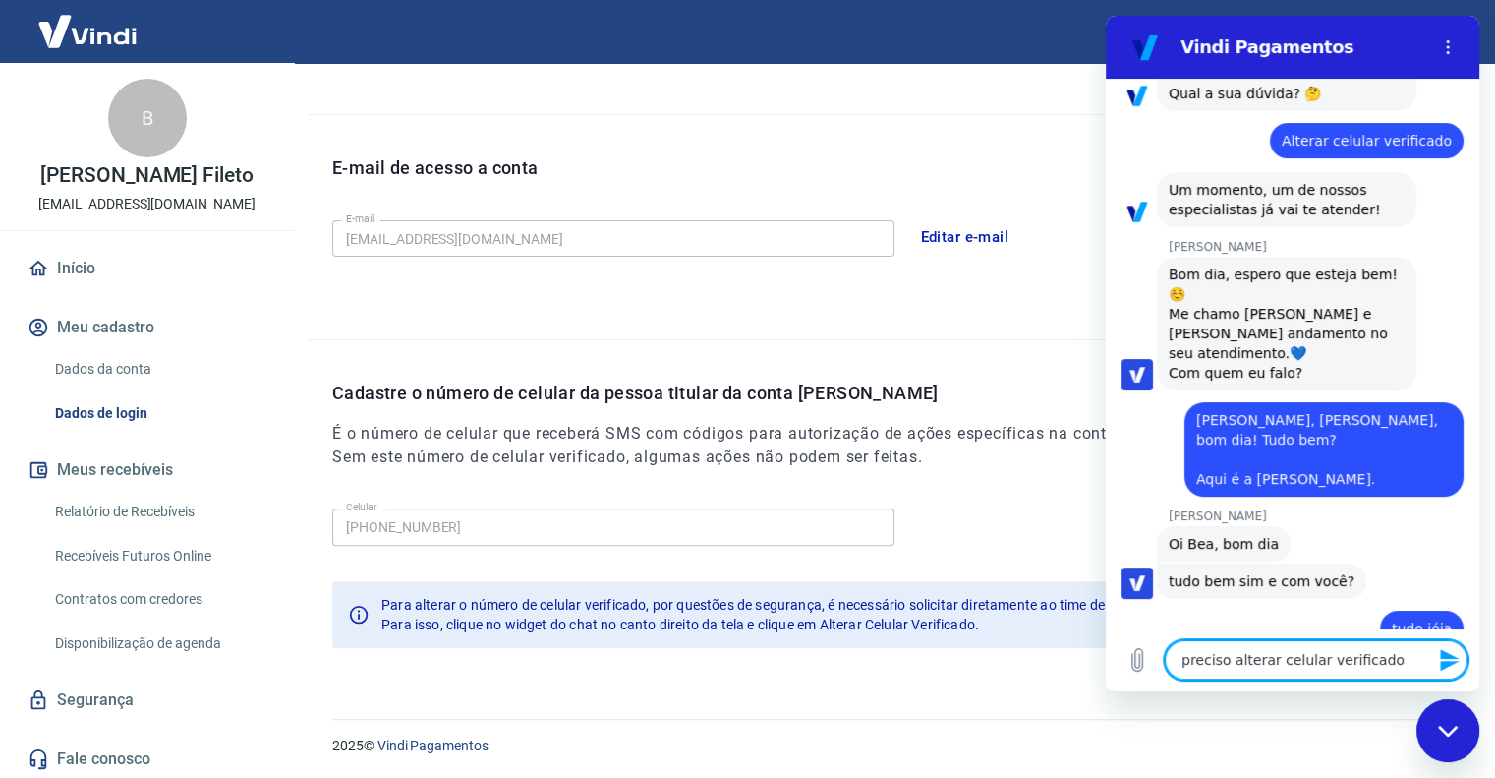
type textarea "preciso alterar celular verificado"
type textarea "x"
type textarea "preciso alterar o celular verificado"
type textarea "x"
type textarea "preciso alterar o celular verificado"
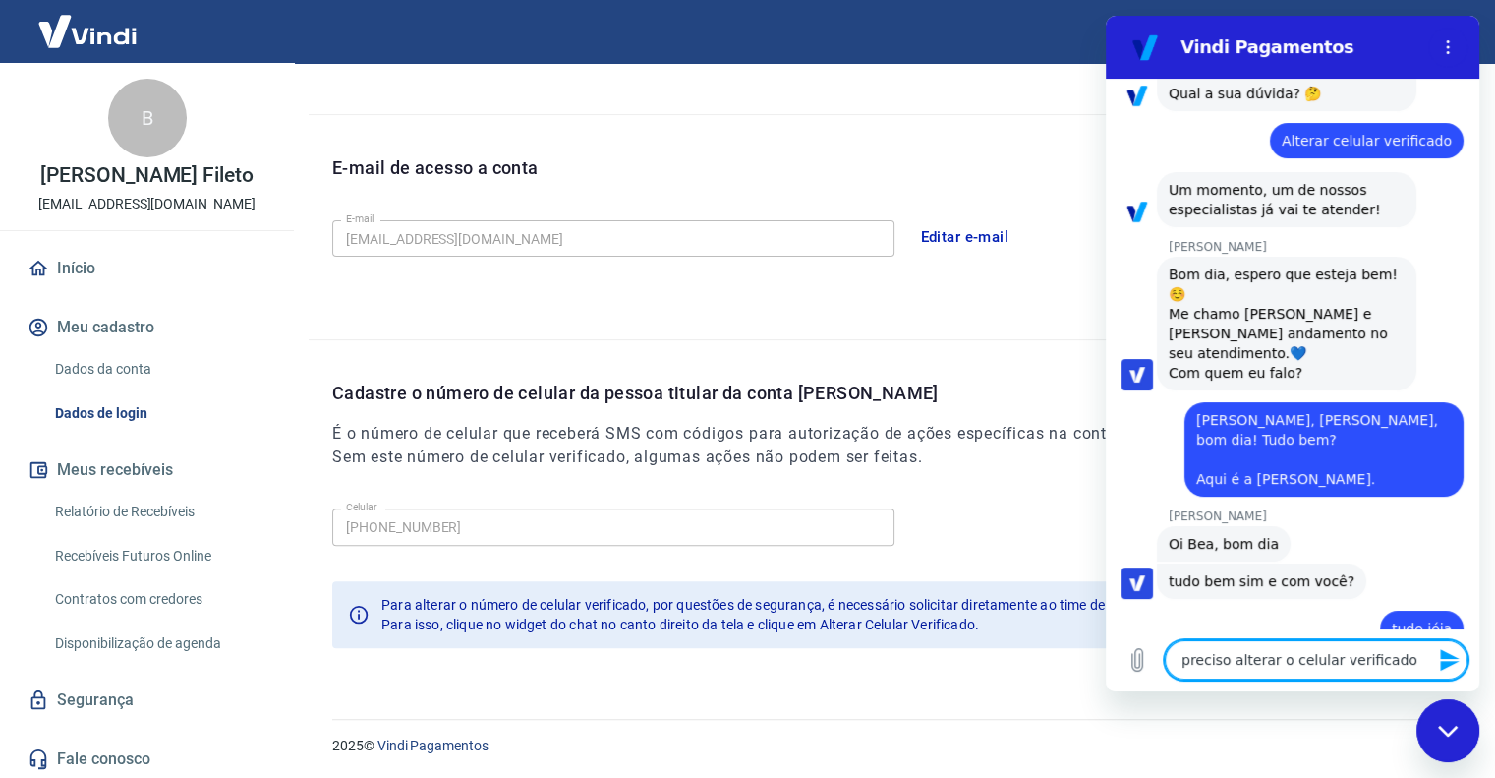
type textarea "x"
type textarea "preciso alterar o m celular verificado"
type textarea "x"
type textarea "preciso alterar o me celular verificado"
type textarea "x"
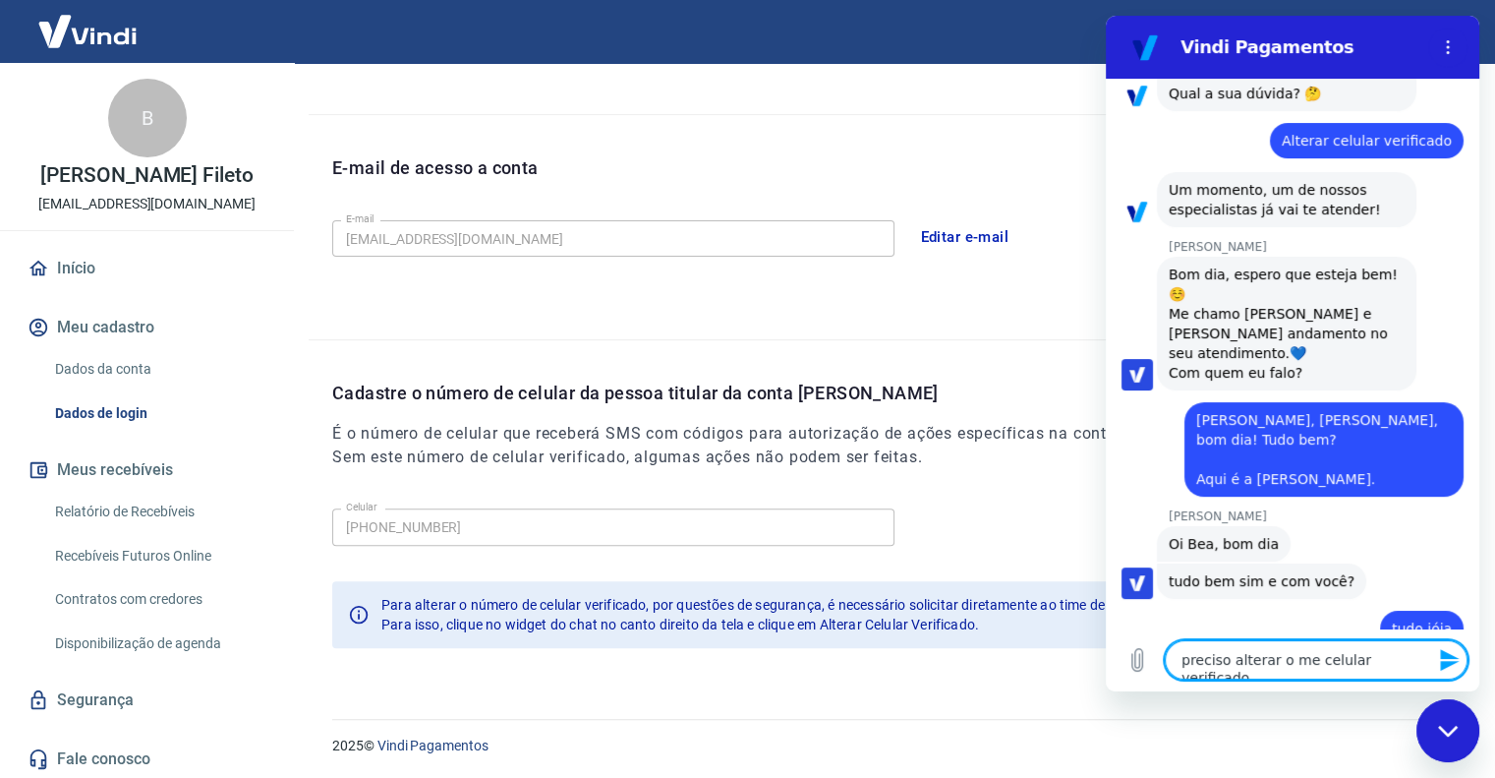
type textarea "preciso alterar o meu celular verificado"
type textarea "x"
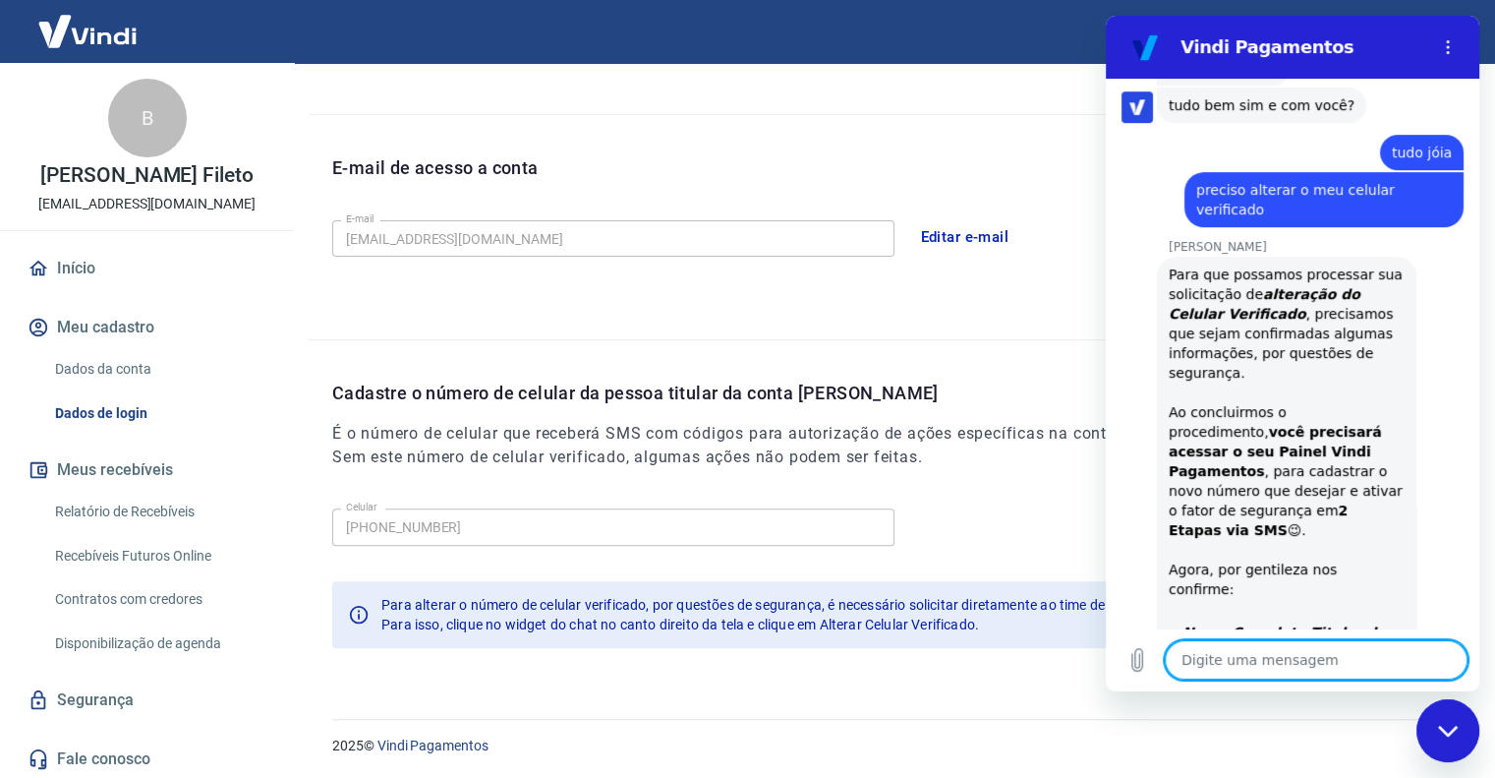
scroll to position [1134, 0]
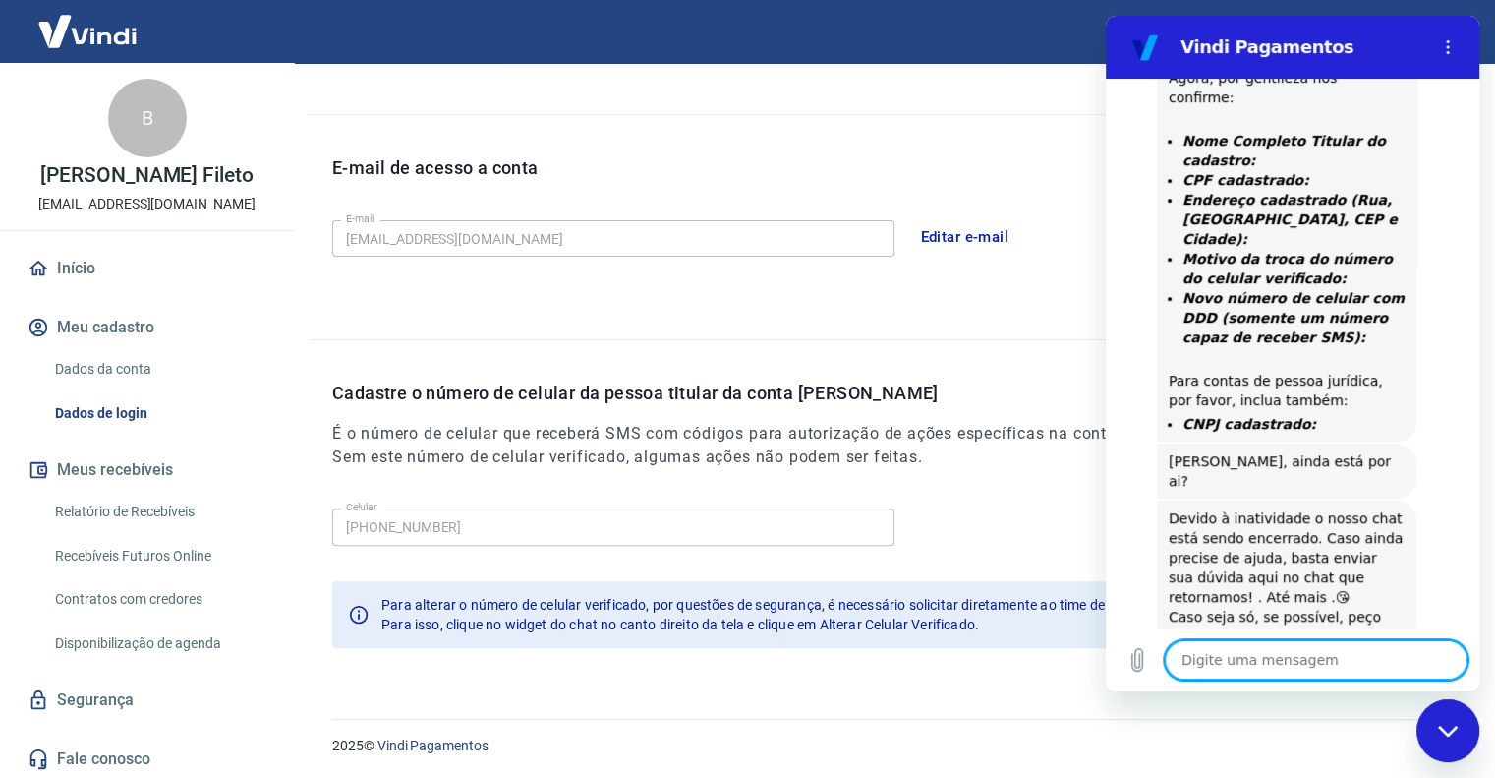
click at [1439, 733] on icon "Fechar janela de mensagens" at bounding box center [1448, 731] width 21 height 13
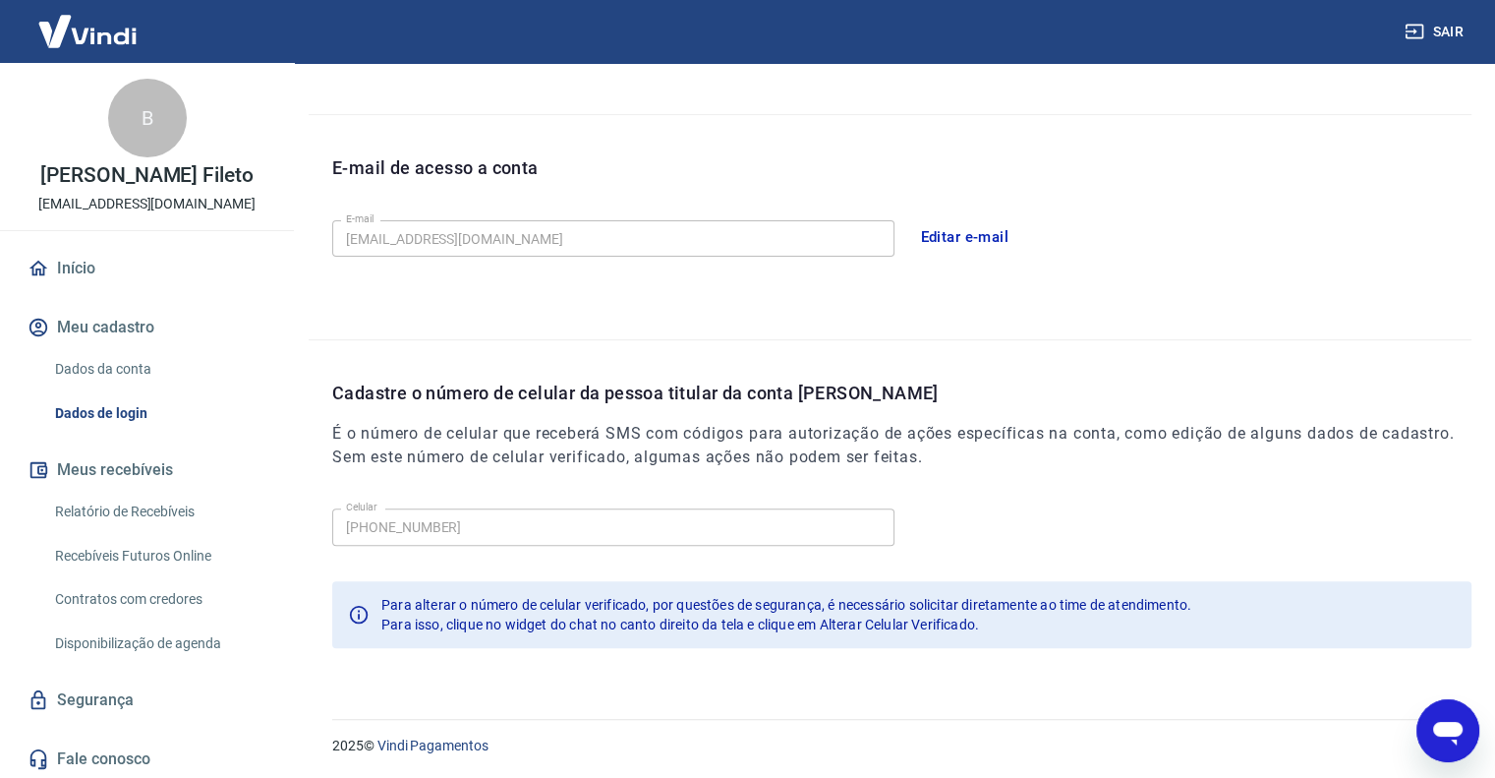
click at [1467, 737] on div "Abrir janela de mensagens" at bounding box center [1448, 730] width 59 height 59
type textarea "x"
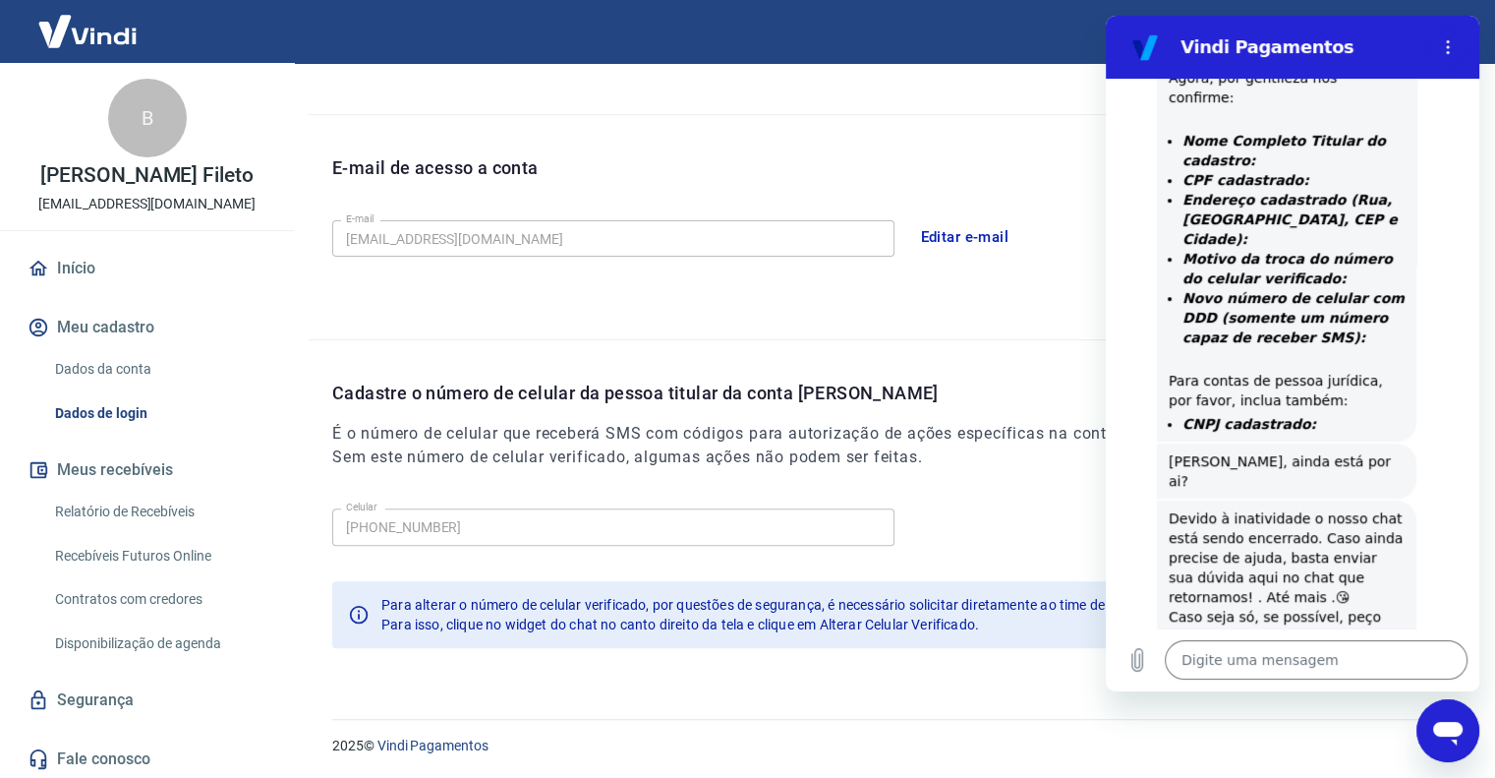
scroll to position [0, 0]
click at [1416, 658] on textarea at bounding box center [1316, 659] width 303 height 39
type textarea "o"
type textarea "x"
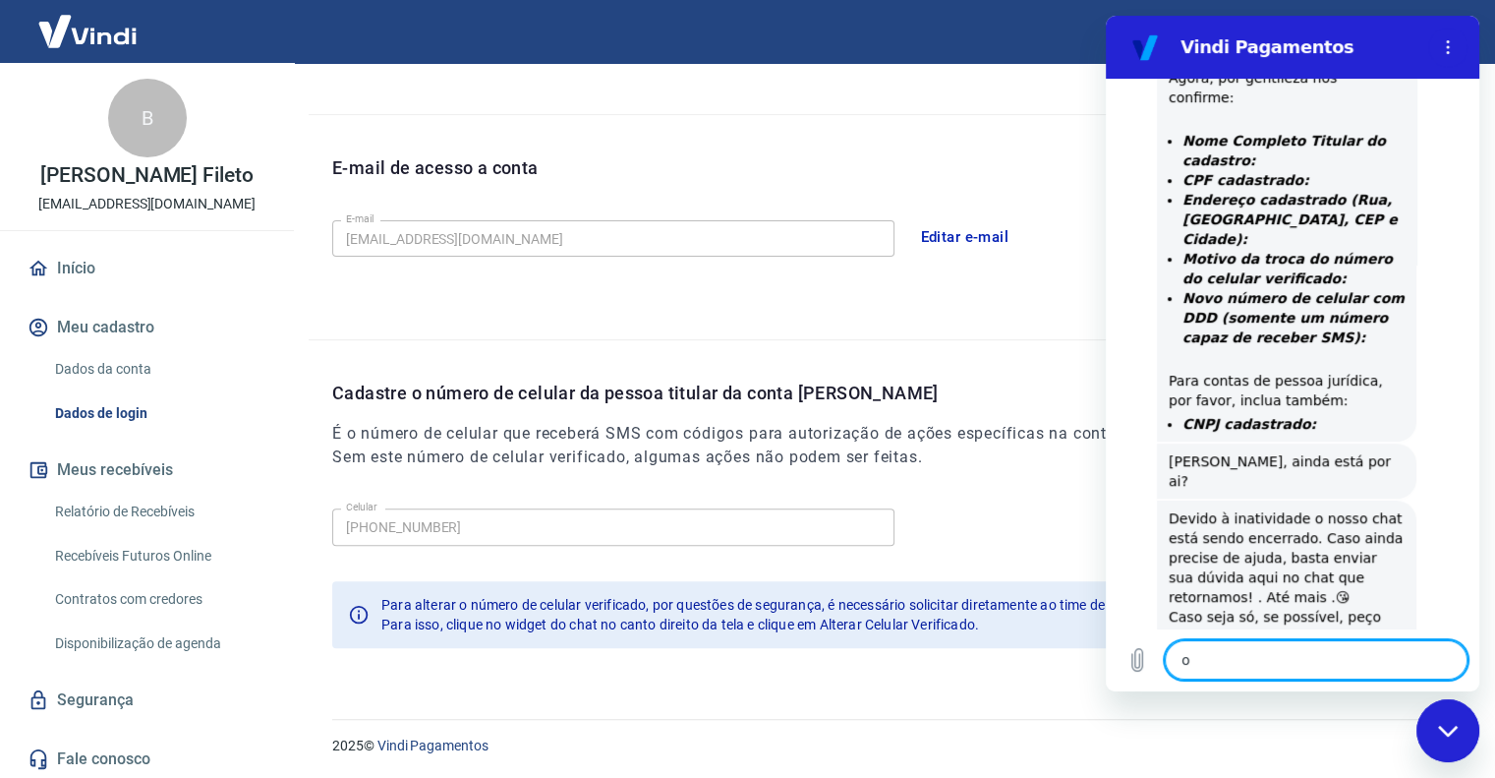
type textarea "ol"
type textarea "x"
type textarea "olá"
type textarea "x"
type textarea "olá"
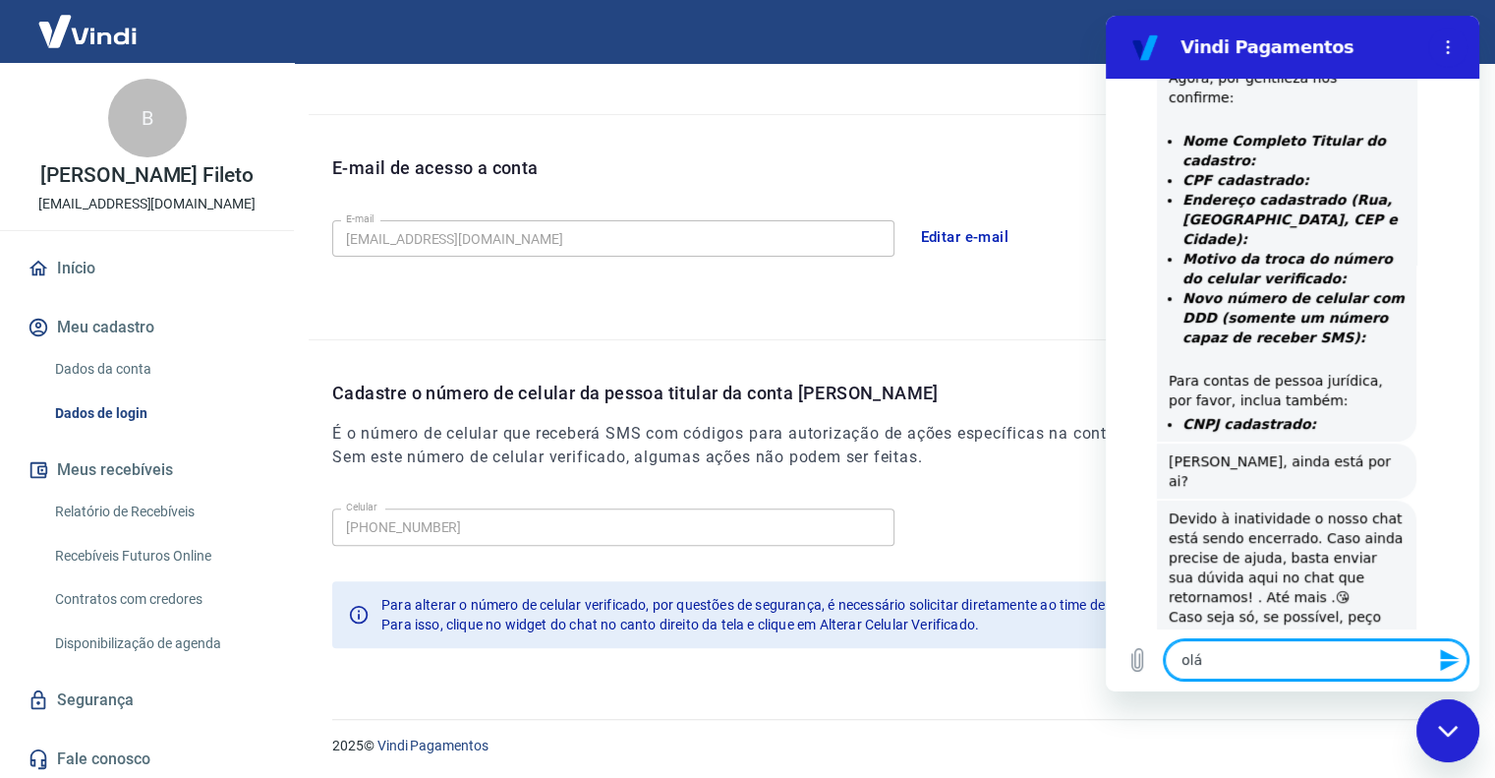
type textarea "x"
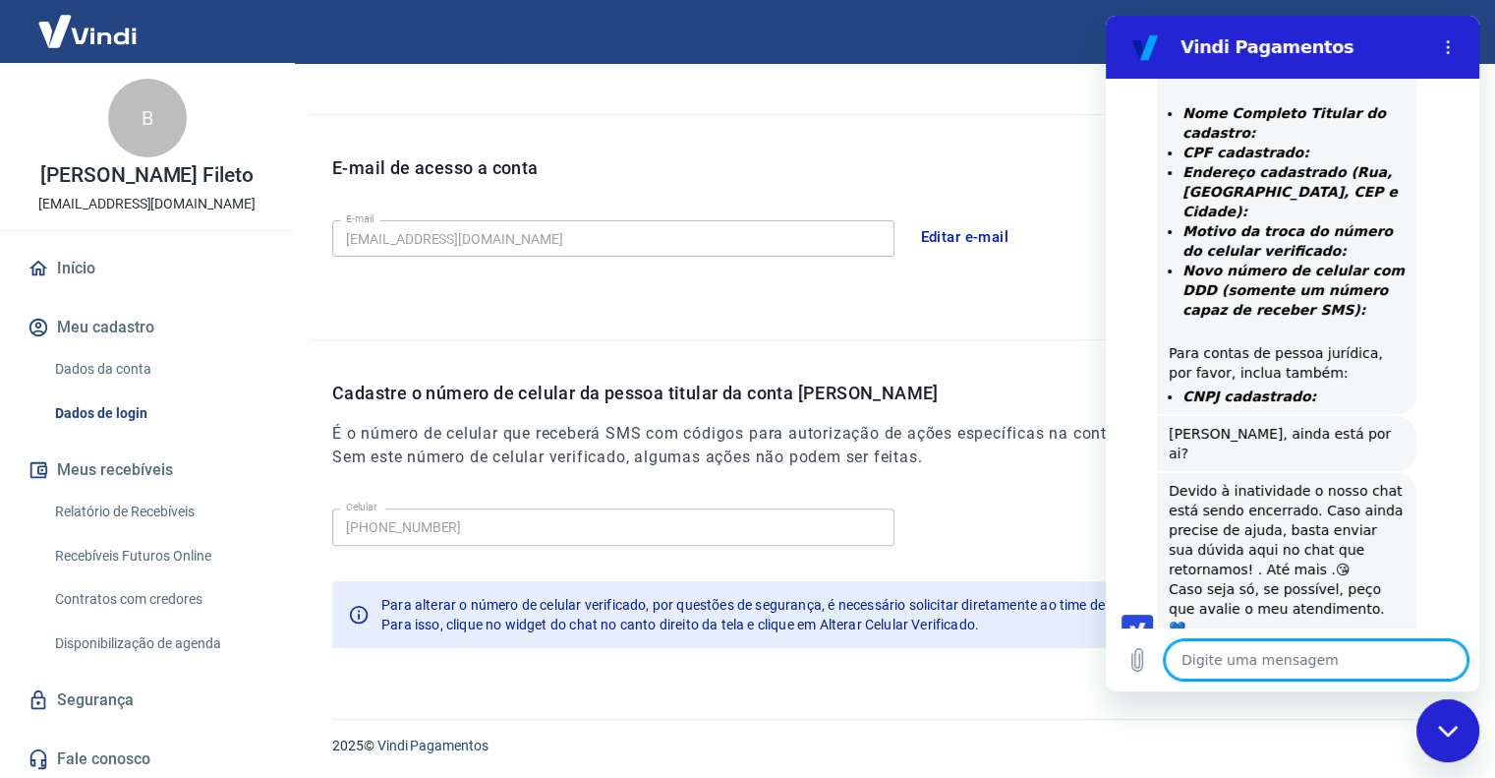
type textarea "x"
